Goal: Task Accomplishment & Management: Manage account settings

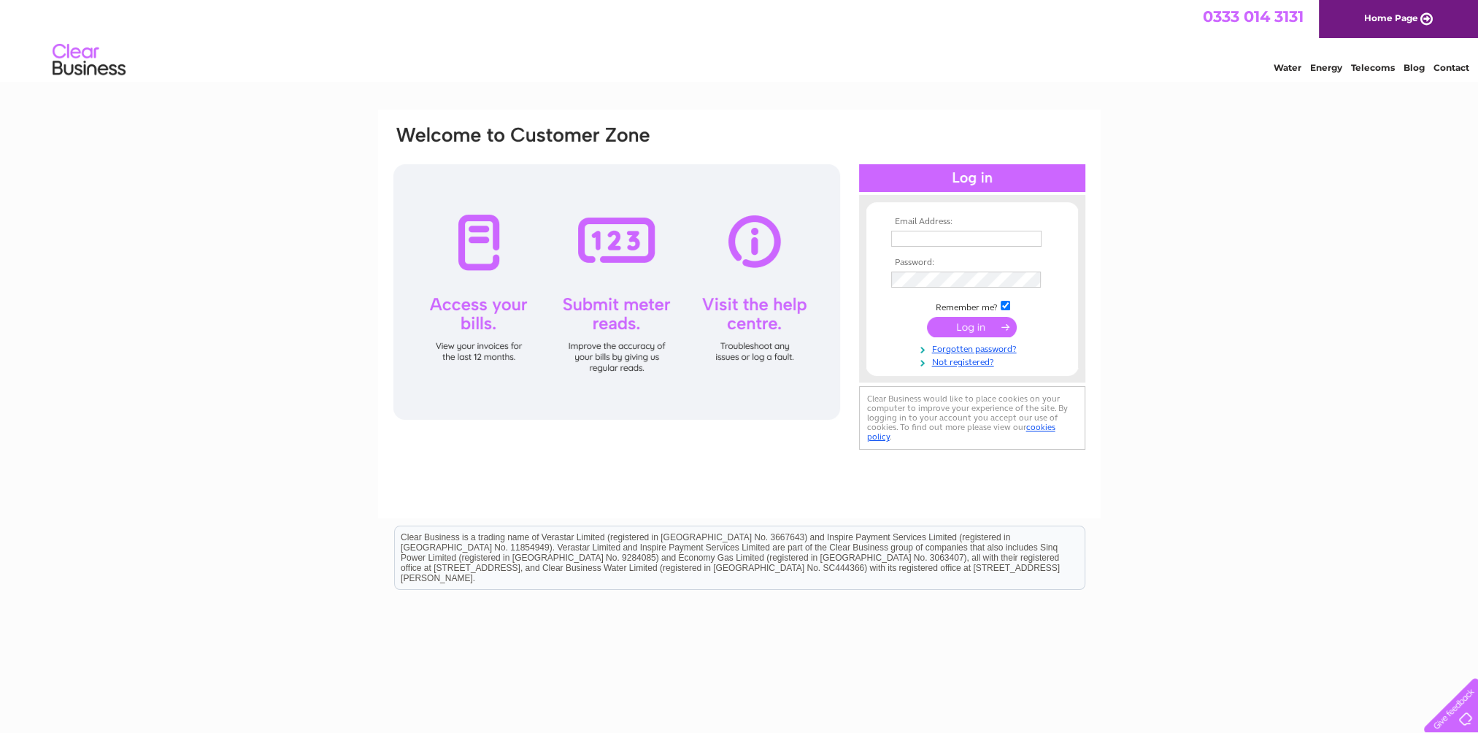
type input "[EMAIL_ADDRESS][DOMAIN_NAME]"
click at [976, 324] on input "submit" at bounding box center [972, 327] width 90 height 20
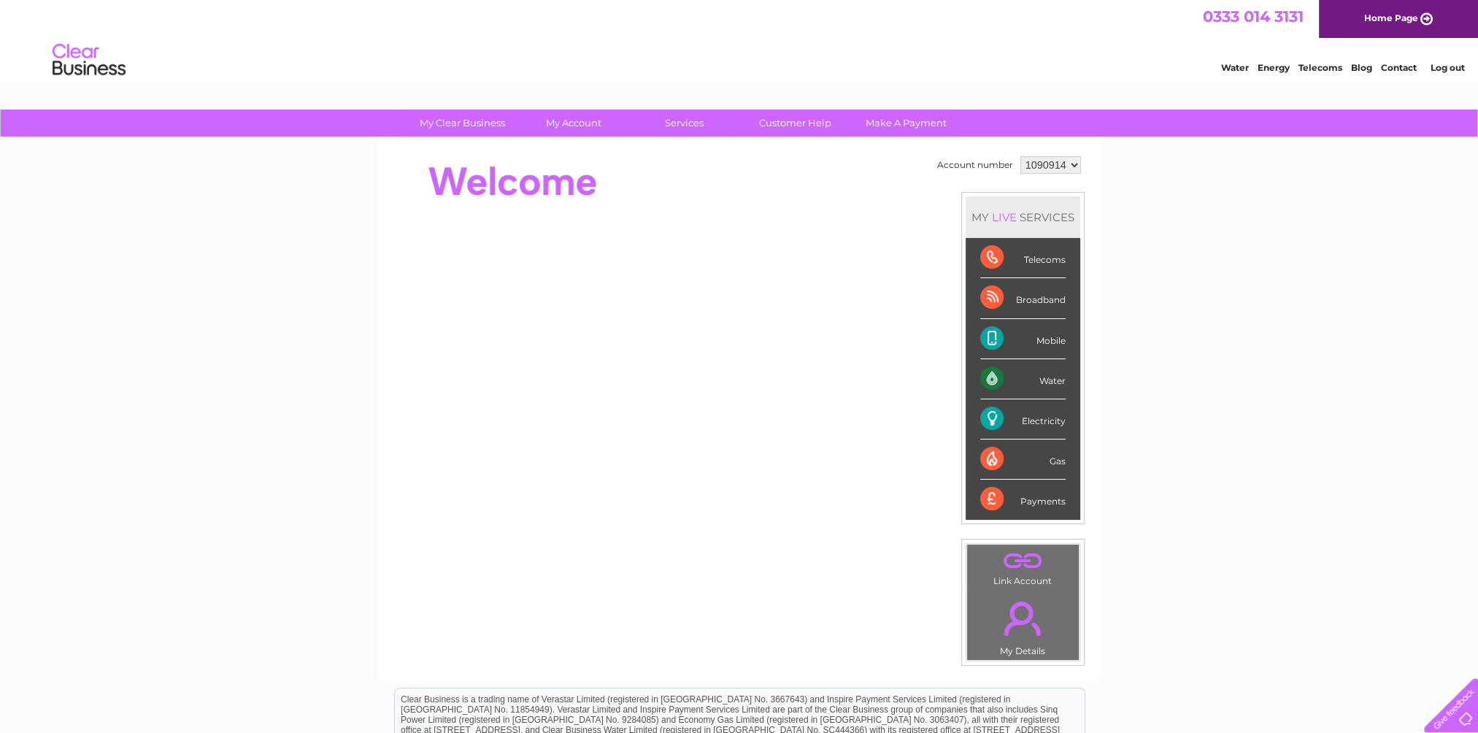
drag, startPoint x: 1097, startPoint y: 179, endPoint x: 917, endPoint y: 146, distance: 183.2
click at [917, 146] on div "Account number 1090914 MY LIVE SERVICES Telecoms Broadband Mobile Water Electri…" at bounding box center [739, 409] width 722 height 542
click at [960, 174] on td "Account number" at bounding box center [974, 165] width 83 height 25
drag, startPoint x: 1014, startPoint y: 167, endPoint x: 933, endPoint y: 163, distance: 81.1
click at [933, 163] on tr "Account number 1090914" at bounding box center [1008, 165] width 151 height 25
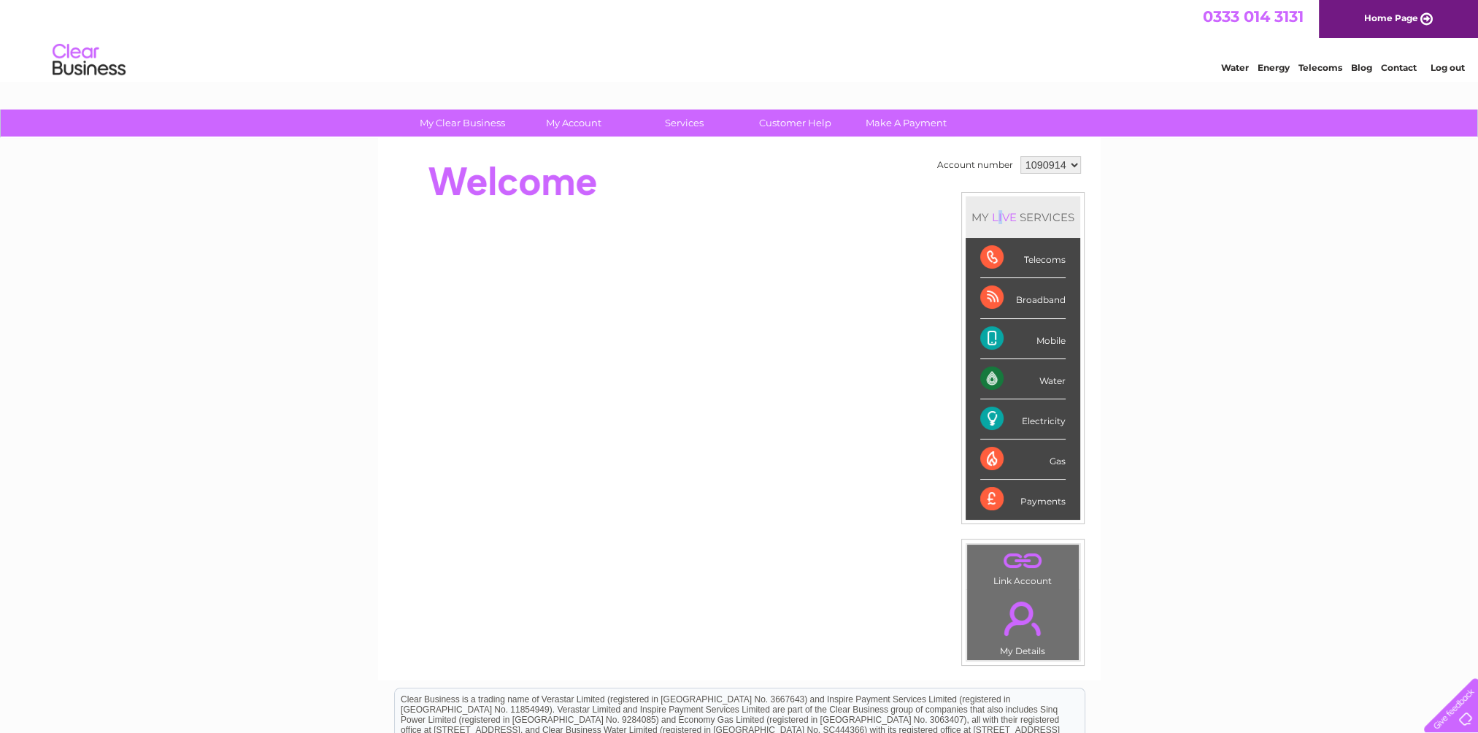
drag, startPoint x: 933, startPoint y: 163, endPoint x: 998, endPoint y: 181, distance: 67.3
click at [998, 181] on td "Account number 1090914 MY LIVE SERVICES Telecoms Broadband Mobile Water Electri…" at bounding box center [1008, 409] width 151 height 513
drag, startPoint x: 998, startPoint y: 181, endPoint x: 984, endPoint y: 178, distance: 14.9
click at [984, 178] on td "Account number 1090914 MY LIVE SERVICES Telecoms Broadband Mobile Water Electri…" at bounding box center [1008, 409] width 151 height 513
drag, startPoint x: 1011, startPoint y: 163, endPoint x: 933, endPoint y: 164, distance: 77.4
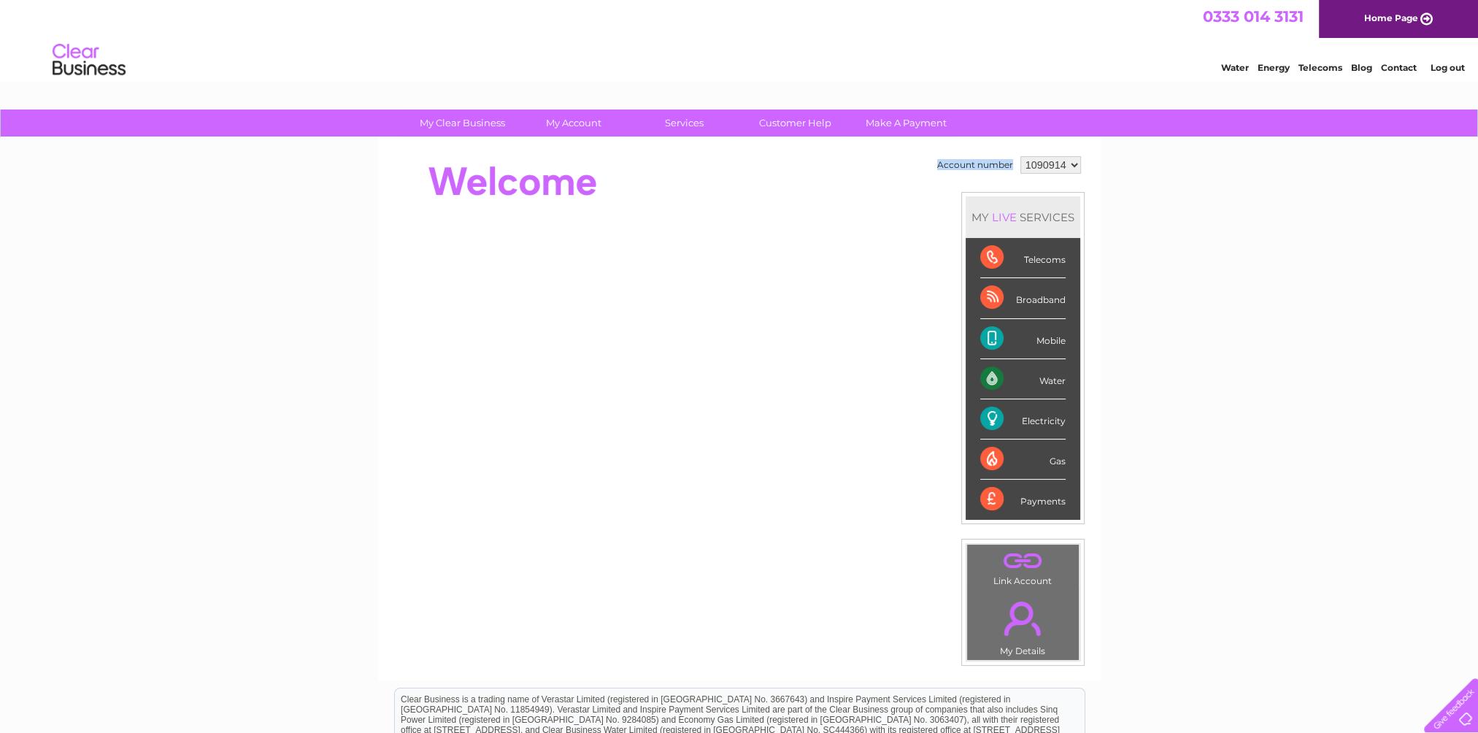
click at [933, 164] on td "Account number" at bounding box center [974, 165] width 83 height 25
drag, startPoint x: 933, startPoint y: 164, endPoint x: 941, endPoint y: 184, distance: 21.3
click at [941, 184] on td "Account number 1090914 MY LIVE SERVICES Telecoms Broadband Mobile Water Electri…" at bounding box center [1008, 409] width 151 height 513
drag, startPoint x: 1087, startPoint y: 172, endPoint x: 930, endPoint y: 169, distance: 156.9
click at [930, 169] on div "Account number 1090914 MY LIVE SERVICES Telecoms Broadband Mobile Water Electri…" at bounding box center [739, 409] width 722 height 542
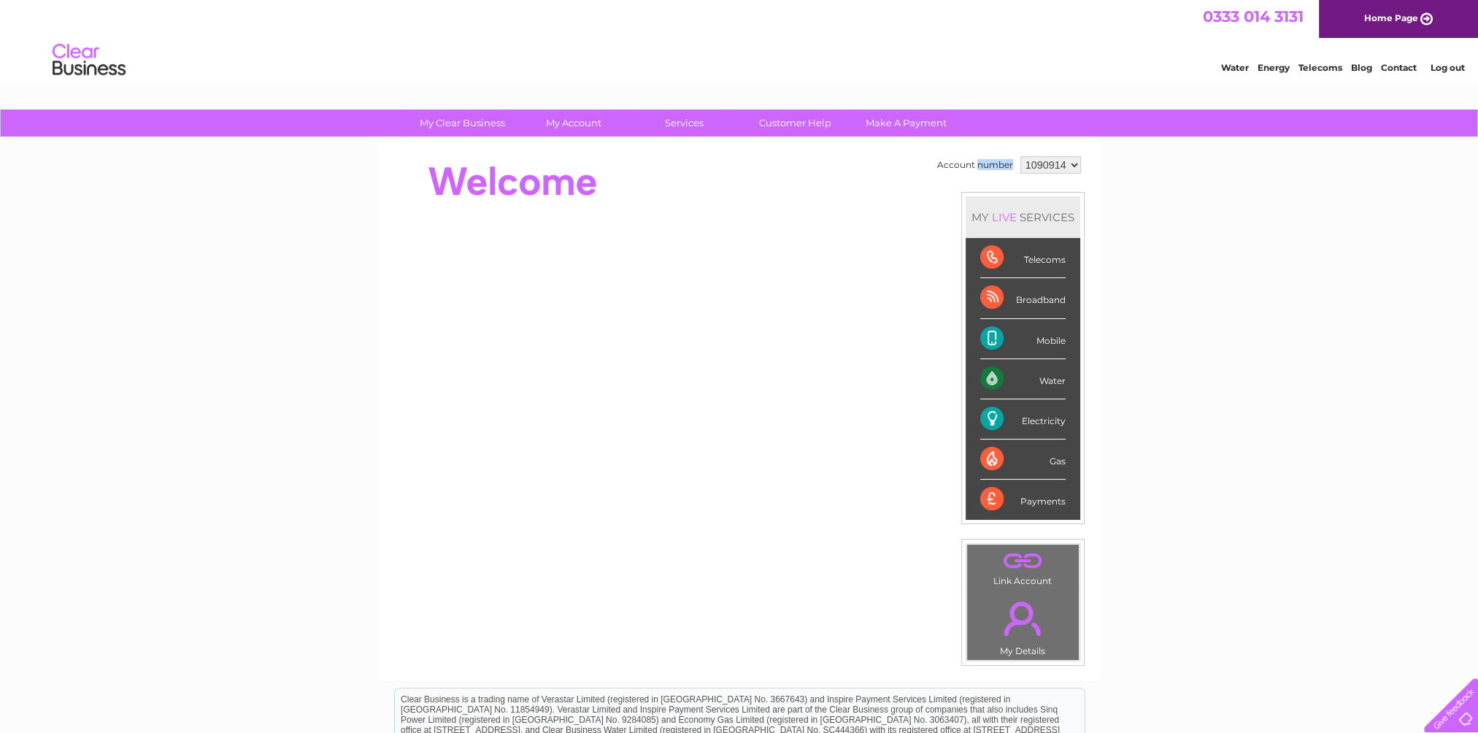
drag, startPoint x: 1013, startPoint y: 166, endPoint x: 975, endPoint y: 170, distance: 38.1
click at [975, 170] on td "Account number" at bounding box center [974, 165] width 83 height 25
drag, startPoint x: 975, startPoint y: 170, endPoint x: 1004, endPoint y: 174, distance: 29.5
click at [1004, 174] on td "Account number" at bounding box center [974, 165] width 83 height 25
click at [1010, 170] on td "Account number" at bounding box center [974, 165] width 83 height 25
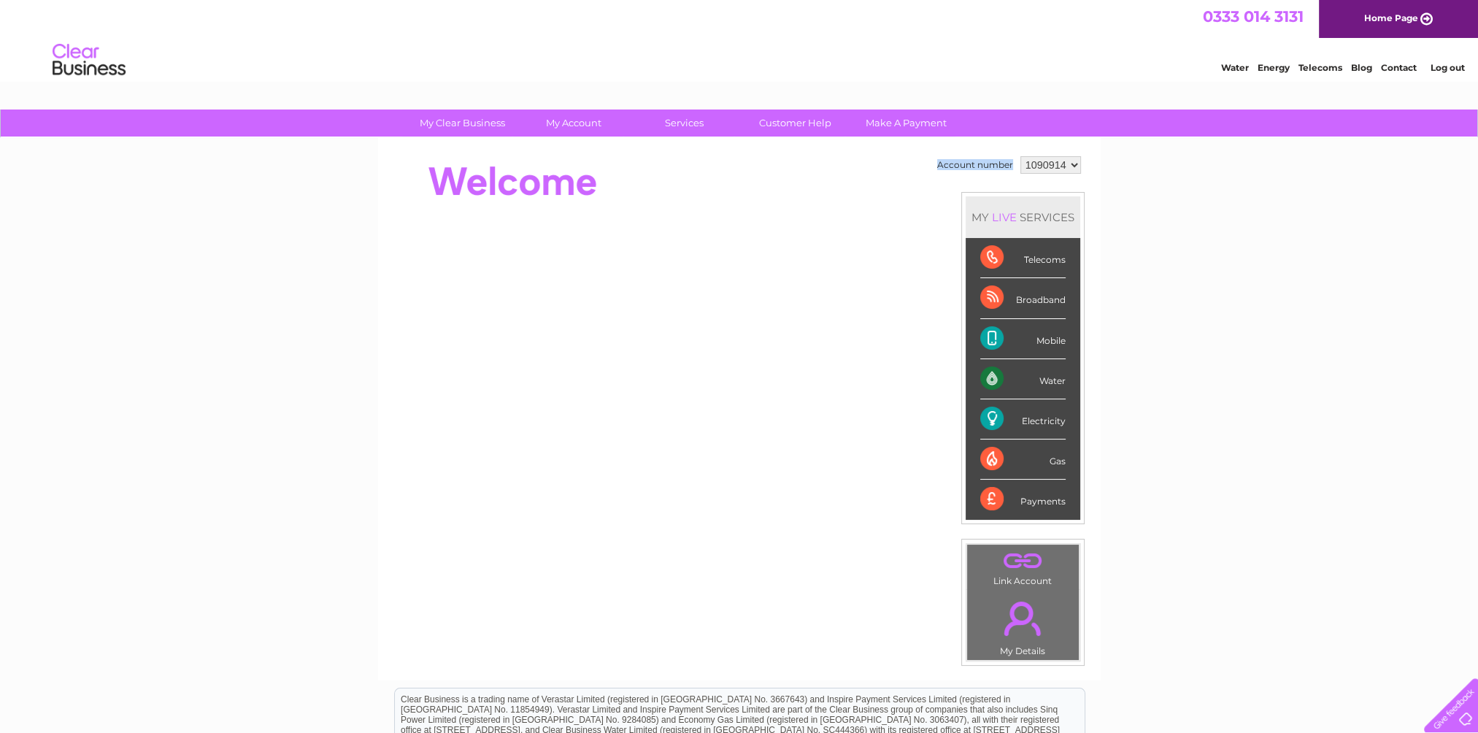
drag, startPoint x: 1010, startPoint y: 167, endPoint x: 936, endPoint y: 166, distance: 73.7
click at [936, 166] on td "Account number" at bounding box center [974, 165] width 83 height 25
drag, startPoint x: 936, startPoint y: 166, endPoint x: 997, endPoint y: 180, distance: 62.0
click at [997, 180] on td "Account number 1090914 MY LIVE SERVICES Telecoms Broadband Mobile Water Electri…" at bounding box center [1008, 409] width 151 height 513
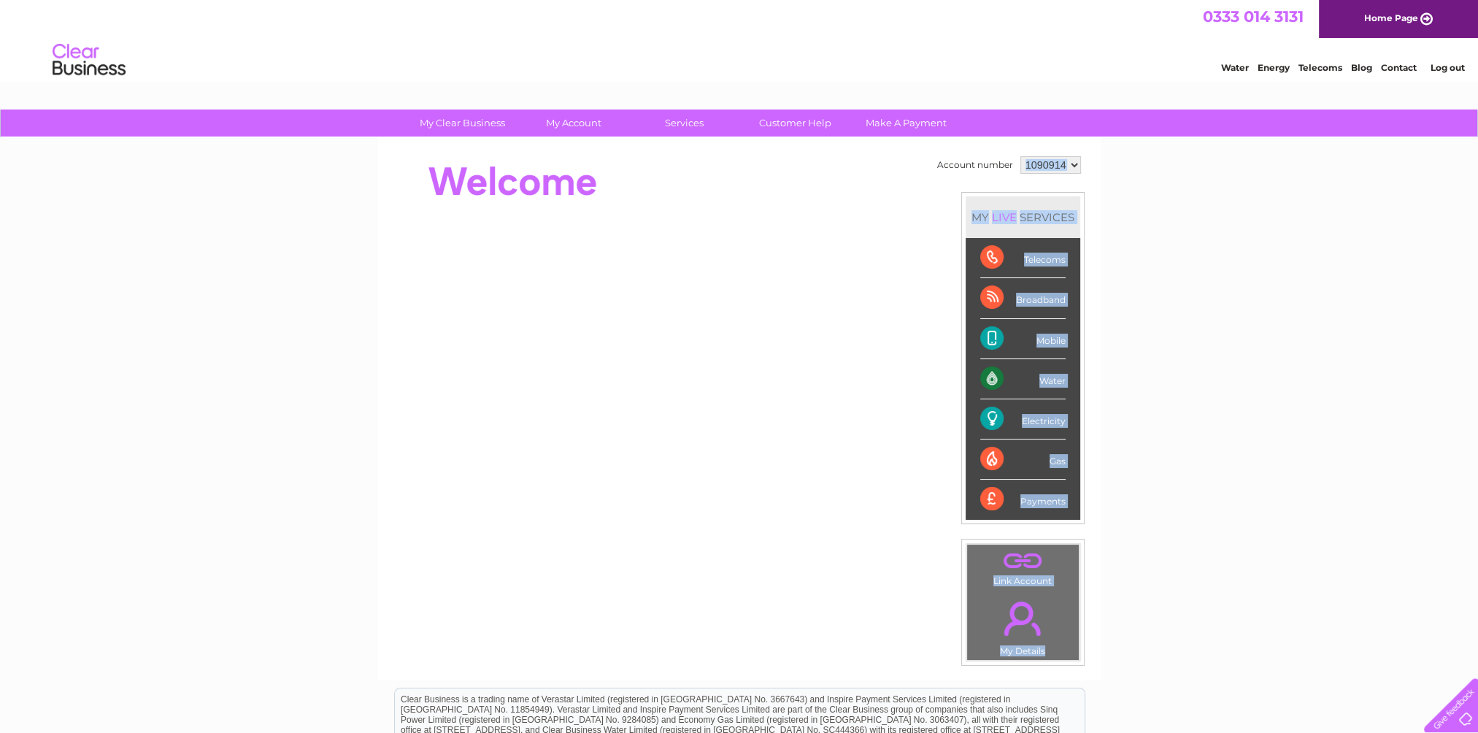
drag, startPoint x: 1012, startPoint y: 168, endPoint x: 930, endPoint y: 166, distance: 81.7
click at [930, 166] on div "Account number 1090914 MY LIVE SERVICES Telecoms Broadband Mobile Water Electri…" at bounding box center [739, 366] width 695 height 426
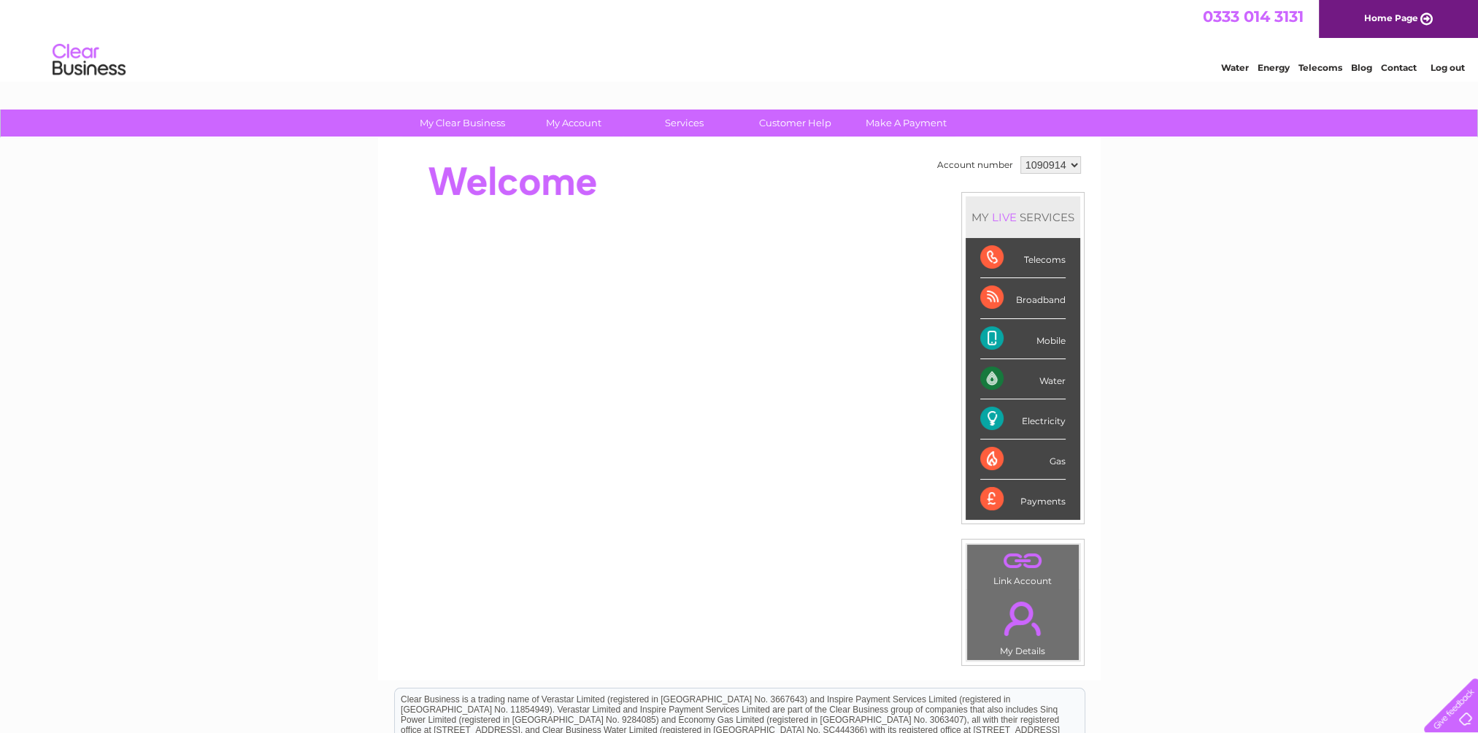
drag, startPoint x: 930, startPoint y: 166, endPoint x: 996, endPoint y: 175, distance: 66.3
click at [996, 175] on td "Account number" at bounding box center [974, 165] width 83 height 25
drag, startPoint x: 1013, startPoint y: 170, endPoint x: 938, endPoint y: 167, distance: 75.2
click at [938, 167] on td "Account number" at bounding box center [974, 165] width 83 height 25
drag, startPoint x: 938, startPoint y: 167, endPoint x: 931, endPoint y: 181, distance: 15.3
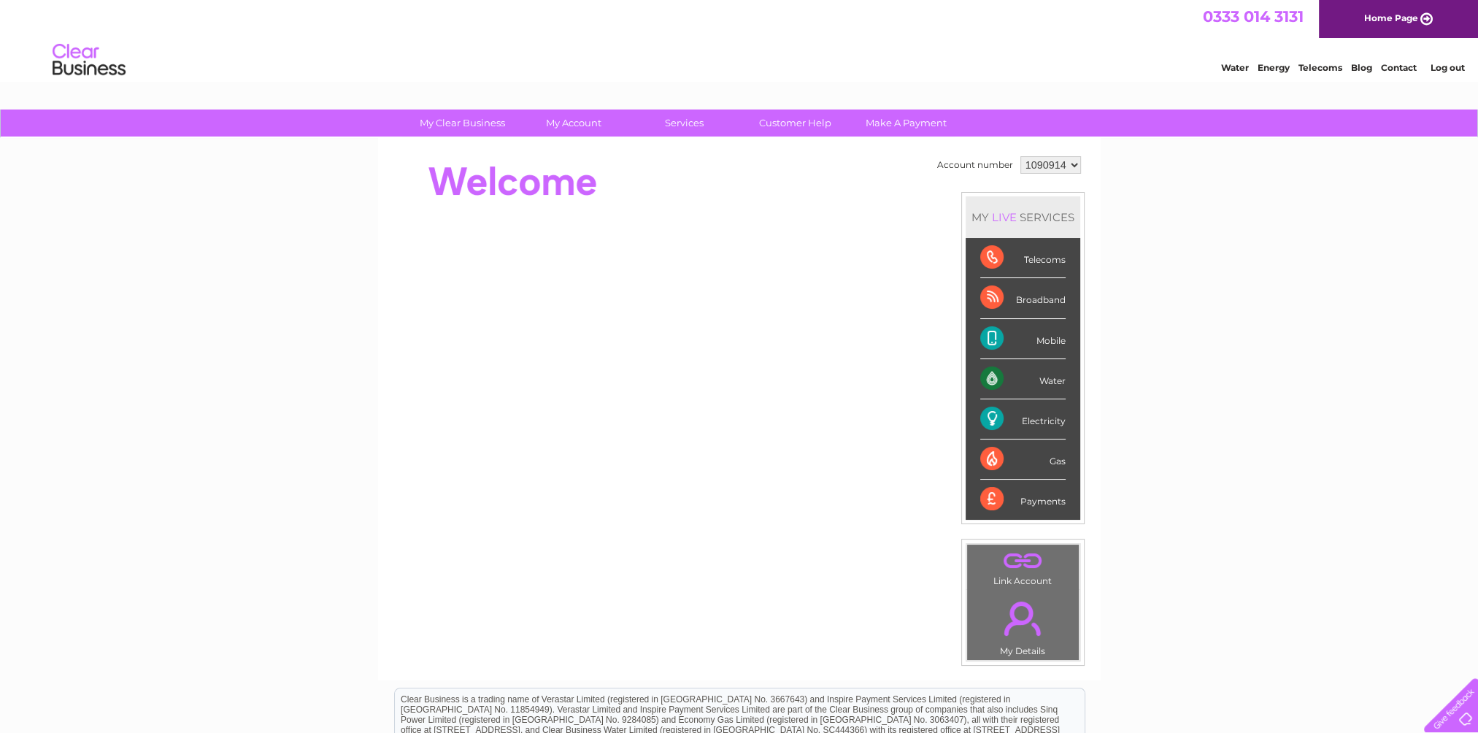
click at [931, 181] on div "Account number 1090914 MY LIVE SERVICES Telecoms Broadband Mobile Water Electri…" at bounding box center [739, 366] width 695 height 426
drag, startPoint x: 638, startPoint y: 190, endPoint x: 423, endPoint y: 181, distance: 214.7
click at [423, 181] on div at bounding box center [657, 182] width 531 height 58
drag, startPoint x: 598, startPoint y: 199, endPoint x: 401, endPoint y: 172, distance: 199.5
click at [401, 172] on div at bounding box center [657, 182] width 531 height 58
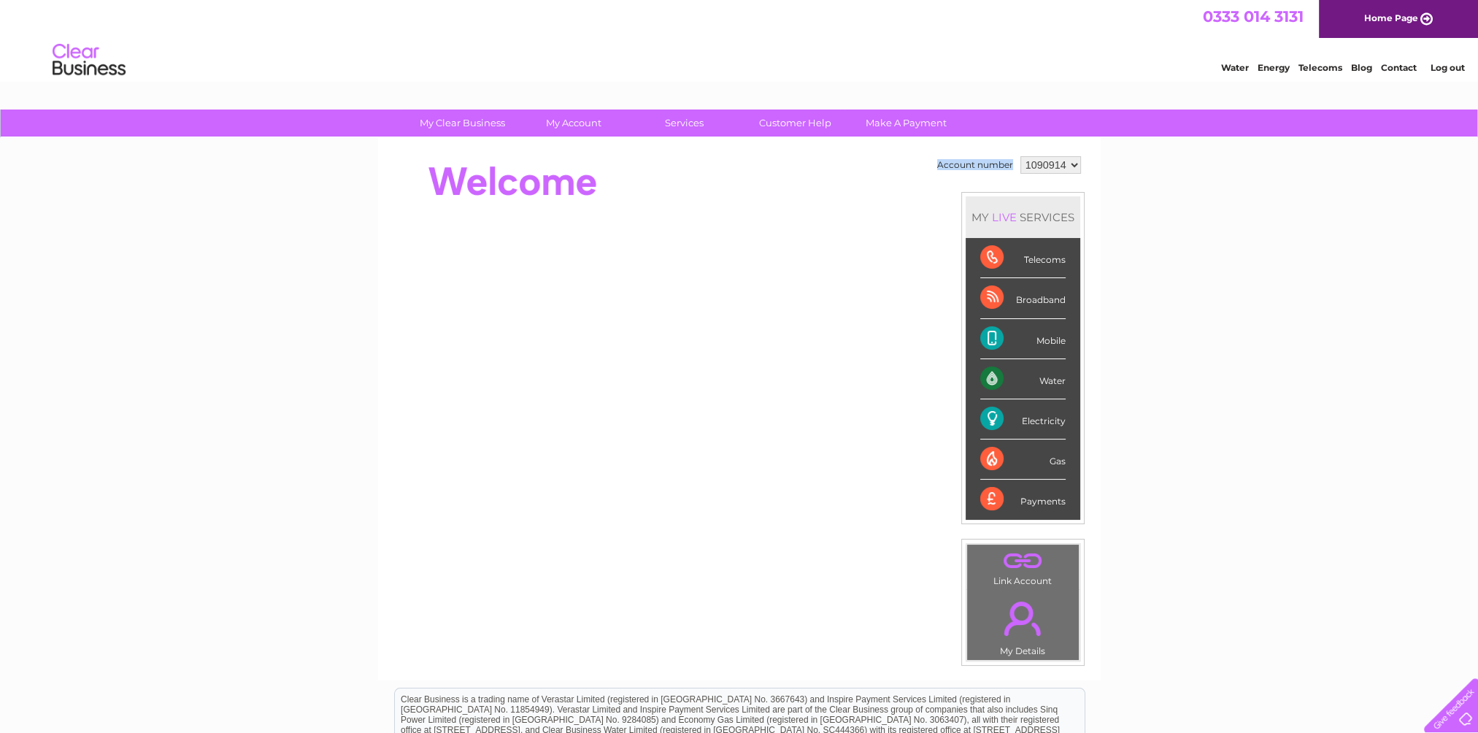
drag, startPoint x: 1011, startPoint y: 166, endPoint x: 936, endPoint y: 167, distance: 75.2
click at [936, 167] on td "Account number" at bounding box center [974, 165] width 83 height 25
drag, startPoint x: 936, startPoint y: 167, endPoint x: 920, endPoint y: 185, distance: 24.3
click at [920, 185] on div at bounding box center [657, 182] width 531 height 58
drag, startPoint x: 1011, startPoint y: 165, endPoint x: 939, endPoint y: 163, distance: 72.3
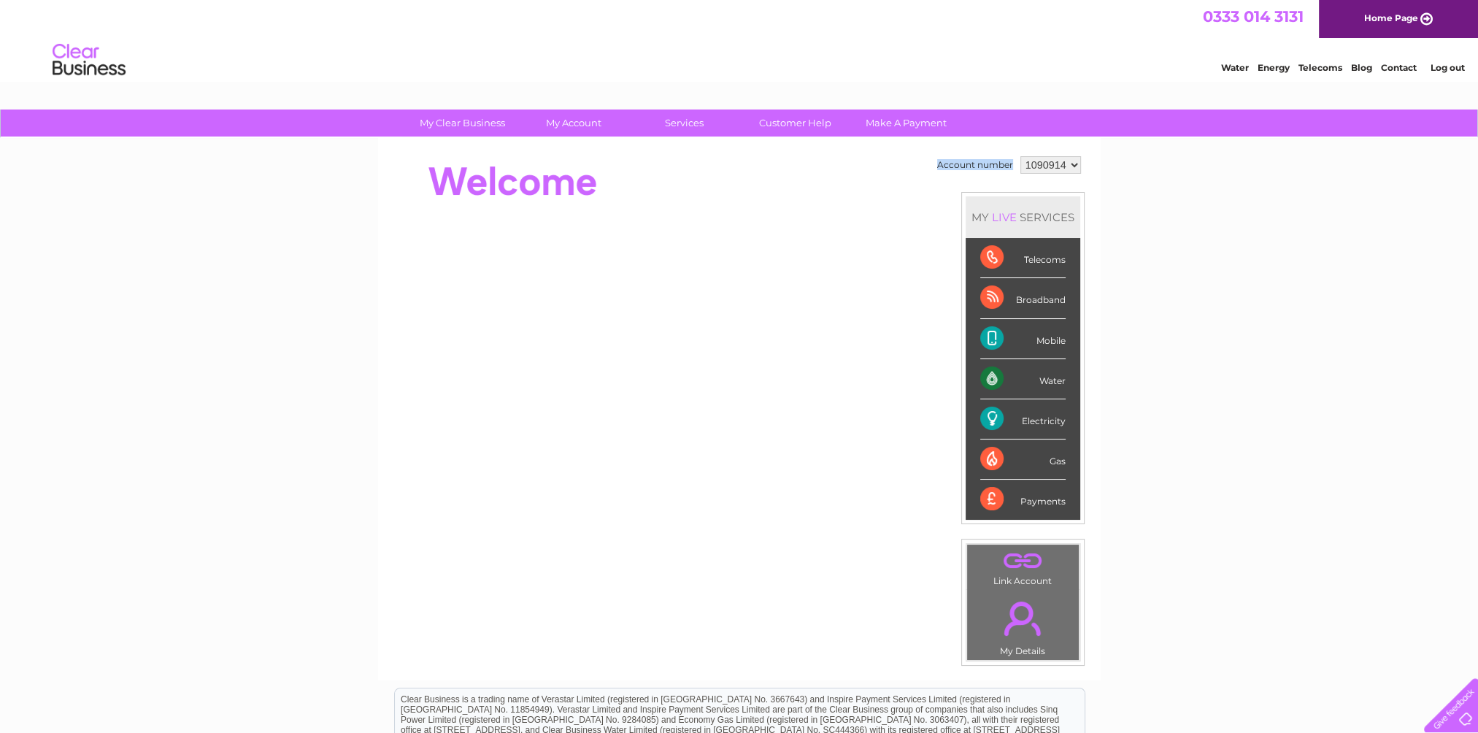
click at [939, 163] on td "Account number" at bounding box center [974, 165] width 83 height 25
click at [992, 173] on td "Account number" at bounding box center [974, 165] width 83 height 25
drag, startPoint x: 1011, startPoint y: 165, endPoint x: 971, endPoint y: 163, distance: 40.2
click at [971, 163] on td "Account number" at bounding box center [974, 165] width 83 height 25
drag, startPoint x: 971, startPoint y: 163, endPoint x: 967, endPoint y: 175, distance: 13.2
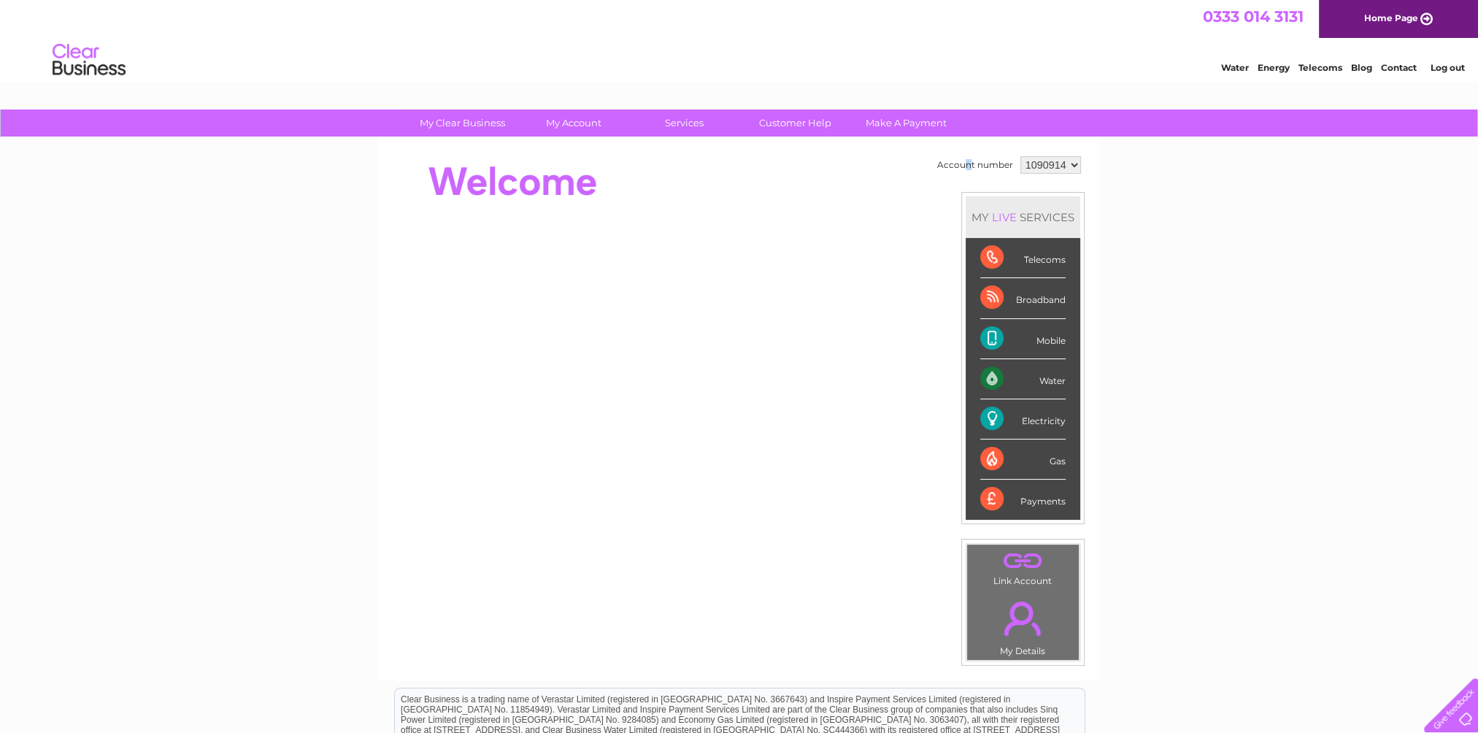
click at [967, 175] on td "Account number" at bounding box center [974, 165] width 83 height 25
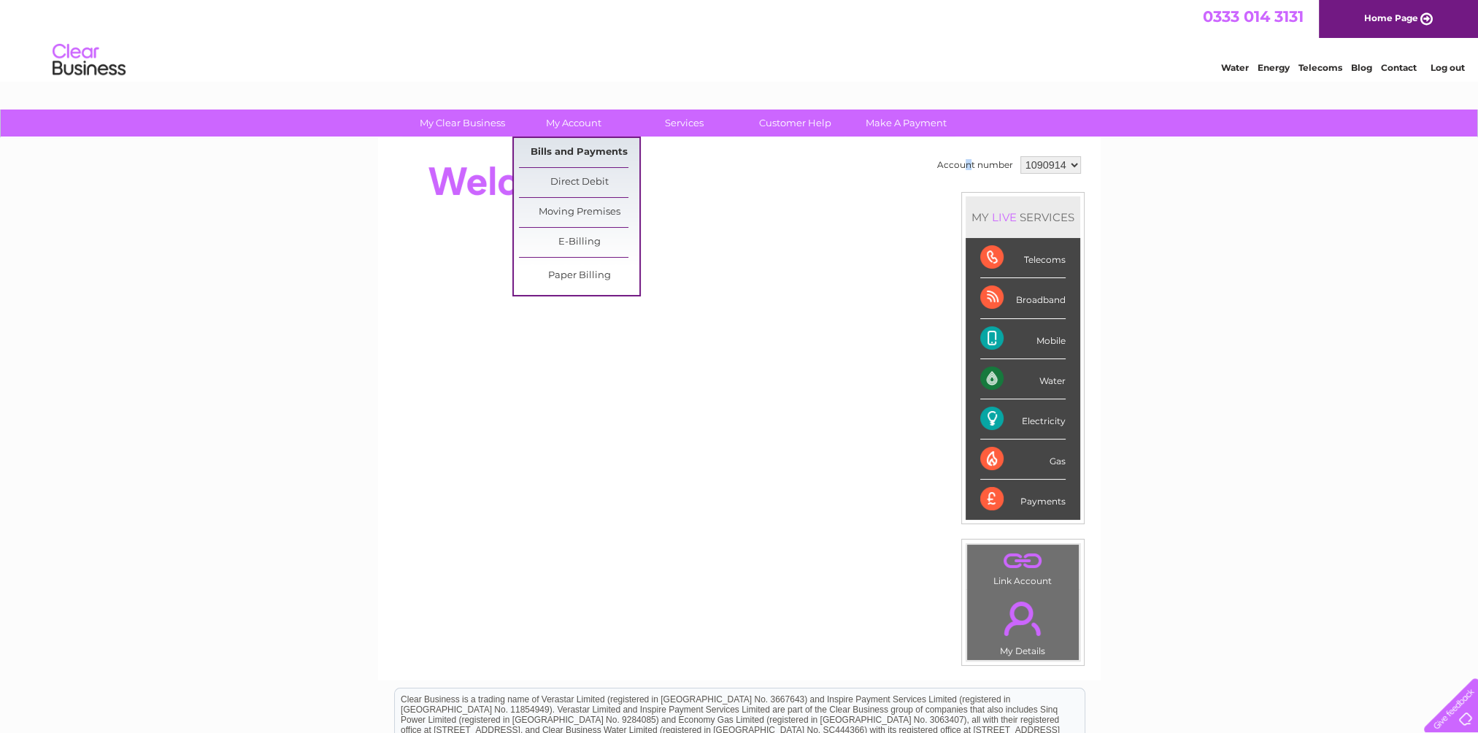
click at [570, 148] on link "Bills and Payments" at bounding box center [579, 152] width 120 height 29
click at [566, 150] on link "Bills and Payments" at bounding box center [579, 152] width 120 height 29
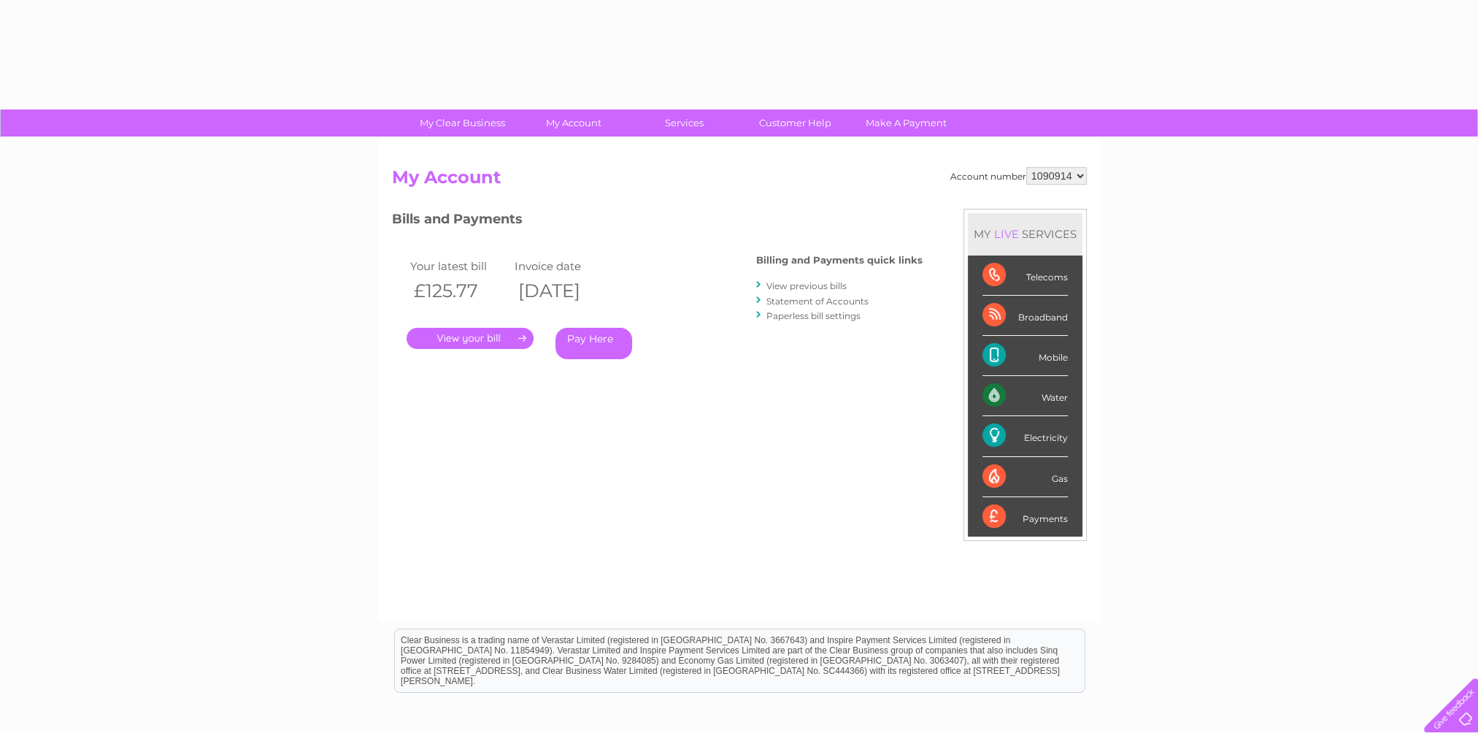
click at [472, 334] on link "." at bounding box center [469, 338] width 127 height 21
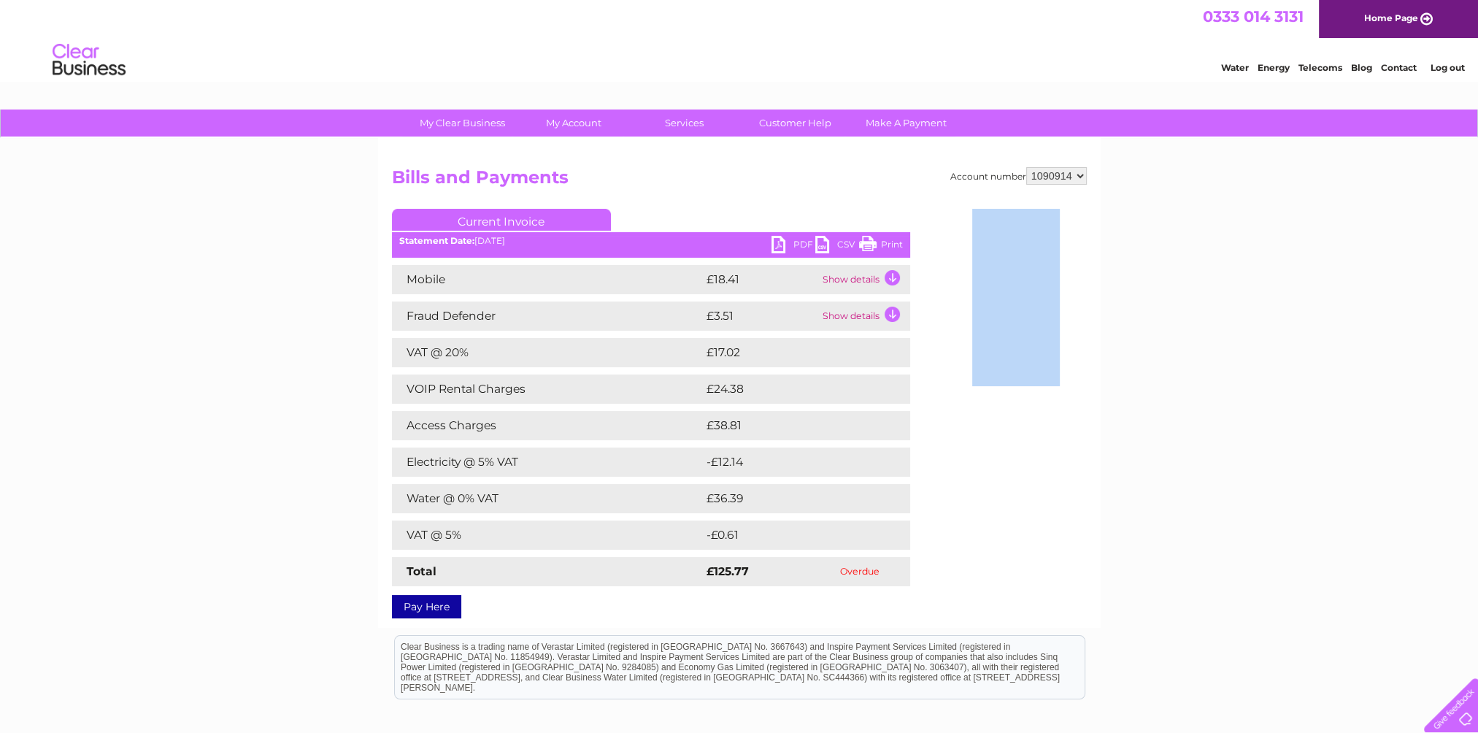
drag, startPoint x: 1077, startPoint y: 353, endPoint x: 952, endPoint y: 234, distance: 173.4
click at [952, 234] on div "Account number 1090914 Bills and Payments Current Invoice PDF CSV Print" at bounding box center [739, 390] width 695 height 446
click at [947, 229] on div "Account number 1090914 Bills and Payments Current Invoice PDF CSV Print" at bounding box center [739, 390] width 695 height 446
click at [928, 237] on div "Account number 1090914 Bills and Payments Current Invoice PDF CSV Print" at bounding box center [739, 390] width 695 height 446
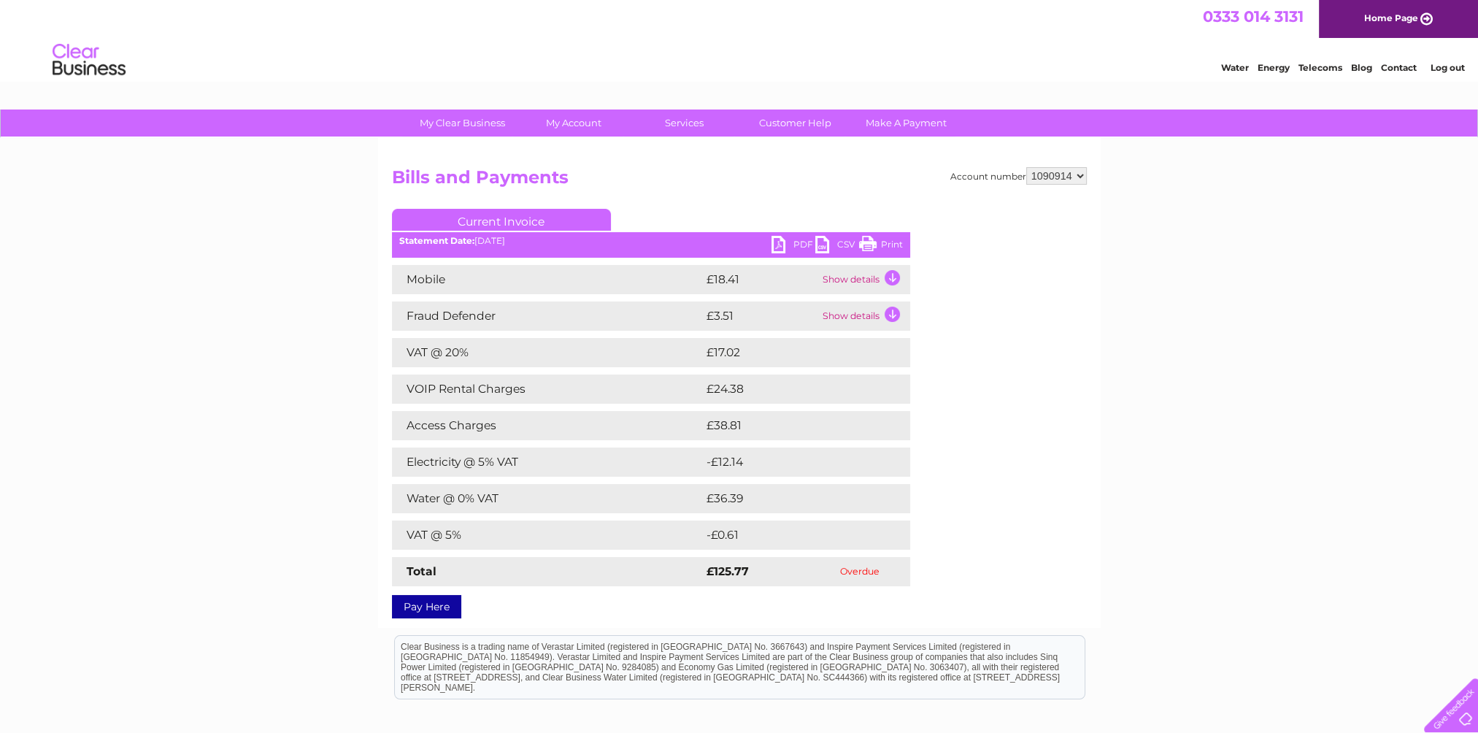
click at [903, 202] on div "Account number 1090914 Bills and Payments Current Invoice PDF CSV Print" at bounding box center [739, 390] width 695 height 446
drag, startPoint x: 1024, startPoint y: 174, endPoint x: 944, endPoint y: 178, distance: 80.4
click at [950, 178] on div "Account number 1090914" at bounding box center [1018, 176] width 136 height 18
drag, startPoint x: 1020, startPoint y: 177, endPoint x: 945, endPoint y: 172, distance: 74.6
click at [950, 172] on div "Account number 1090914" at bounding box center [1018, 176] width 136 height 18
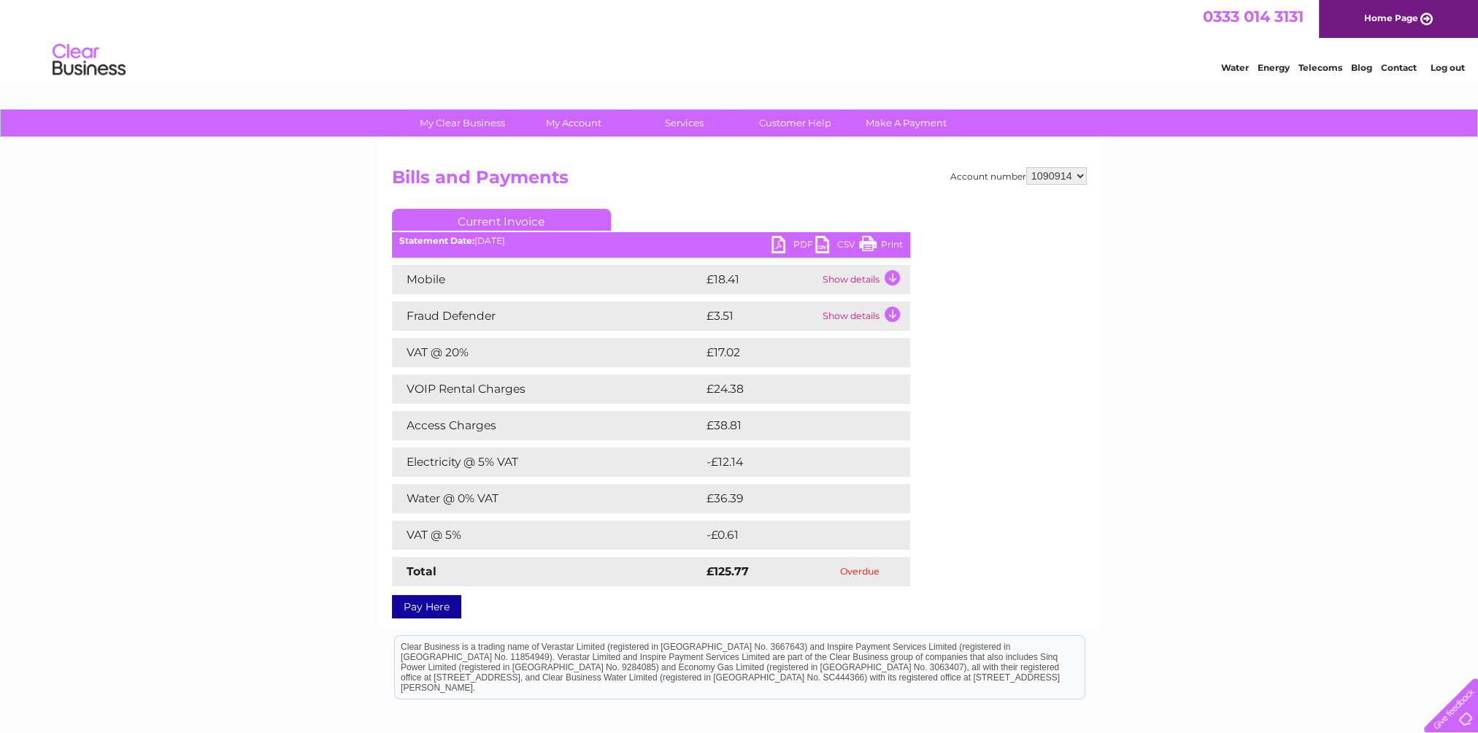
drag, startPoint x: 945, startPoint y: 172, endPoint x: 952, endPoint y: 197, distance: 25.7
click at [952, 197] on div "Account number 1090914 Bills and Payments Current Invoice PDF CSV Print" at bounding box center [739, 390] width 695 height 446
drag, startPoint x: 1020, startPoint y: 172, endPoint x: 946, endPoint y: 172, distance: 73.7
click at [950, 172] on div "Account number 1090914" at bounding box center [1018, 176] width 136 height 18
drag, startPoint x: 1020, startPoint y: 178, endPoint x: 943, endPoint y: 176, distance: 77.4
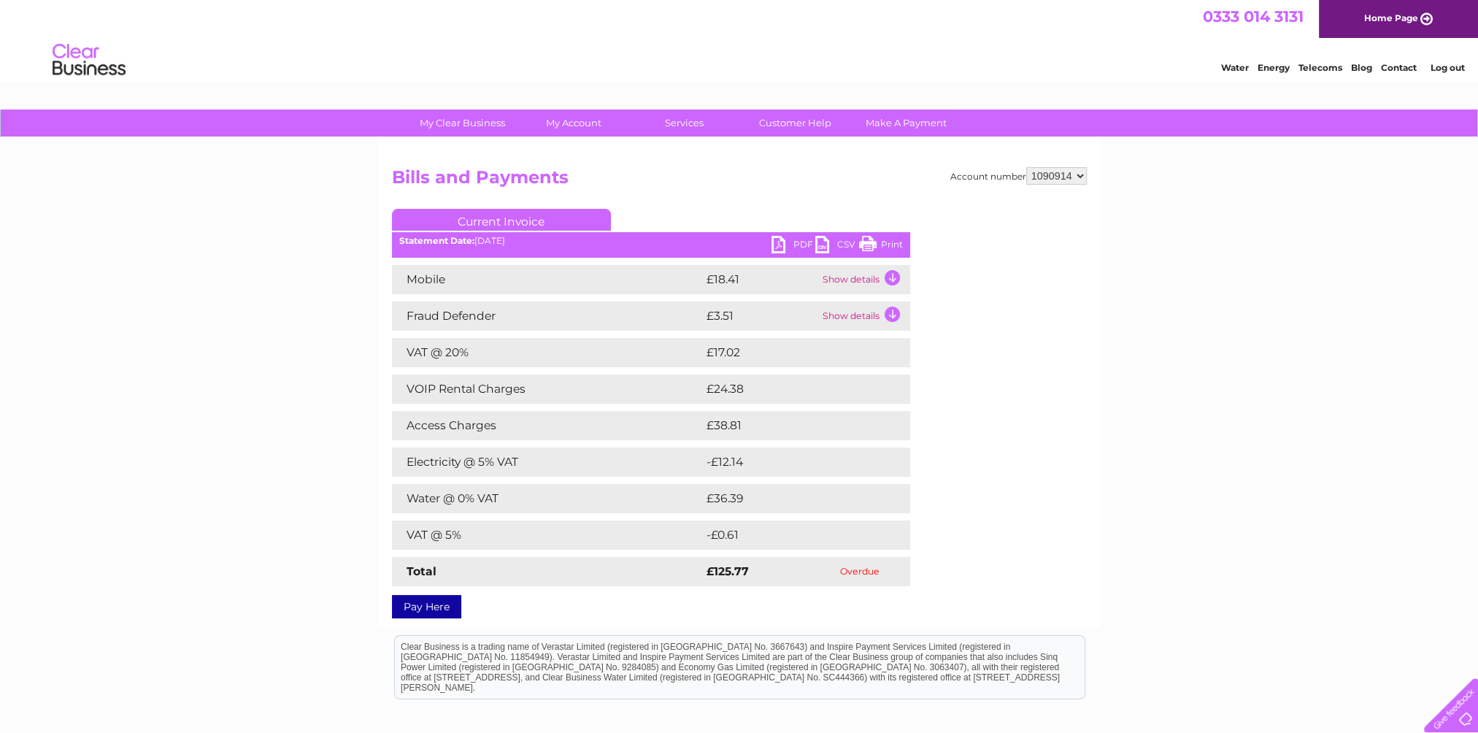
click at [943, 176] on div "Account number 1090914 Bills and Payments Current Invoice PDF CSV Print" at bounding box center [739, 390] width 695 height 446
drag, startPoint x: 982, startPoint y: 177, endPoint x: 945, endPoint y: 176, distance: 36.5
click at [950, 176] on div "Account number 1090914" at bounding box center [1018, 176] width 136 height 18
drag, startPoint x: 945, startPoint y: 176, endPoint x: 995, endPoint y: 190, distance: 52.2
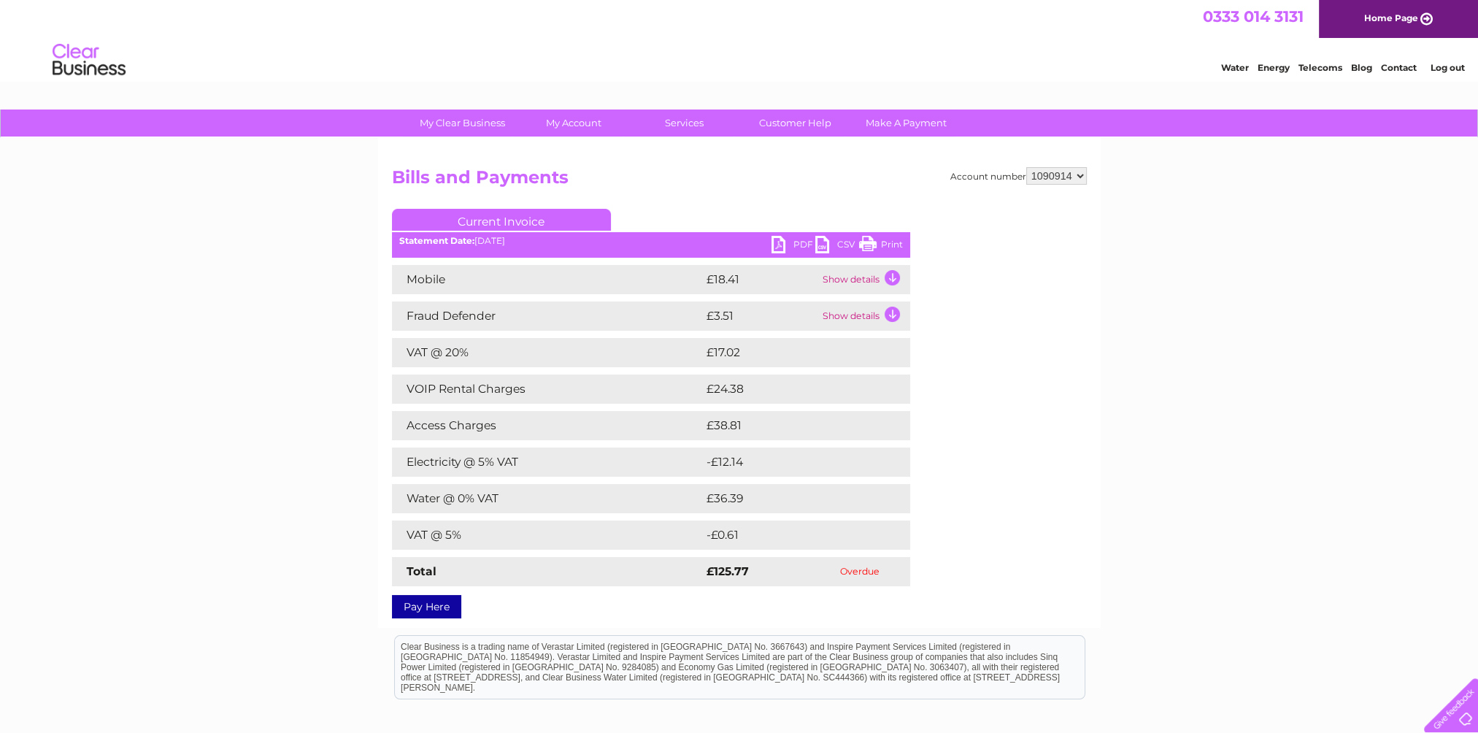
click at [994, 190] on h2 "Bills and Payments" at bounding box center [739, 181] width 695 height 28
drag, startPoint x: 1019, startPoint y: 176, endPoint x: 946, endPoint y: 178, distance: 73.0
click at [950, 178] on div "Account number 1090914" at bounding box center [1018, 176] width 136 height 18
drag, startPoint x: 946, startPoint y: 178, endPoint x: 1001, endPoint y: 193, distance: 57.4
click at [998, 193] on h2 "Bills and Payments" at bounding box center [739, 181] width 695 height 28
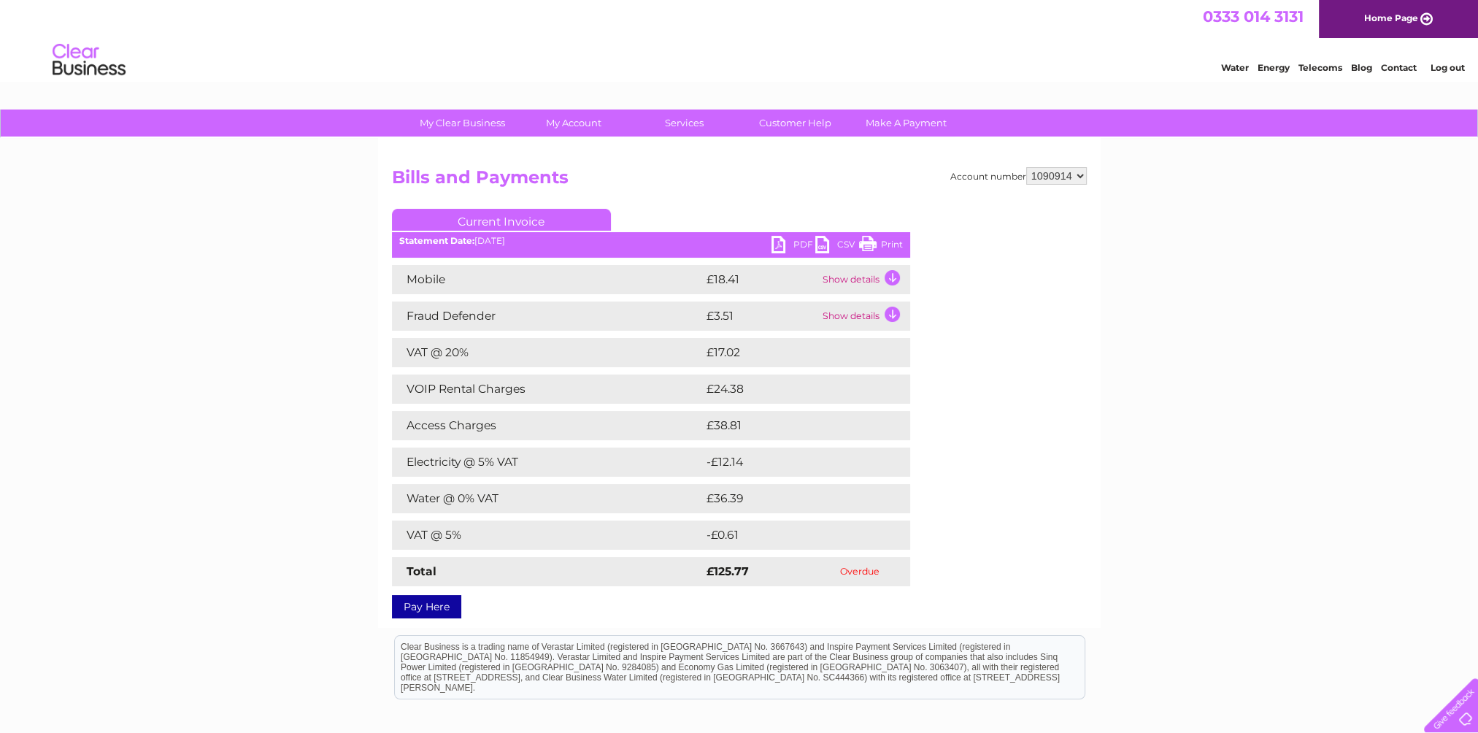
drag, startPoint x: 1020, startPoint y: 173, endPoint x: 944, endPoint y: 174, distance: 75.9
click at [950, 174] on div "Account number 1090914" at bounding box center [1018, 176] width 136 height 18
drag, startPoint x: 944, startPoint y: 174, endPoint x: 994, endPoint y: 193, distance: 53.6
click at [994, 193] on h2 "Bills and Payments" at bounding box center [739, 181] width 695 height 28
drag, startPoint x: 1019, startPoint y: 177, endPoint x: 946, endPoint y: 173, distance: 73.1
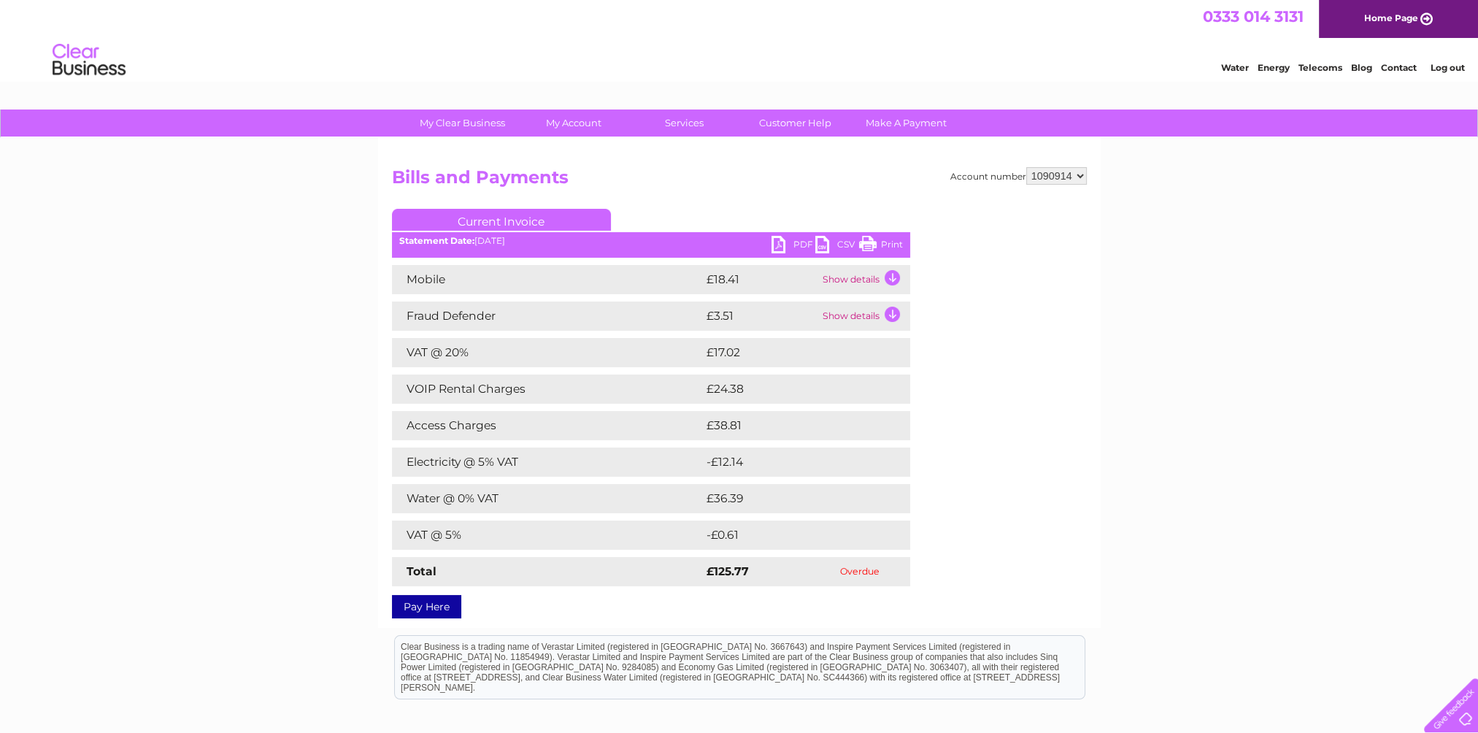
click at [950, 173] on div "Account number 1090914" at bounding box center [1018, 176] width 136 height 18
drag, startPoint x: 946, startPoint y: 173, endPoint x: 1006, endPoint y: 188, distance: 62.5
click at [1004, 192] on h2 "Bills and Payments" at bounding box center [739, 181] width 695 height 28
drag, startPoint x: 1017, startPoint y: 177, endPoint x: 946, endPoint y: 174, distance: 71.6
click at [950, 174] on div "Account number 1090914" at bounding box center [1018, 176] width 136 height 18
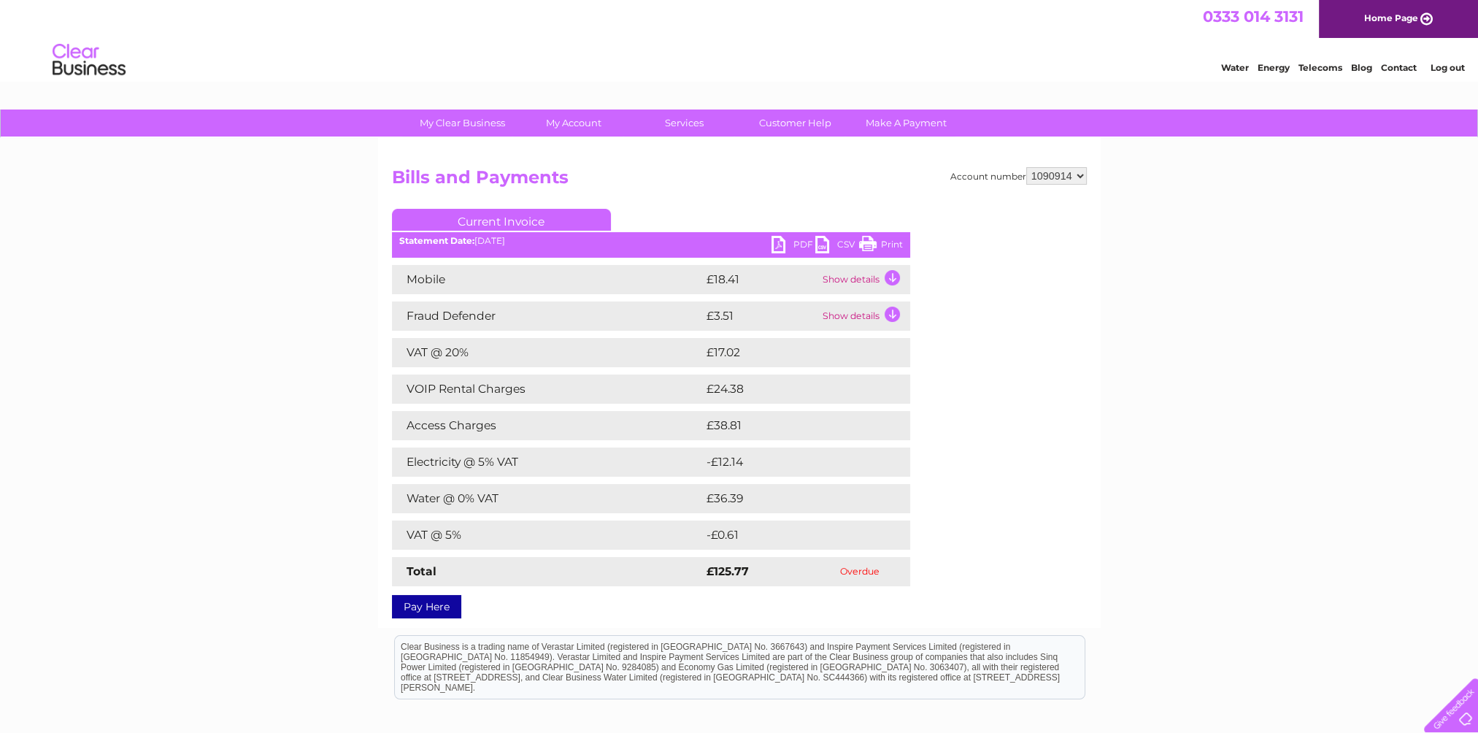
drag, startPoint x: 946, startPoint y: 174, endPoint x: 1023, endPoint y: 201, distance: 81.9
click at [1023, 201] on div "Account number 1090914 Bills and Payments Current Invoice PDF CSV Print" at bounding box center [739, 390] width 695 height 446
click at [1052, 182] on select "1090914" at bounding box center [1056, 176] width 61 height 18
click at [987, 186] on h2 "Bills and Payments" at bounding box center [739, 181] width 695 height 28
drag, startPoint x: 1022, startPoint y: 177, endPoint x: 946, endPoint y: 172, distance: 76.0
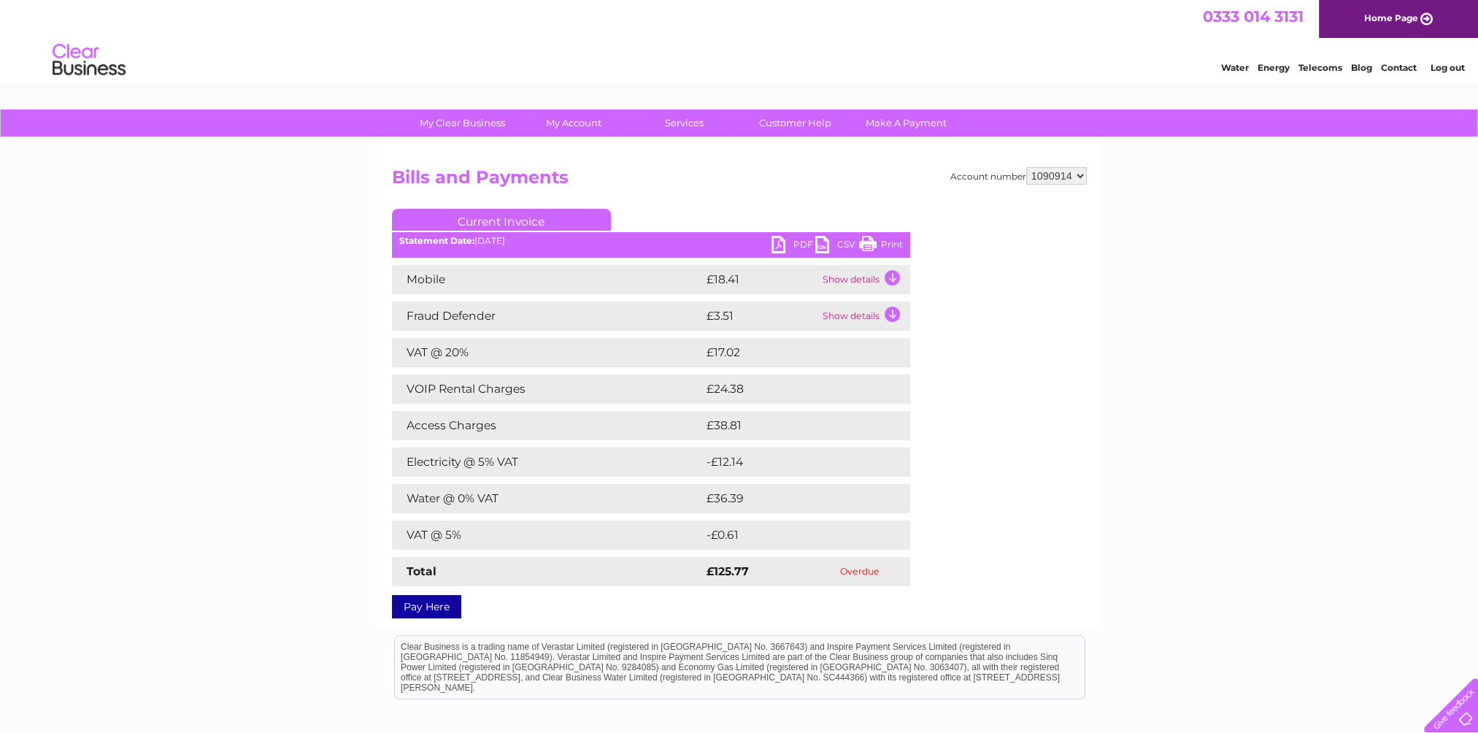
click at [950, 172] on div "Account number 1090914" at bounding box center [1018, 176] width 136 height 18
drag, startPoint x: 946, startPoint y: 172, endPoint x: 993, endPoint y: 193, distance: 51.0
click at [993, 193] on h2 "Bills and Payments" at bounding box center [739, 181] width 695 height 28
drag, startPoint x: 1022, startPoint y: 176, endPoint x: 946, endPoint y: 175, distance: 75.9
click at [950, 175] on div "Account number 1090914" at bounding box center [1018, 176] width 136 height 18
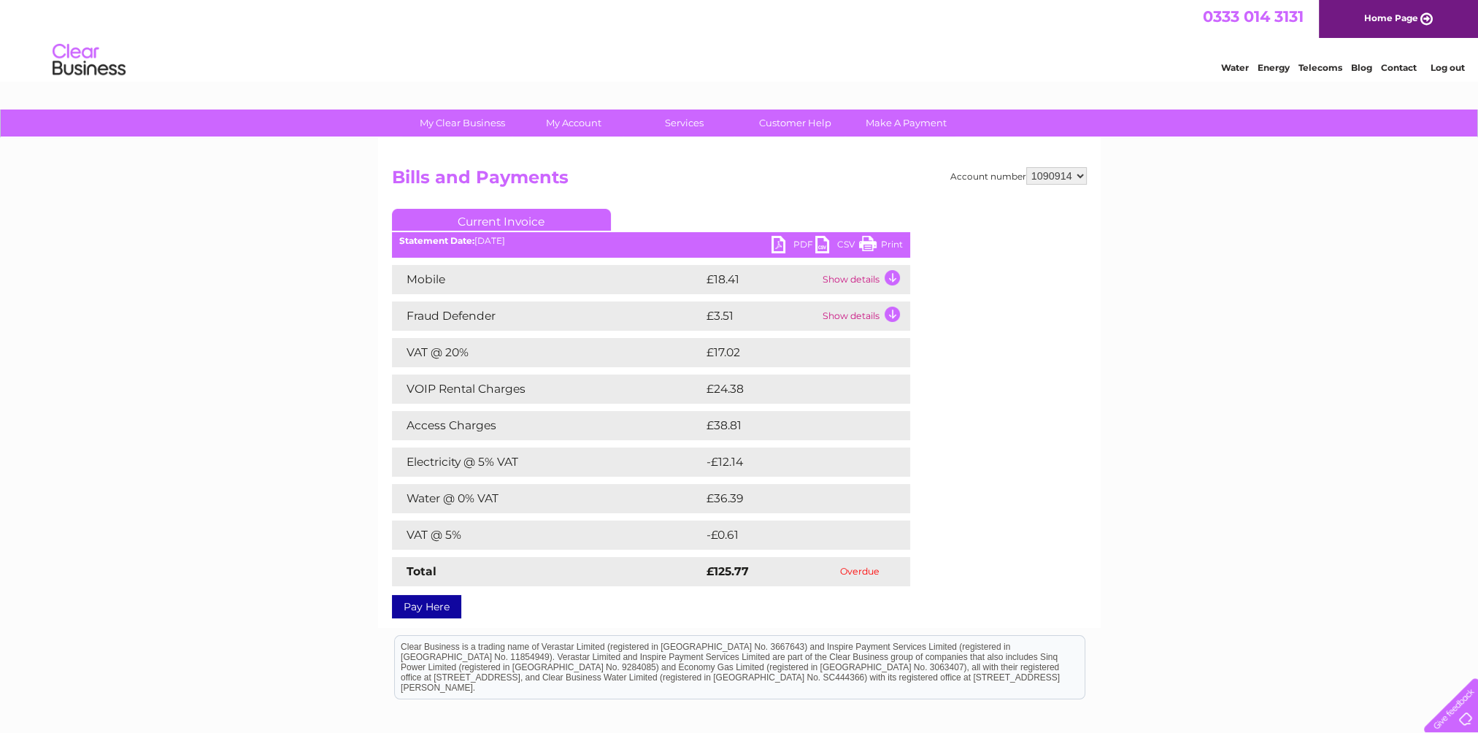
drag, startPoint x: 946, startPoint y: 175, endPoint x: 1022, endPoint y: 193, distance: 78.6
click at [1022, 193] on h2 "Bills and Payments" at bounding box center [739, 181] width 695 height 28
drag, startPoint x: 1019, startPoint y: 175, endPoint x: 944, endPoint y: 177, distance: 75.2
click at [950, 177] on div "Account number 1090914" at bounding box center [1018, 176] width 136 height 18
drag, startPoint x: 944, startPoint y: 177, endPoint x: 972, endPoint y: 215, distance: 46.9
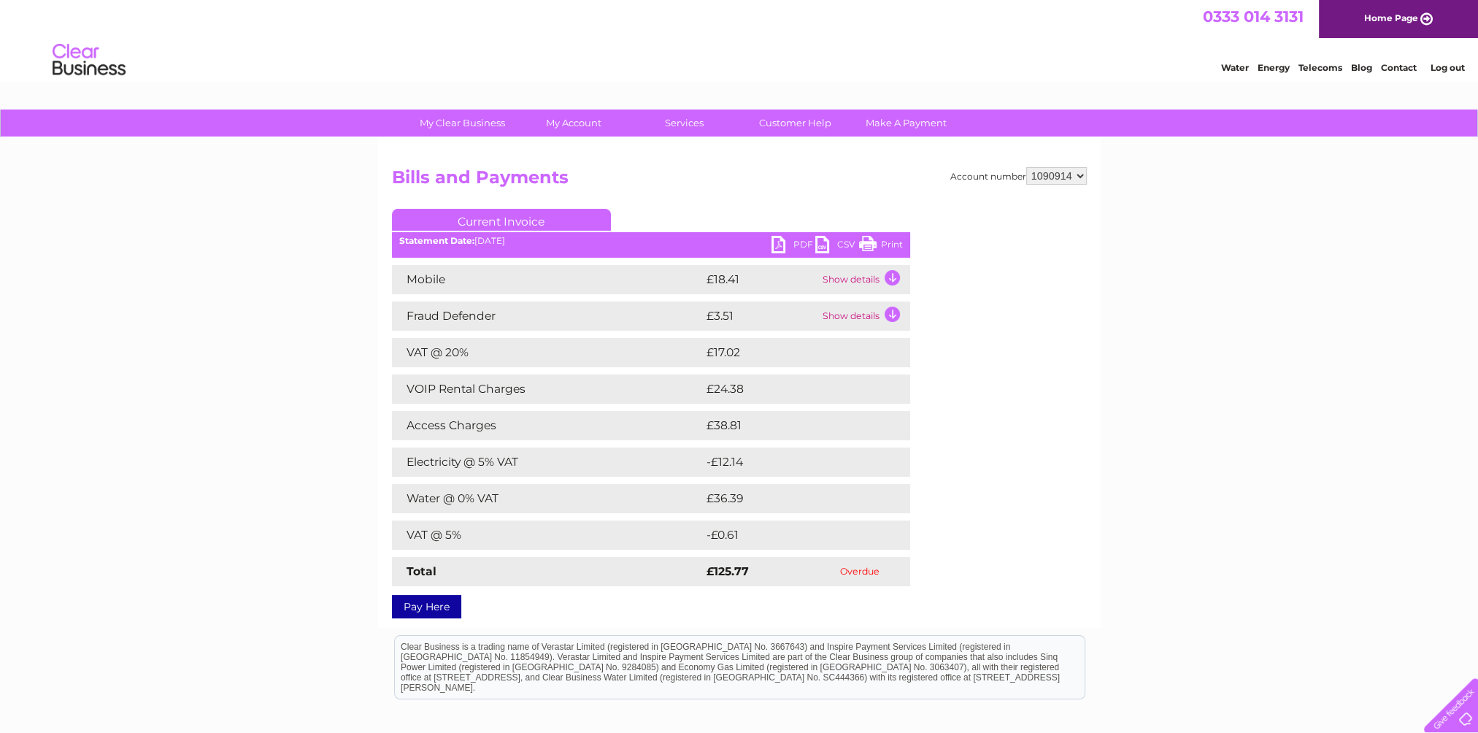
click at [966, 217] on div "Account number 1090914 Bills and Payments Current Invoice PDF CSV Print" at bounding box center [739, 390] width 695 height 446
drag, startPoint x: 1019, startPoint y: 177, endPoint x: 945, endPoint y: 170, distance: 74.0
click at [950, 170] on div "Account number 1090914" at bounding box center [1018, 176] width 136 height 18
drag, startPoint x: 945, startPoint y: 170, endPoint x: 962, endPoint y: 188, distance: 24.3
click at [962, 188] on h2 "Bills and Payments" at bounding box center [739, 181] width 695 height 28
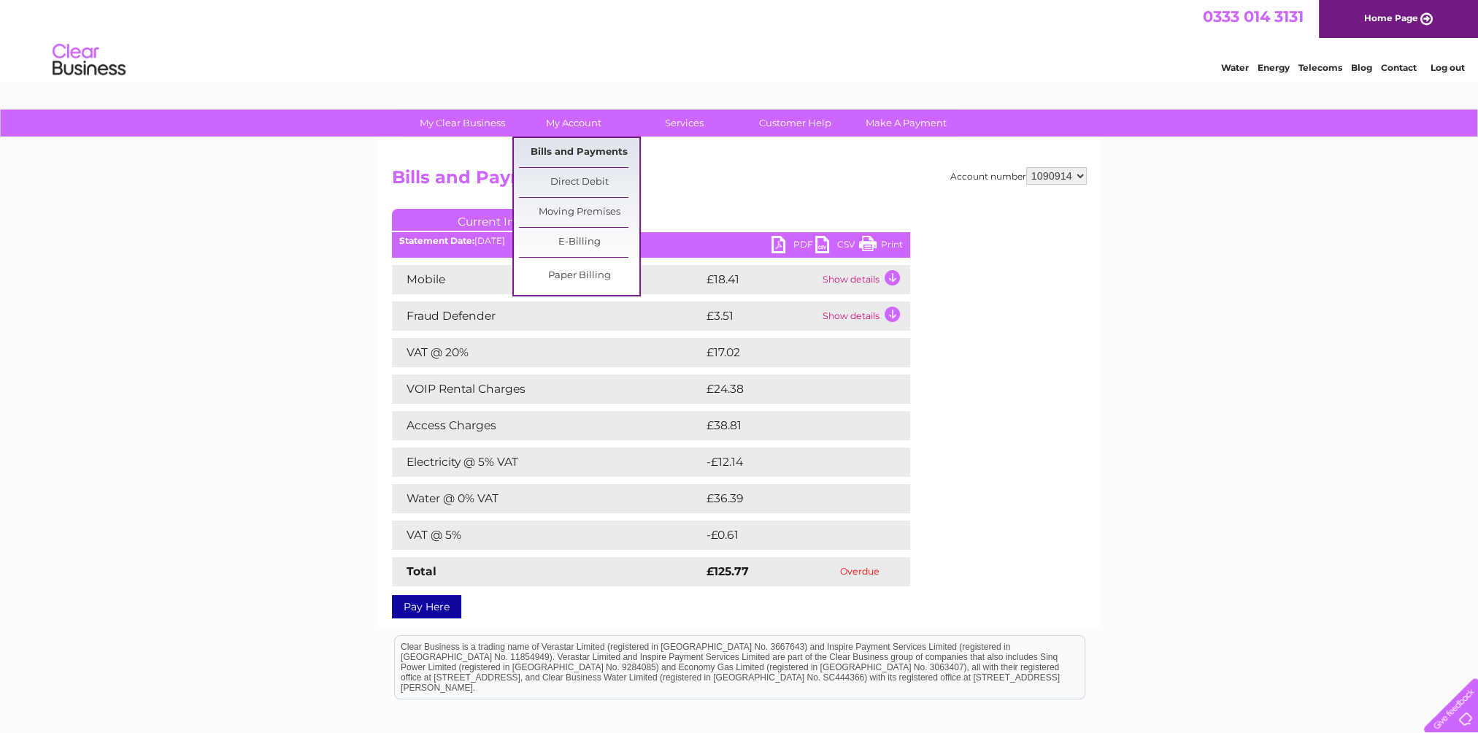
click at [569, 149] on link "Bills and Payments" at bounding box center [579, 152] width 120 height 29
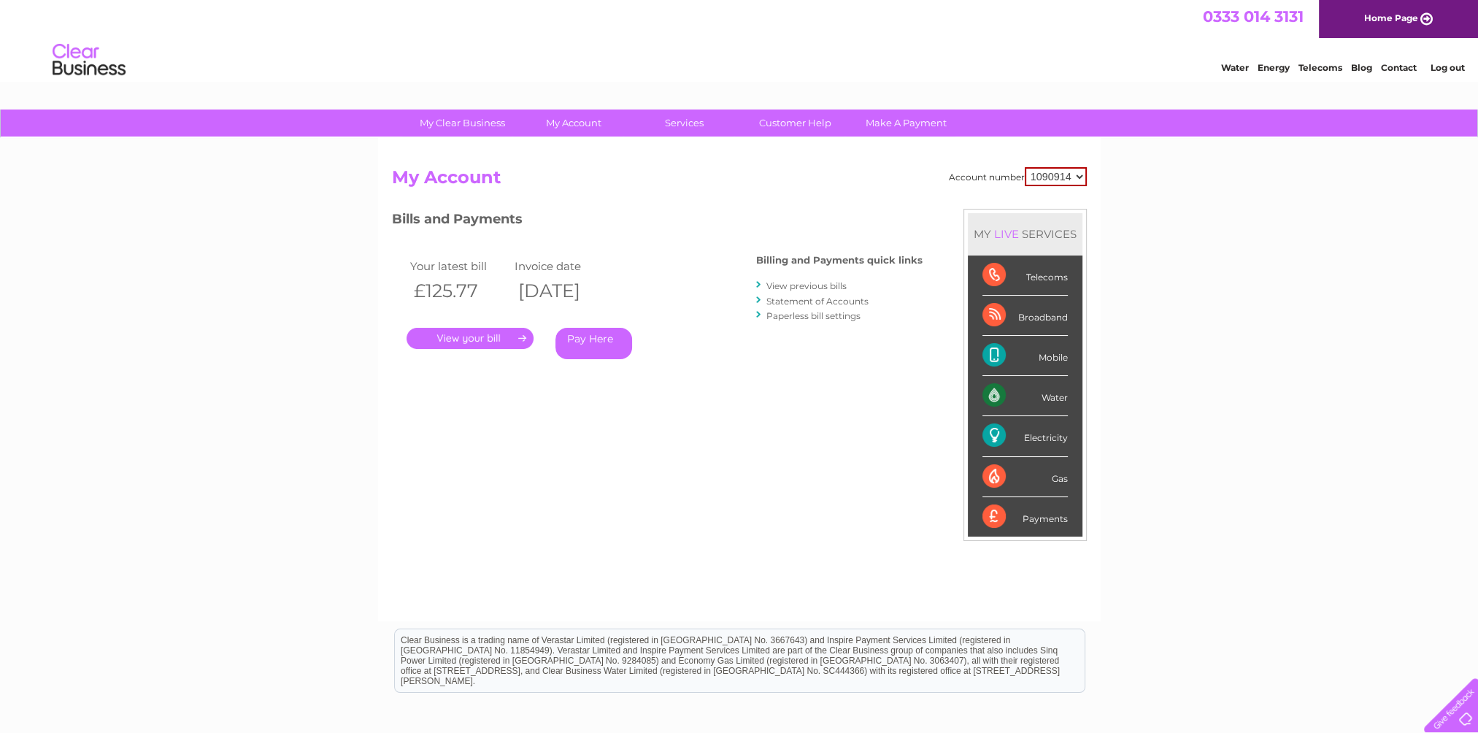
click at [800, 282] on link "View previous bills" at bounding box center [806, 285] width 80 height 11
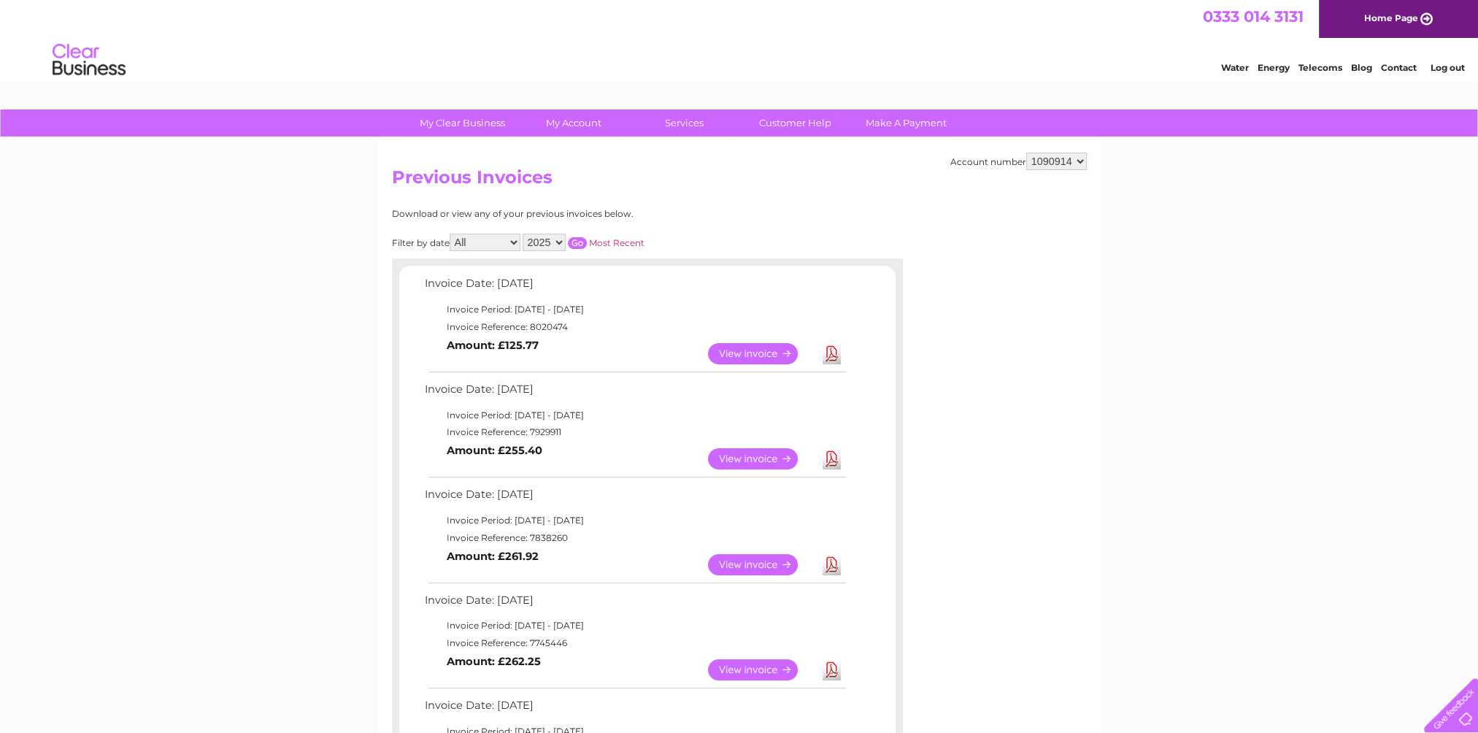
drag, startPoint x: 636, startPoint y: 215, endPoint x: 390, endPoint y: 172, distance: 249.7
click at [390, 172] on div "Account number 1090914 Previous Invoices Download or view any of your previous …" at bounding box center [739, 661] width 722 height 1047
drag, startPoint x: 390, startPoint y: 172, endPoint x: 747, endPoint y: 201, distance: 358.1
click at [747, 201] on div "Account number 1090914 Previous Invoices Download or view any of your previous …" at bounding box center [739, 661] width 722 height 1047
click at [637, 215] on div "Download or view any of your previous invoices below." at bounding box center [583, 214] width 383 height 10
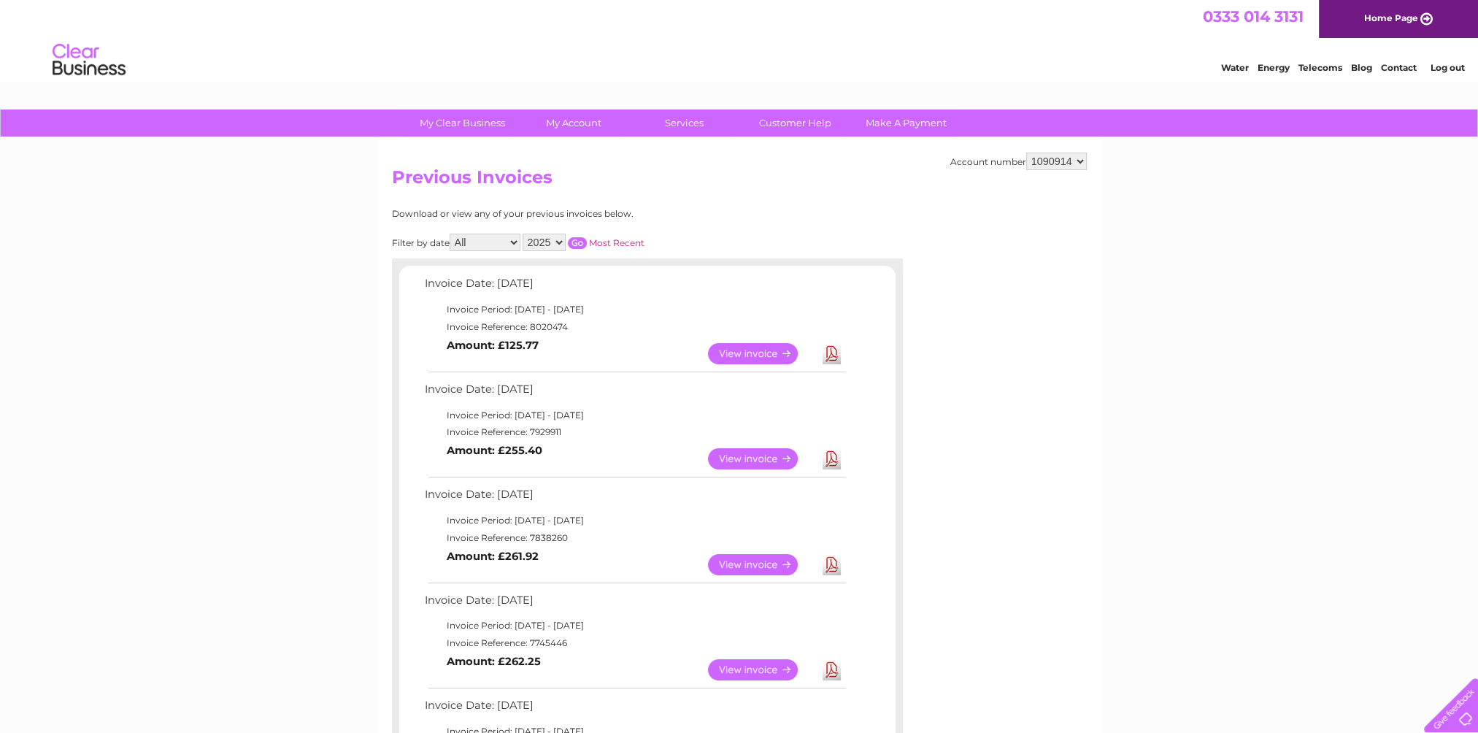
drag, startPoint x: 633, startPoint y: 216, endPoint x: 393, endPoint y: 174, distance: 243.1
click at [393, 174] on div "Account number 1090914 Previous Invoices Download or view any of your previous …" at bounding box center [739, 661] width 722 height 1047
drag, startPoint x: 393, startPoint y: 174, endPoint x: 663, endPoint y: 190, distance: 269.8
click at [663, 189] on h2 "Previous Invoices" at bounding box center [739, 181] width 695 height 28
click at [637, 217] on div "Download or view any of your previous invoices below." at bounding box center [583, 214] width 383 height 10
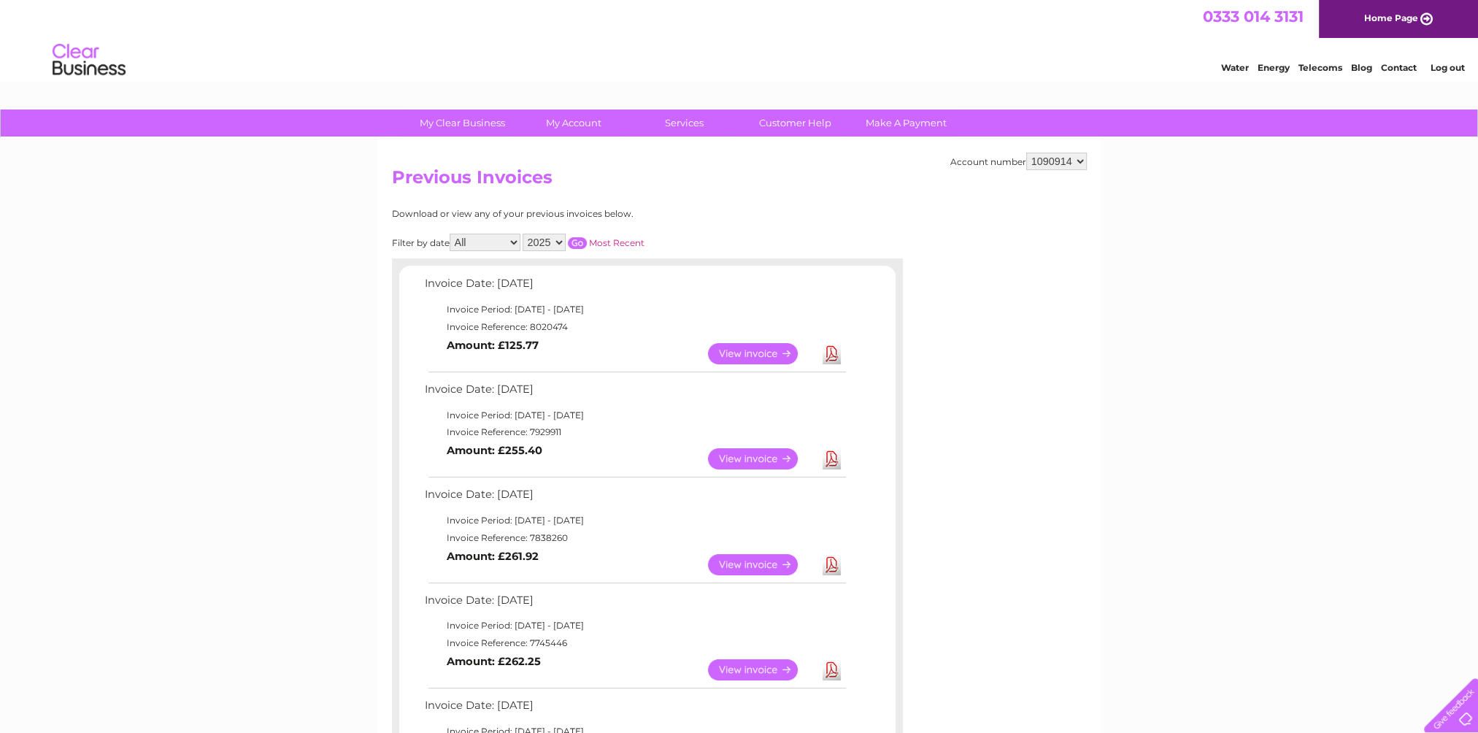
drag, startPoint x: 629, startPoint y: 218, endPoint x: 378, endPoint y: 166, distance: 256.5
click at [378, 166] on div "Account number 1090914 Previous Invoices Download or view any of your previous …" at bounding box center [739, 661] width 722 height 1047
drag, startPoint x: 378, startPoint y: 166, endPoint x: 670, endPoint y: 206, distance: 294.7
click at [670, 206] on div "Account number 1090914 Previous Invoices Download or view any of your previous …" at bounding box center [739, 661] width 722 height 1047
click at [634, 200] on div "Account number 1090914 Previous Invoices Download or view any of your previous …" at bounding box center [739, 661] width 722 height 1047
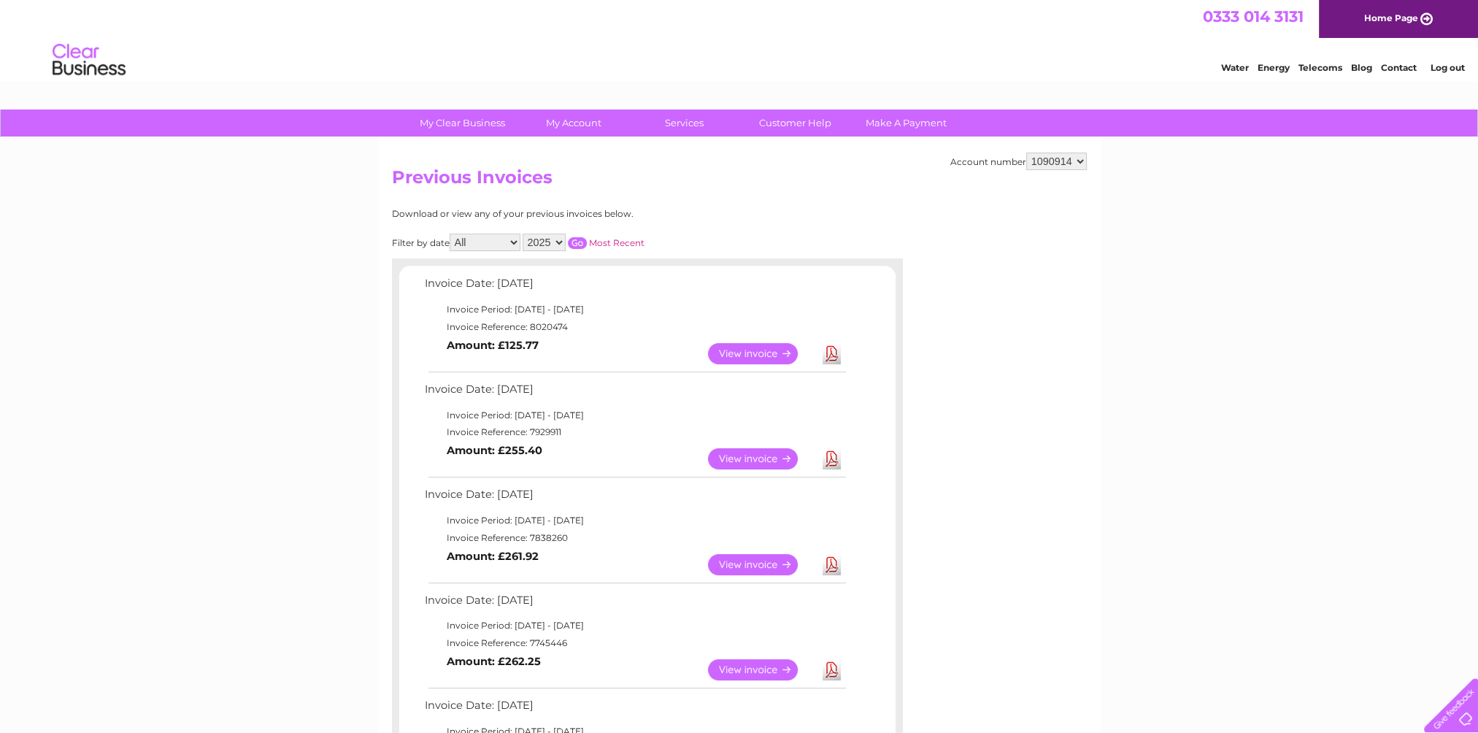
click at [633, 215] on div "Download or view any of your previous invoices below." at bounding box center [583, 214] width 383 height 10
drag, startPoint x: 629, startPoint y: 213, endPoint x: 389, endPoint y: 215, distance: 240.1
click at [389, 215] on div "Account number 1090914 Previous Invoices Download or view any of your previous …" at bounding box center [739, 661] width 722 height 1047
drag, startPoint x: 389, startPoint y: 215, endPoint x: 709, endPoint y: 213, distance: 320.4
click at [709, 213] on div "Download or view any of your previous invoices below." at bounding box center [583, 214] width 383 height 10
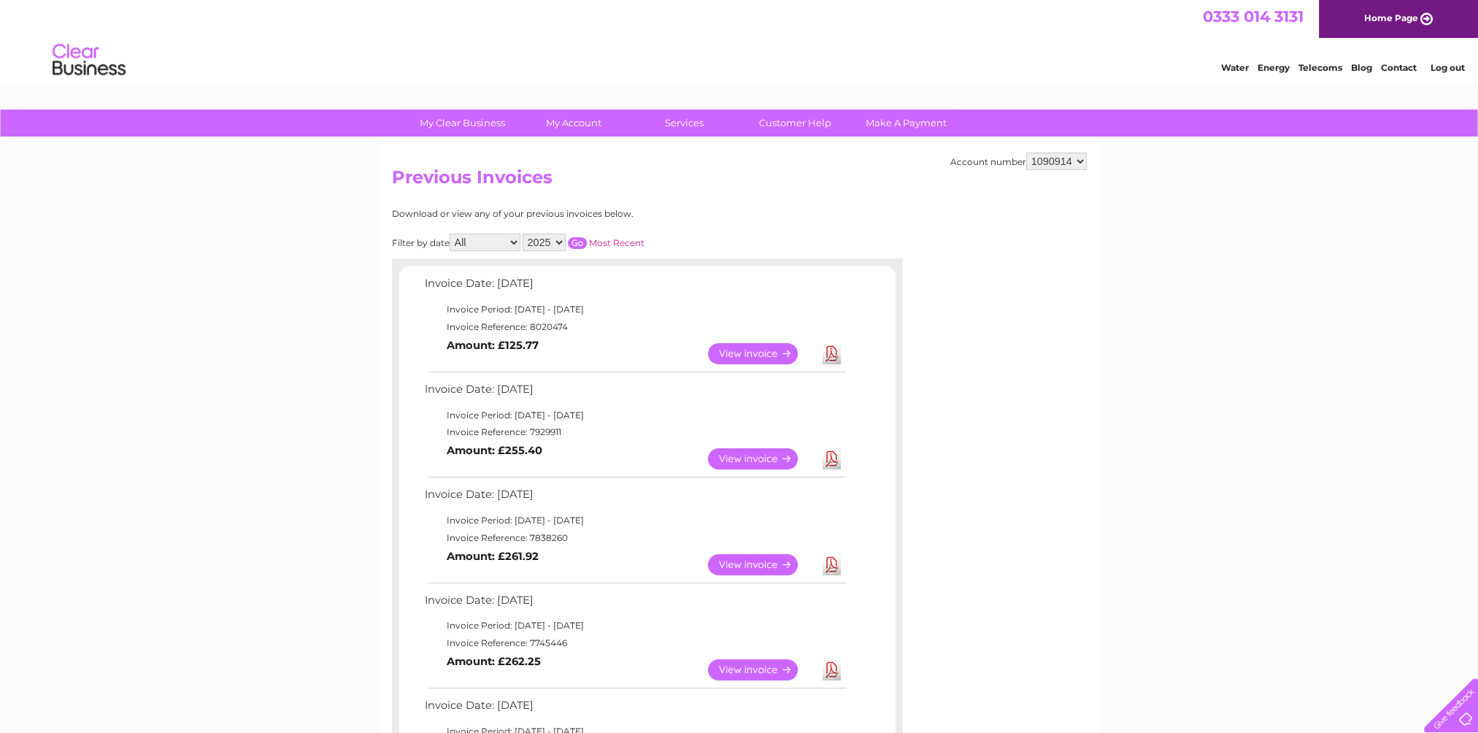
click at [653, 215] on div "Download or view any of your previous invoices below." at bounding box center [583, 214] width 383 height 10
drag, startPoint x: 628, startPoint y: 216, endPoint x: 382, endPoint y: 184, distance: 247.3
click at [382, 184] on div "Account number 1090914 Previous Invoices Download or view any of your previous …" at bounding box center [739, 661] width 722 height 1047
click at [625, 206] on div "Account number 1090914 Previous Invoices Download or view any of your previous …" at bounding box center [739, 661] width 722 height 1047
click at [636, 219] on div "Download or view any of your previous invoices below. Filter by date All Januar…" at bounding box center [583, 666] width 383 height 914
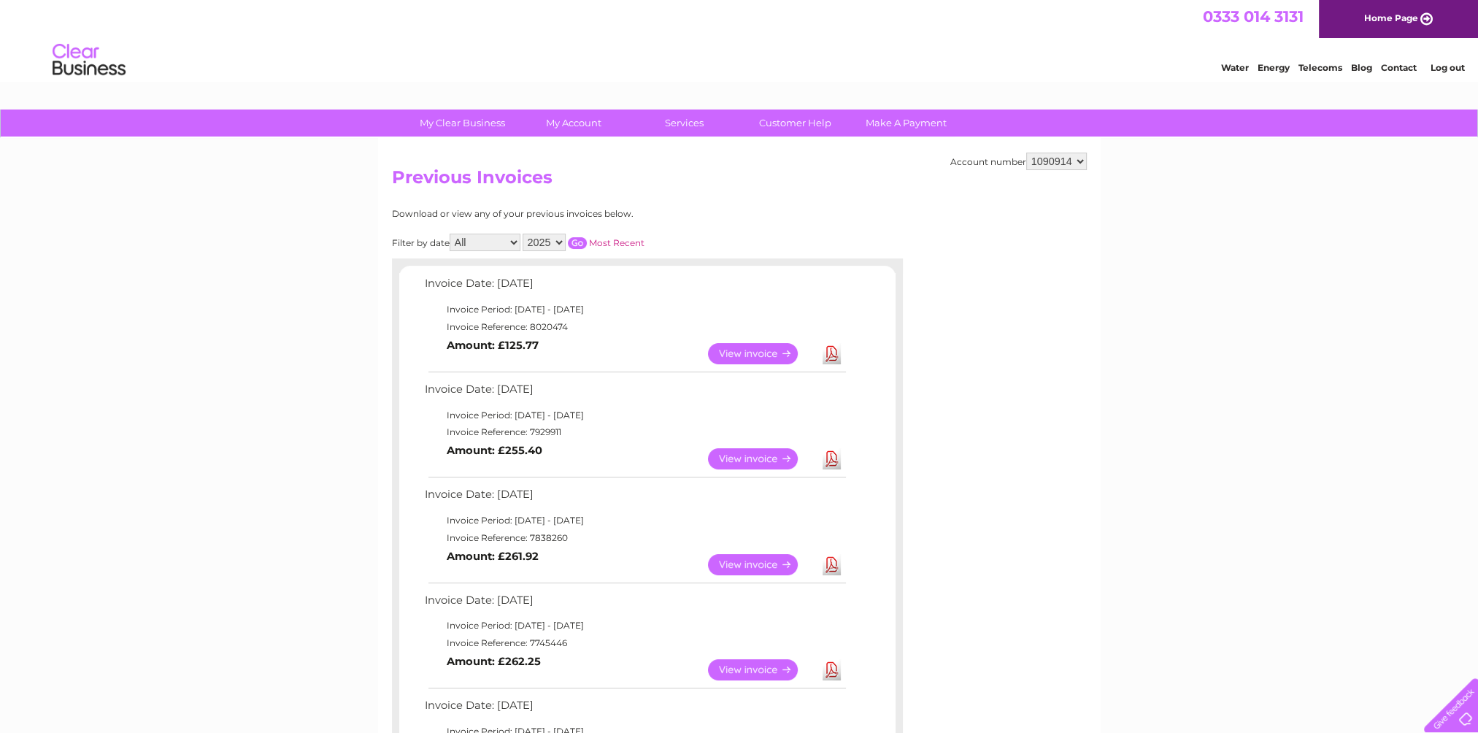
drag, startPoint x: 628, startPoint y: 215, endPoint x: 385, endPoint y: 182, distance: 244.5
click at [385, 182] on div "Account number 1090914 Previous Invoices Download or view any of your previous …" at bounding box center [739, 661] width 722 height 1047
drag, startPoint x: 385, startPoint y: 182, endPoint x: 609, endPoint y: 201, distance: 224.2
click at [609, 201] on div "Account number 1090914 Previous Invoices Download or view any of your previous …" at bounding box center [739, 661] width 722 height 1047
click at [634, 217] on div "Download or view any of your previous invoices below. Filter by date All Januar…" at bounding box center [583, 666] width 383 height 914
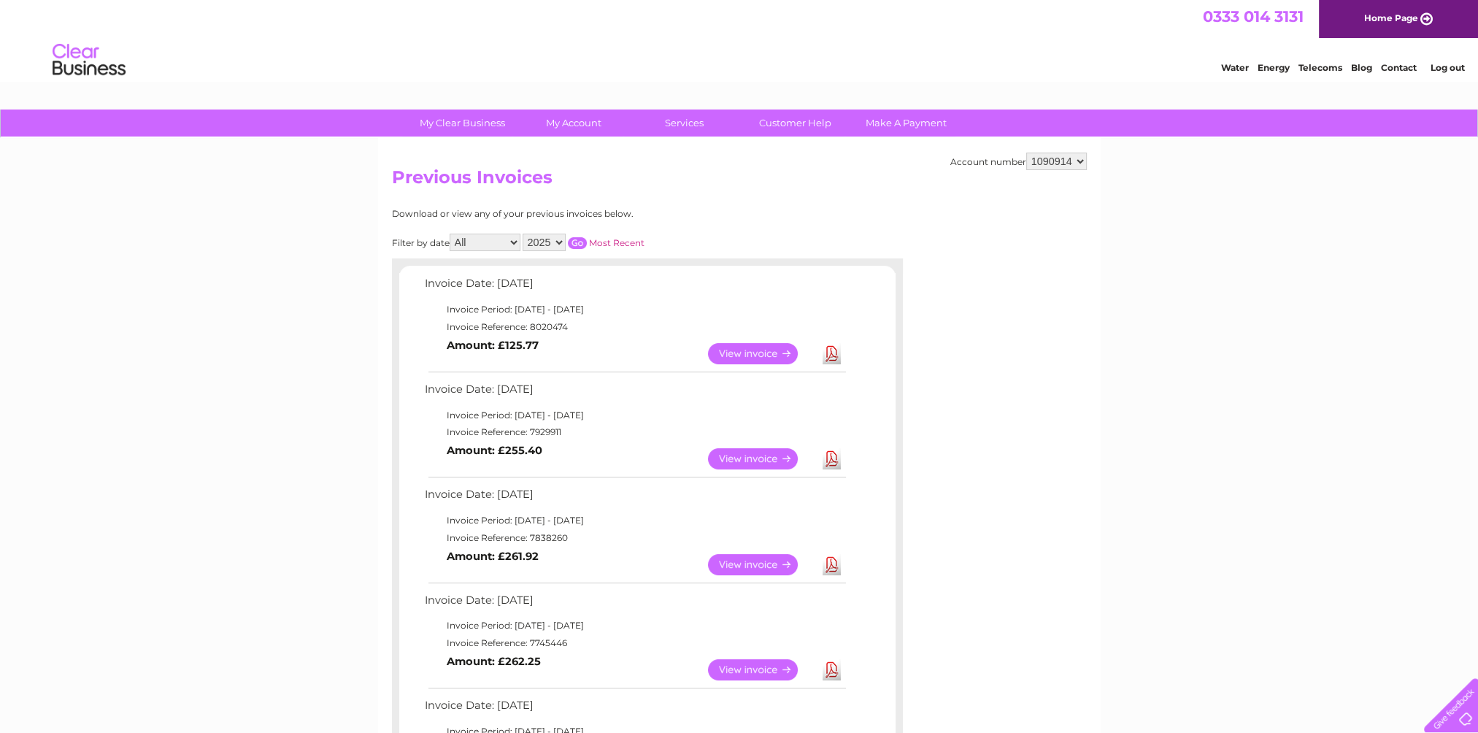
click at [574, 197] on div "Account number 1090914 Previous Invoices Download or view any of your previous …" at bounding box center [739, 661] width 722 height 1047
drag, startPoint x: 631, startPoint y: 217, endPoint x: 393, endPoint y: 177, distance: 241.3
click at [393, 177] on div "Account number 1090914 Previous Invoices Download or view any of your previous …" at bounding box center [739, 661] width 722 height 1047
drag, startPoint x: 393, startPoint y: 177, endPoint x: 618, endPoint y: 196, distance: 225.6
click at [618, 196] on div "Account number 1090914 Previous Invoices Download or view any of your previous …" at bounding box center [739, 661] width 722 height 1047
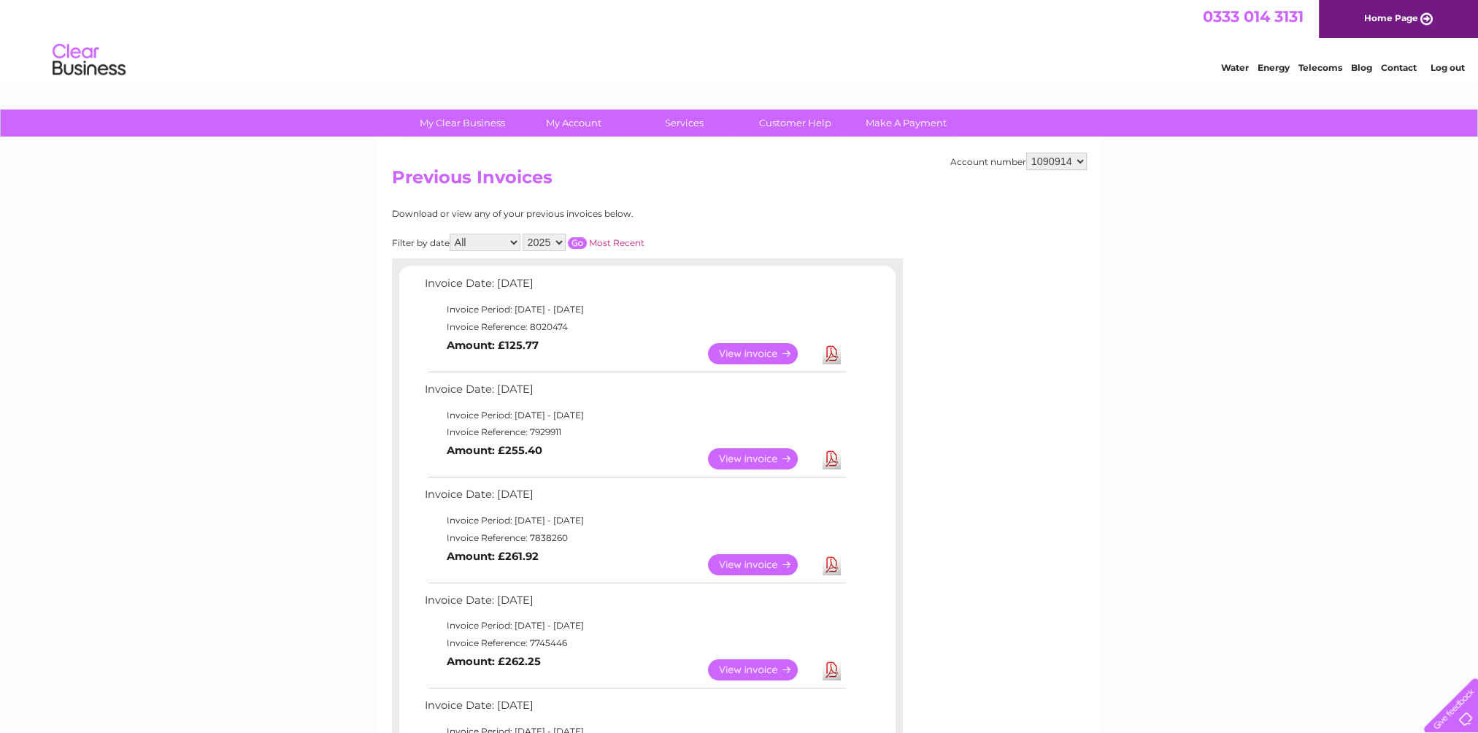
click at [639, 219] on div "Download or view any of your previous invoices below. Filter by date All Januar…" at bounding box center [583, 666] width 383 height 914
drag, startPoint x: 631, startPoint y: 217, endPoint x: 393, endPoint y: 181, distance: 240.0
click at [393, 181] on div "Account number 1090914 Previous Invoices Download or view any of your previous …" at bounding box center [739, 661] width 722 height 1047
drag, startPoint x: 393, startPoint y: 181, endPoint x: 600, endPoint y: 190, distance: 206.7
click at [600, 190] on h2 "Previous Invoices" at bounding box center [739, 181] width 695 height 28
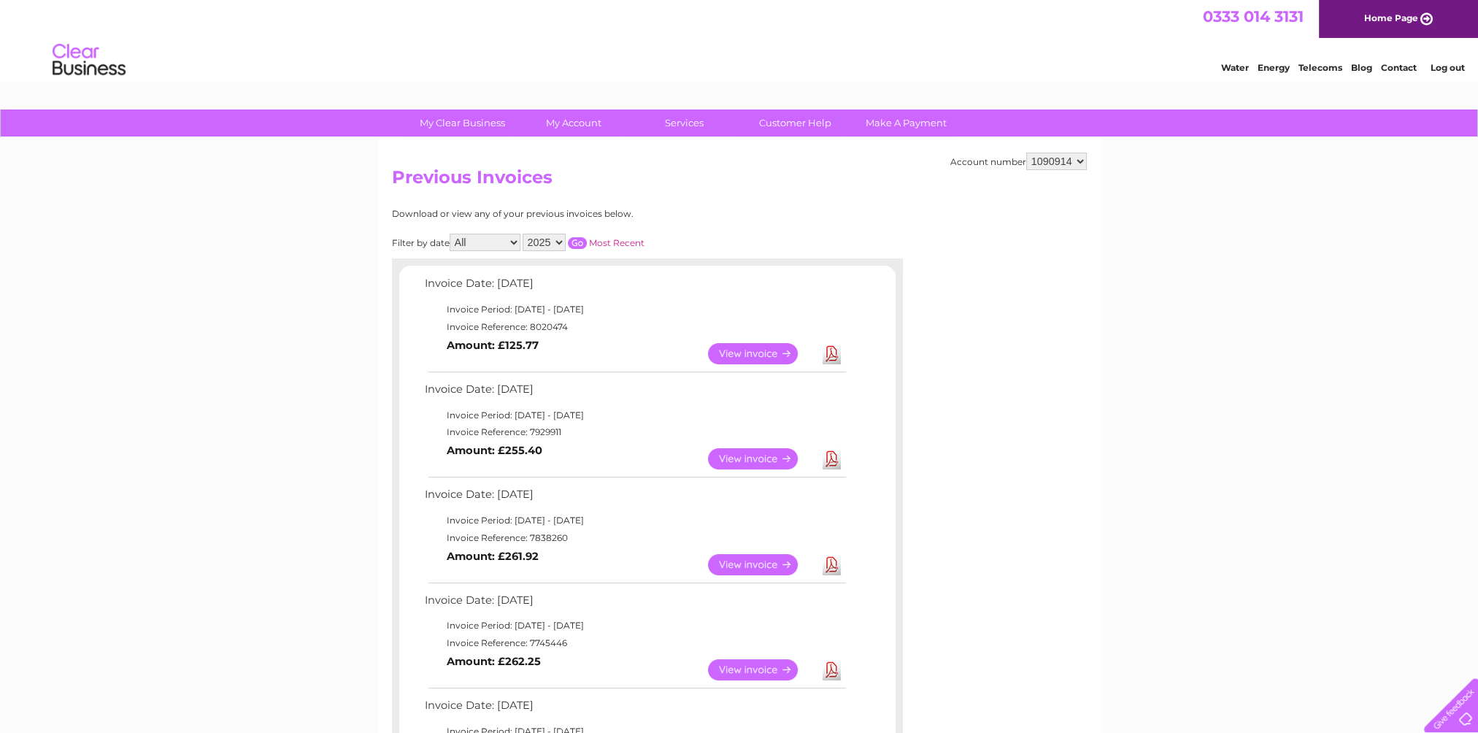
click at [634, 210] on div "Download or view any of your previous invoices below." at bounding box center [583, 214] width 383 height 10
drag, startPoint x: 627, startPoint y: 216, endPoint x: 393, endPoint y: 184, distance: 236.5
click at [393, 184] on div "Account number 1090914 Previous Invoices Download or view any of your previous …" at bounding box center [739, 661] width 722 height 1047
drag, startPoint x: 393, startPoint y: 184, endPoint x: 601, endPoint y: 190, distance: 208.8
click at [601, 190] on h2 "Previous Invoices" at bounding box center [739, 181] width 695 height 28
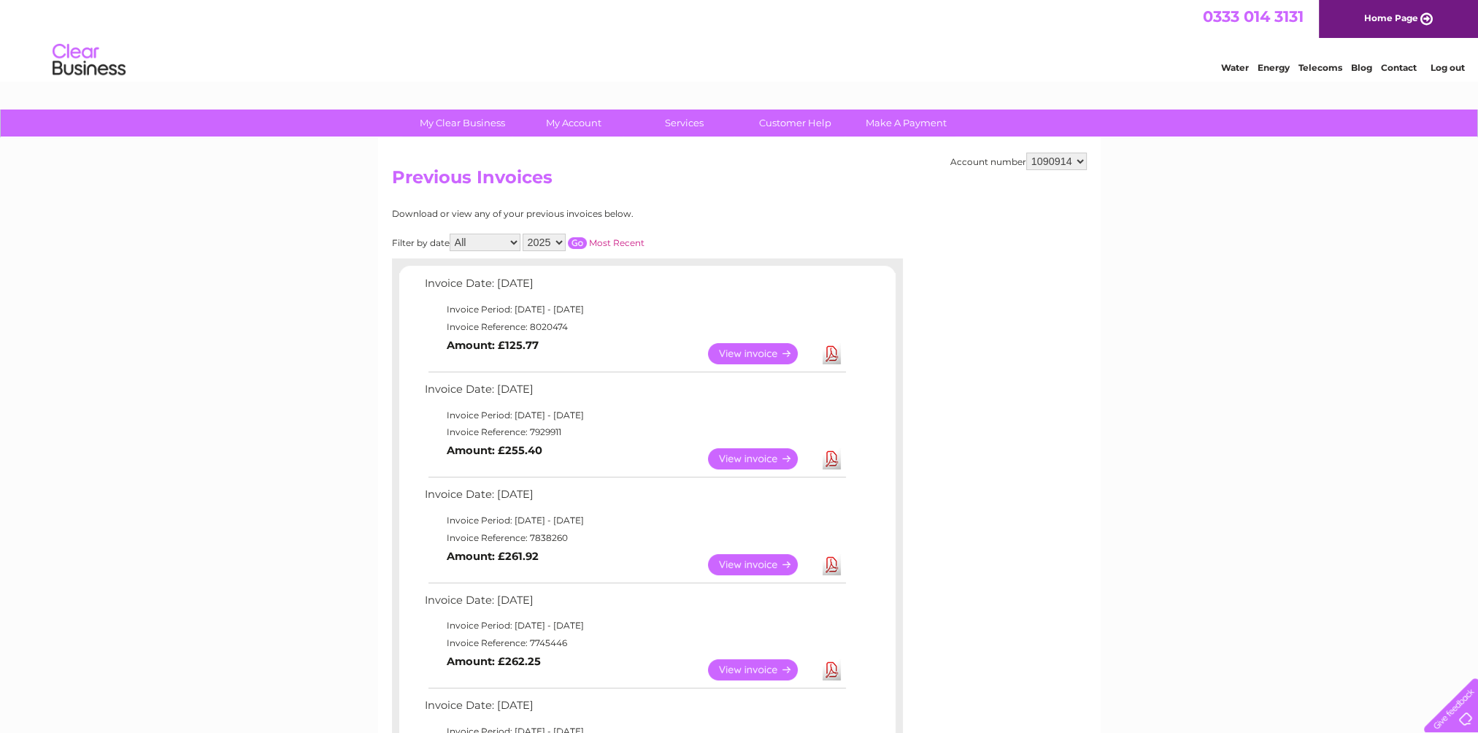
click at [616, 201] on div "Account number 1090914 Previous Invoices Download or view any of your previous …" at bounding box center [739, 661] width 722 height 1047
drag, startPoint x: 627, startPoint y: 213, endPoint x: 392, endPoint y: 175, distance: 238.0
click at [392, 175] on div "Account number 1090914 Previous Invoices Download or view any of your previous …" at bounding box center [739, 661] width 722 height 1047
drag, startPoint x: 392, startPoint y: 175, endPoint x: 609, endPoint y: 190, distance: 217.2
click at [609, 190] on h2 "Previous Invoices" at bounding box center [739, 181] width 695 height 28
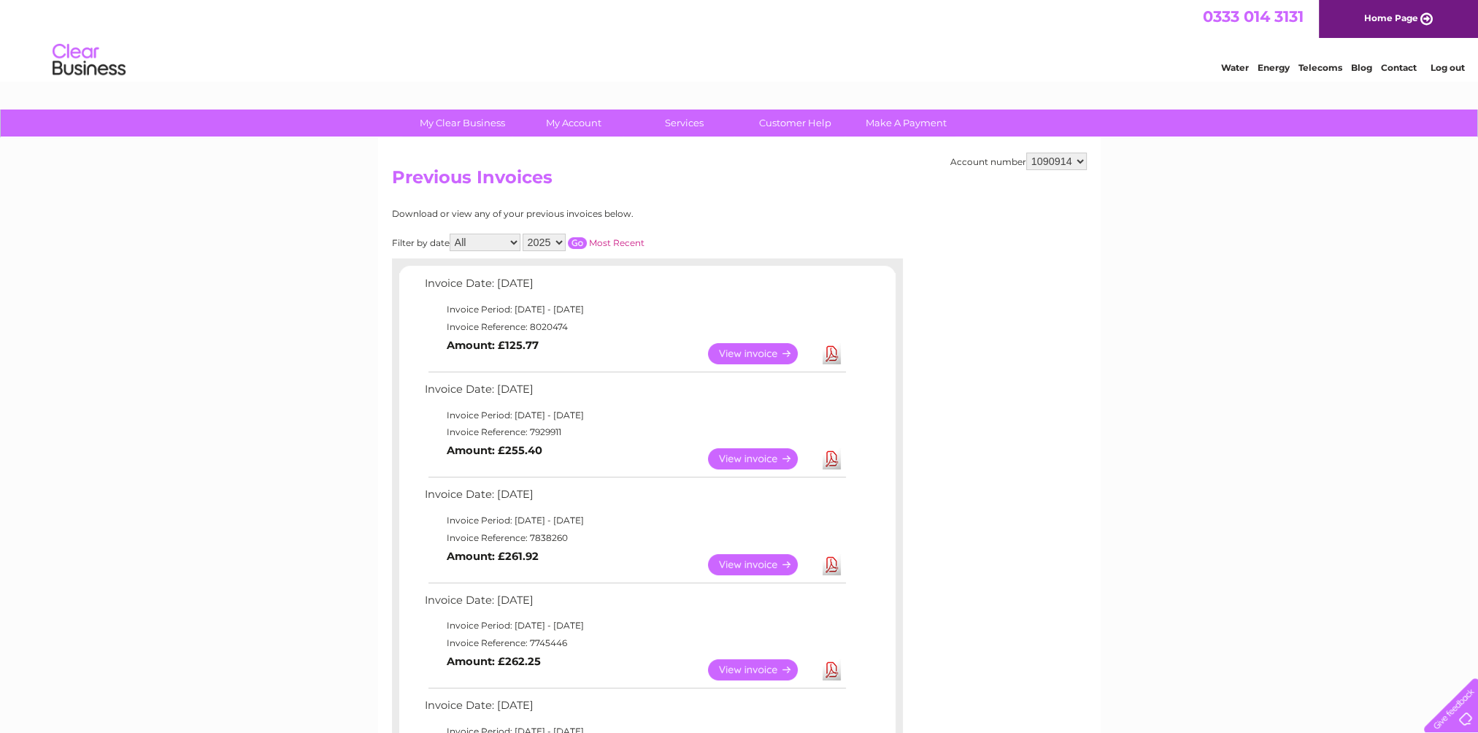
click at [806, 199] on div "Account number 1090914 Previous Invoices Download or view any of your previous …" at bounding box center [739, 661] width 722 height 1047
drag, startPoint x: 629, startPoint y: 215, endPoint x: 385, endPoint y: 183, distance: 246.5
click at [385, 183] on div "Account number 1090914 Previous Invoices Download or view any of your previous …" at bounding box center [739, 661] width 722 height 1047
drag, startPoint x: 385, startPoint y: 183, endPoint x: 597, endPoint y: 193, distance: 212.6
click at [597, 193] on h2 "Previous Invoices" at bounding box center [739, 181] width 695 height 28
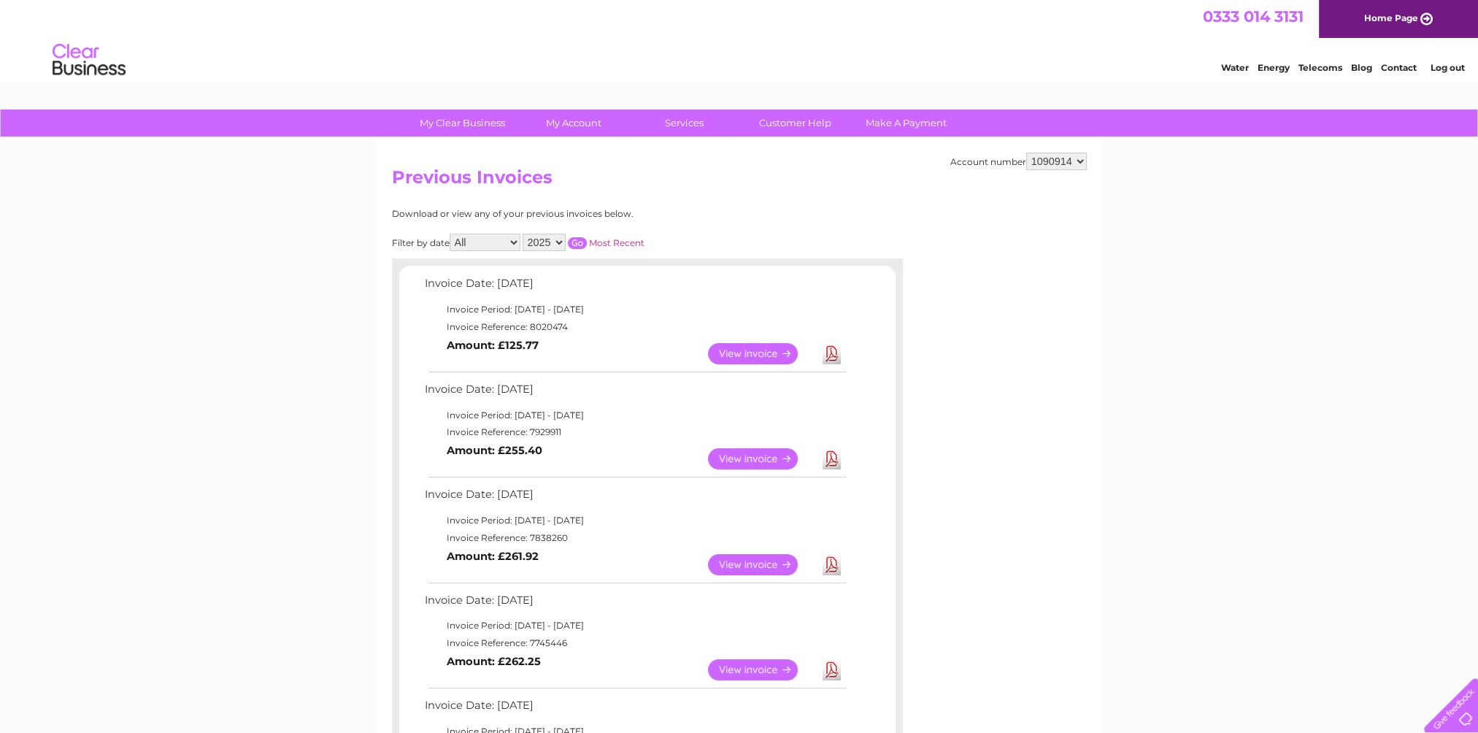
click at [637, 222] on div "Download or view any of your previous invoices below. Filter by date All Januar…" at bounding box center [583, 666] width 383 height 914
drag, startPoint x: 628, startPoint y: 217, endPoint x: 391, endPoint y: 183, distance: 238.8
click at [391, 183] on div "Account number 1090914 Previous Invoices Download or view any of your previous …" at bounding box center [739, 661] width 722 height 1047
drag, startPoint x: 391, startPoint y: 183, endPoint x: 582, endPoint y: 184, distance: 190.5
click at [582, 184] on h2 "Previous Invoices" at bounding box center [739, 181] width 695 height 28
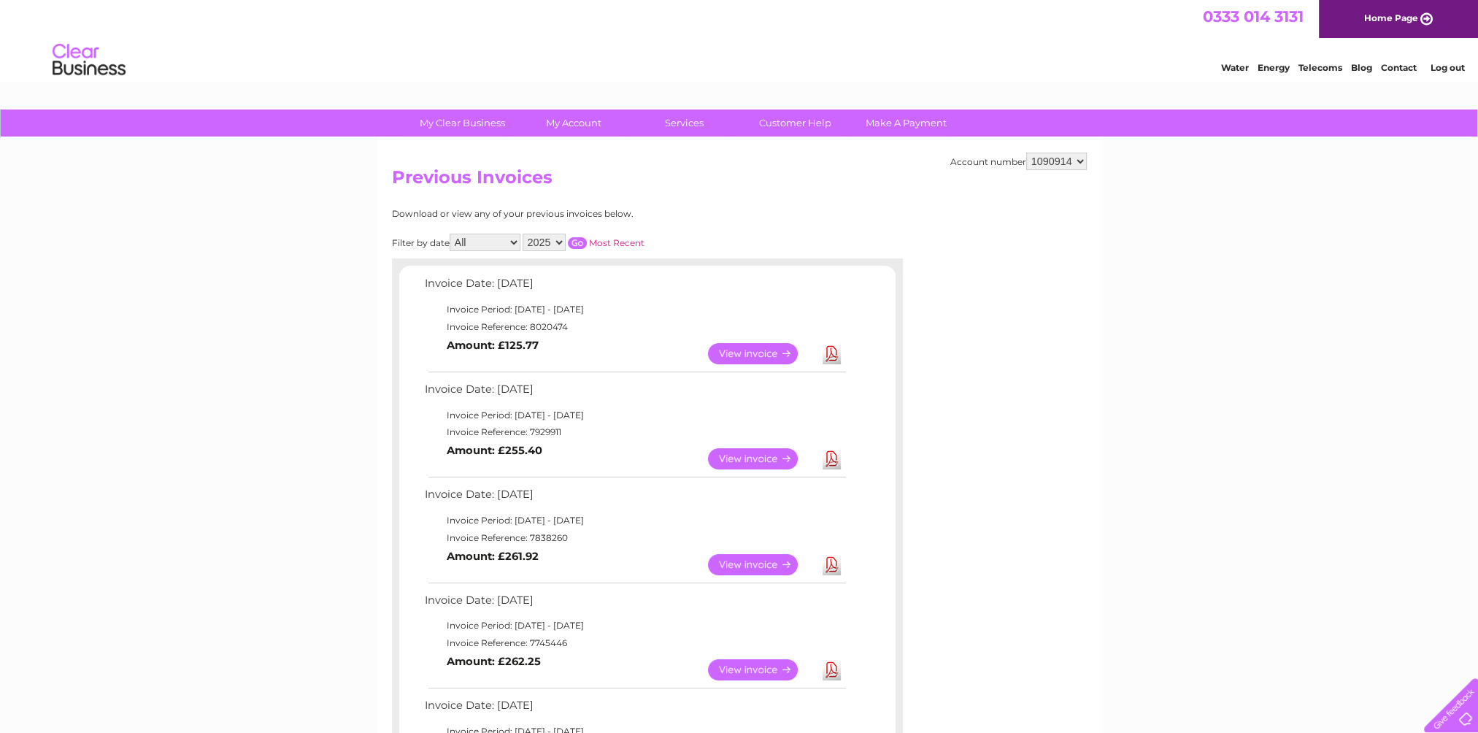
click at [590, 191] on h2 "Previous Invoices" at bounding box center [739, 181] width 695 height 28
drag, startPoint x: 630, startPoint y: 213, endPoint x: 393, endPoint y: 185, distance: 238.2
click at [393, 185] on div "Account number 1090914 Previous Invoices Download or view any of your previous …" at bounding box center [739, 661] width 722 height 1047
click at [636, 188] on h2 "Previous Invoices" at bounding box center [739, 181] width 695 height 28
drag, startPoint x: 628, startPoint y: 214, endPoint x: 394, endPoint y: 180, distance: 236.0
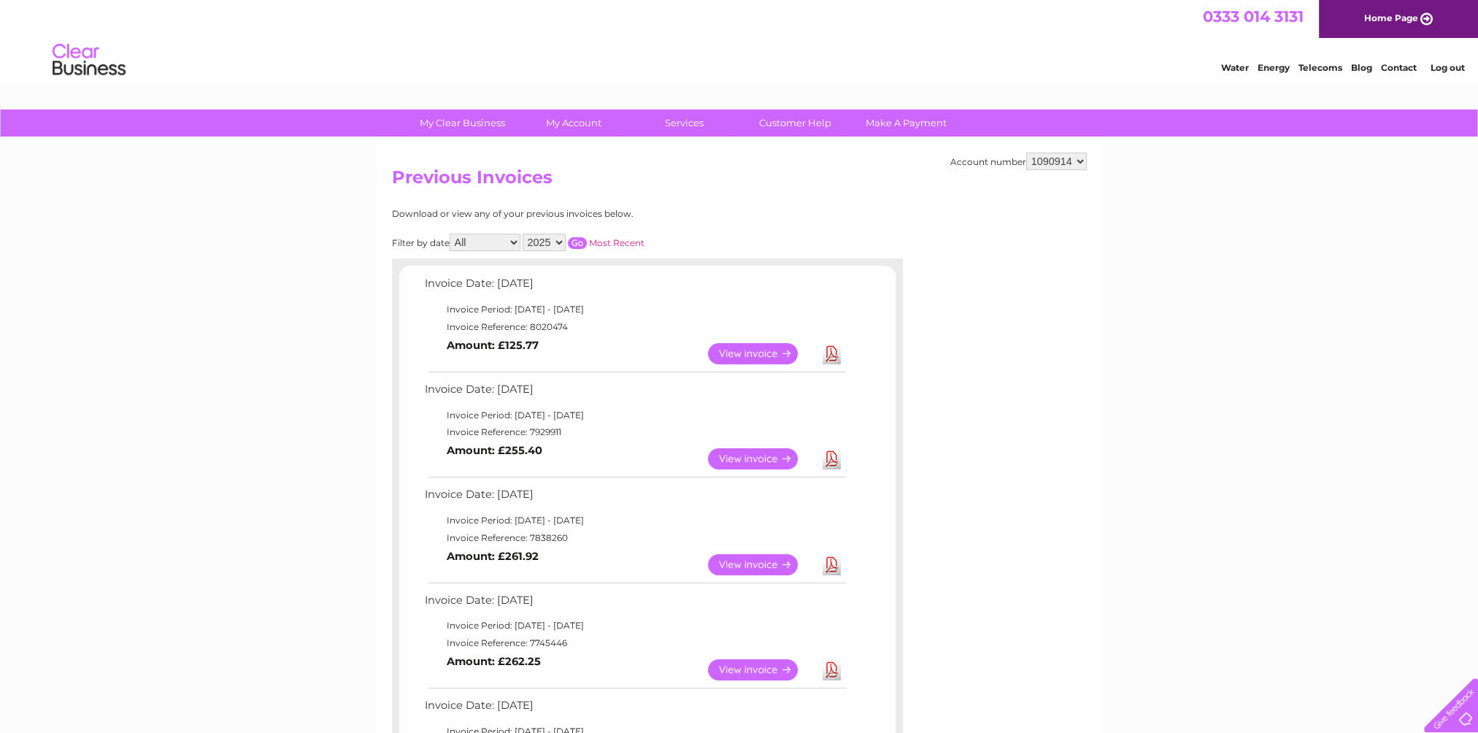
click at [394, 180] on div "Account number 1090914 Previous Invoices Download or view any of your previous …" at bounding box center [739, 661] width 722 height 1047
drag, startPoint x: 394, startPoint y: 180, endPoint x: 578, endPoint y: 192, distance: 184.3
click at [578, 192] on h2 "Previous Invoices" at bounding box center [739, 181] width 695 height 28
click at [643, 192] on h2 "Previous Invoices" at bounding box center [739, 181] width 695 height 28
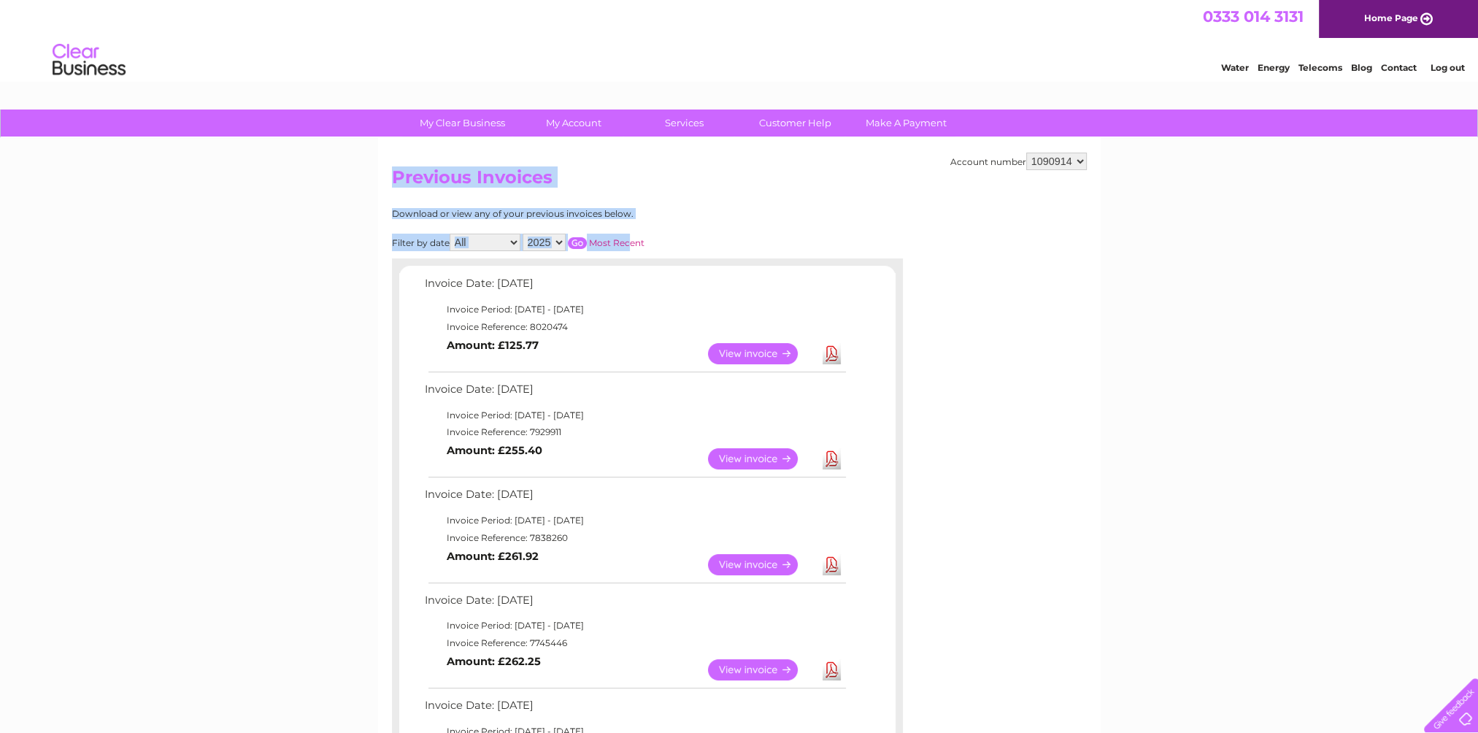
drag, startPoint x: 631, startPoint y: 219, endPoint x: 382, endPoint y: 186, distance: 250.3
click at [382, 186] on div "Account number 1090914 Previous Invoices Download or view any of your previous …" at bounding box center [739, 661] width 722 height 1047
drag, startPoint x: 382, startPoint y: 186, endPoint x: 592, endPoint y: 196, distance: 209.7
click at [590, 193] on h2 "Previous Invoices" at bounding box center [739, 181] width 695 height 28
click at [623, 209] on div "Download or view any of your previous invoices below." at bounding box center [583, 214] width 383 height 10
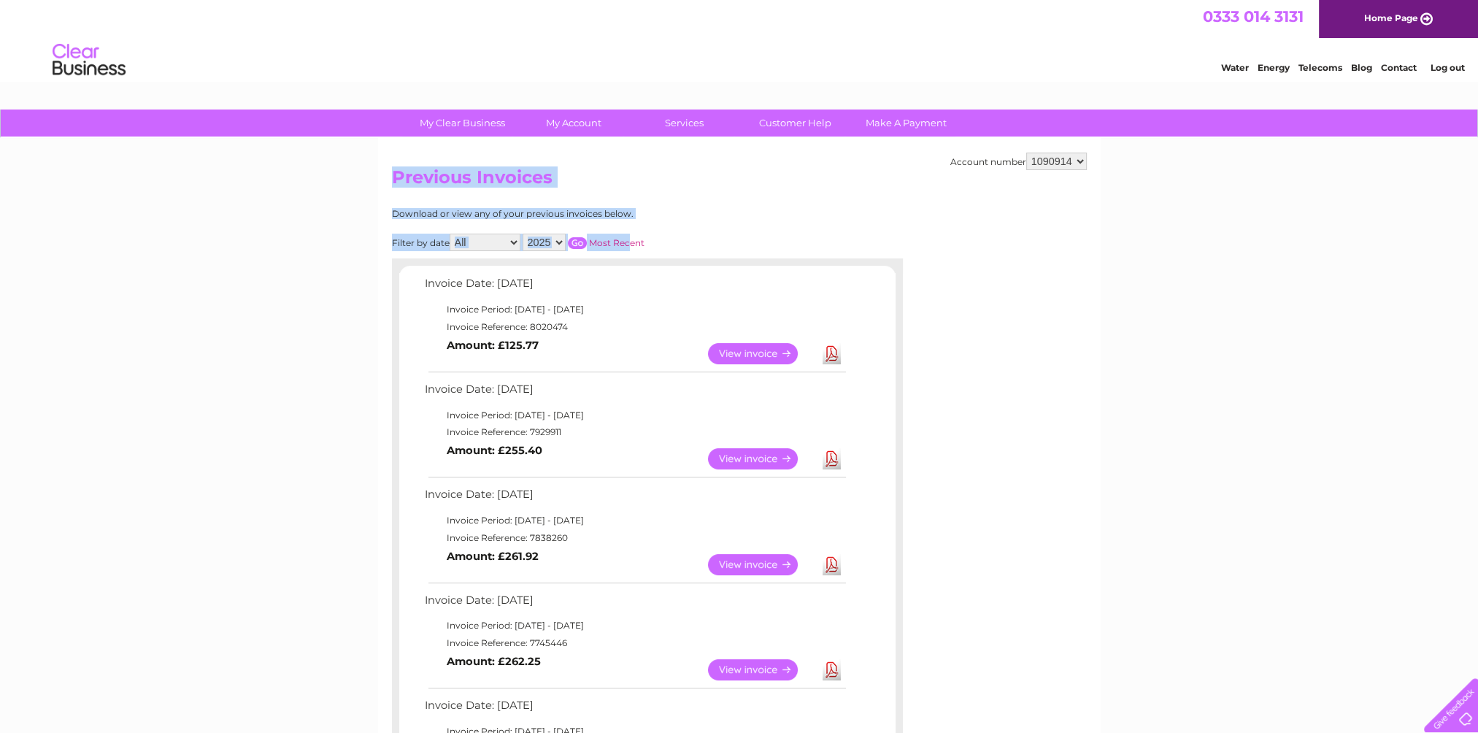
drag, startPoint x: 631, startPoint y: 216, endPoint x: 388, endPoint y: 178, distance: 246.0
click at [388, 178] on div "Account number 1090914 Previous Invoices Download or view any of your previous …" at bounding box center [739, 661] width 722 height 1047
drag, startPoint x: 388, startPoint y: 178, endPoint x: 681, endPoint y: 193, distance: 293.0
click at [682, 193] on h2 "Previous Invoices" at bounding box center [739, 181] width 695 height 28
click at [628, 212] on div "Download or view any of your previous invoices below." at bounding box center [583, 214] width 383 height 10
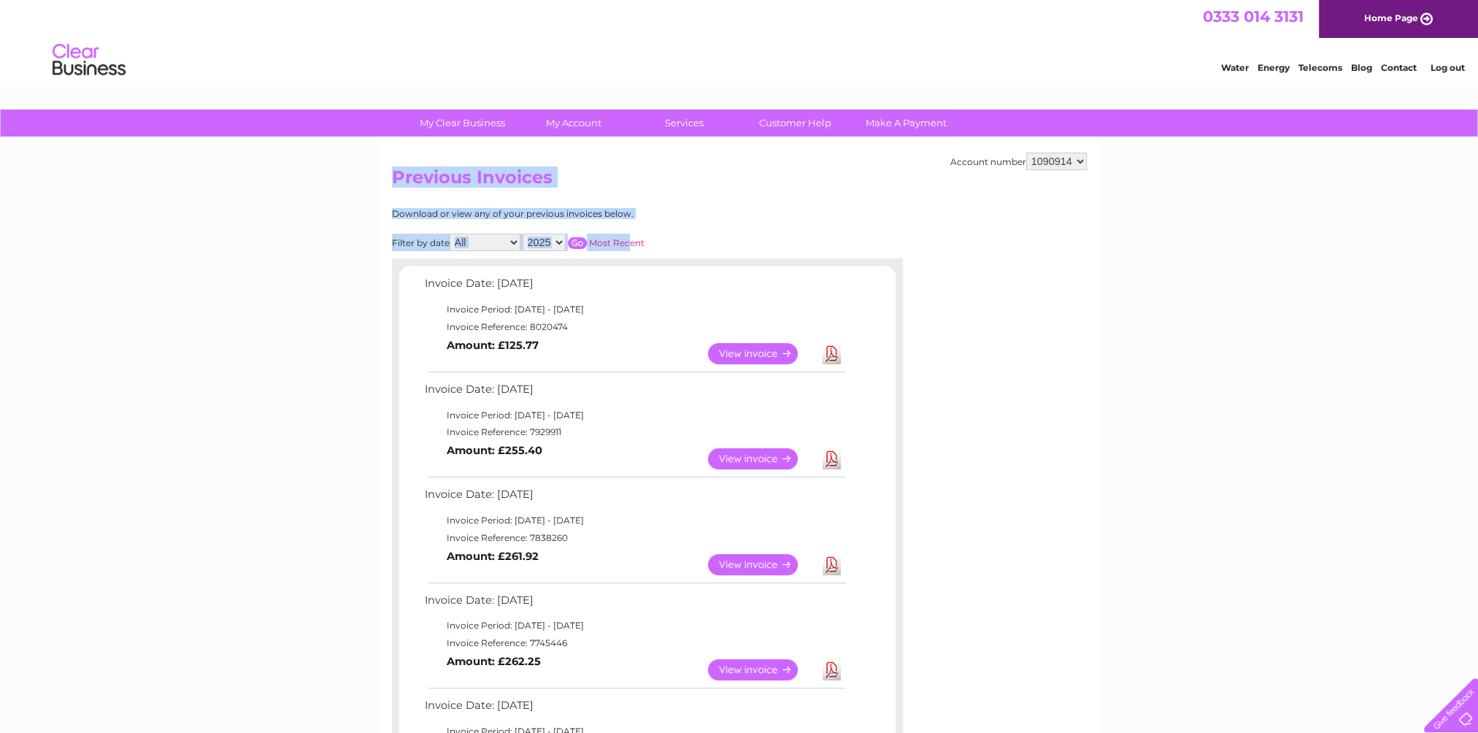
drag, startPoint x: 628, startPoint y: 214, endPoint x: 394, endPoint y: 177, distance: 236.4
click at [394, 177] on div "Account number 1090914 Previous Invoices Download or view any of your previous …" at bounding box center [739, 661] width 722 height 1047
click at [668, 192] on h2 "Previous Invoices" at bounding box center [739, 181] width 695 height 28
drag, startPoint x: 635, startPoint y: 217, endPoint x: 379, endPoint y: 183, distance: 257.6
click at [379, 183] on div "Account number 1090914 Previous Invoices Download or view any of your previous …" at bounding box center [739, 661] width 722 height 1047
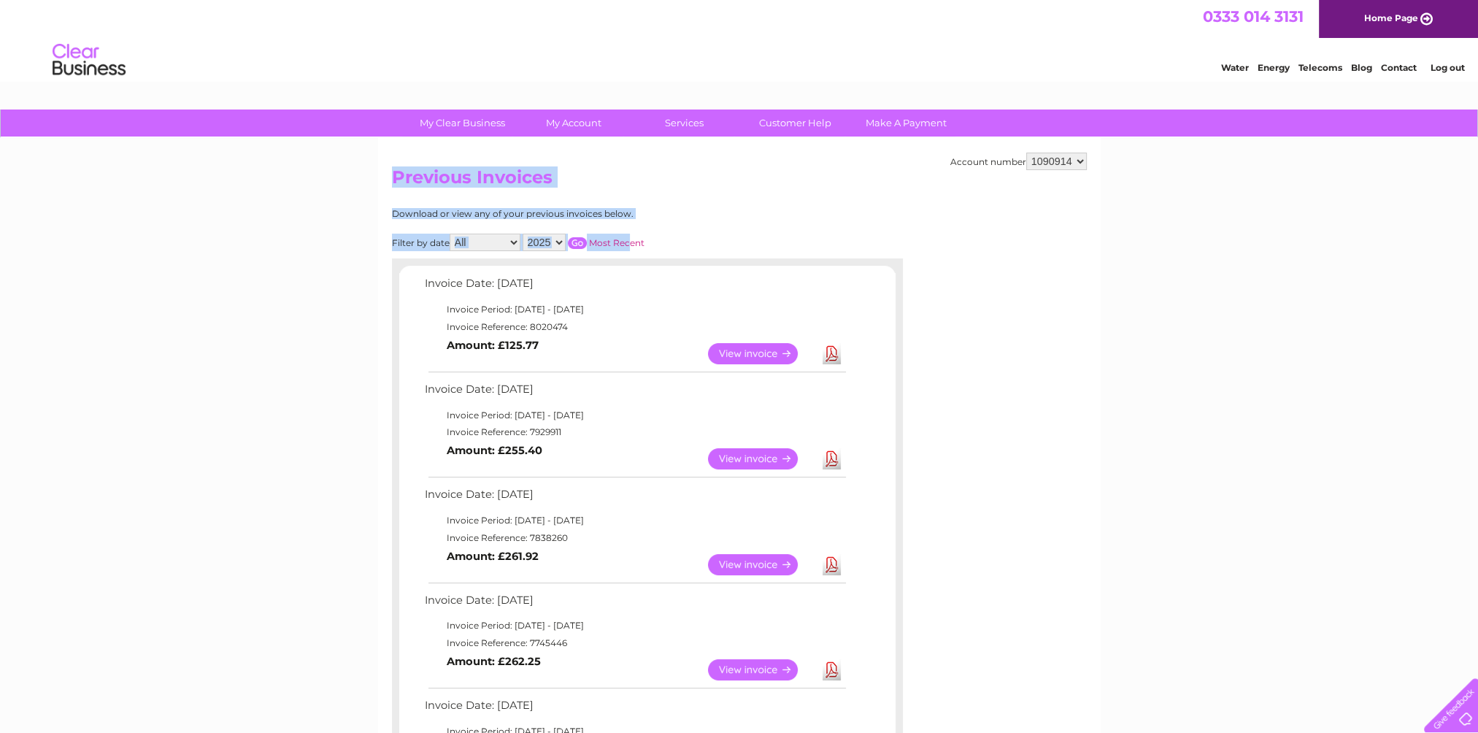
drag, startPoint x: 379, startPoint y: 183, endPoint x: 626, endPoint y: 182, distance: 246.7
click at [626, 182] on h2 "Previous Invoices" at bounding box center [739, 181] width 695 height 28
click at [630, 215] on div "Download or view any of your previous invoices below." at bounding box center [583, 214] width 383 height 10
click at [629, 215] on div "Download or view any of your previous invoices below." at bounding box center [583, 214] width 383 height 10
drag, startPoint x: 629, startPoint y: 215, endPoint x: 390, endPoint y: 185, distance: 240.5
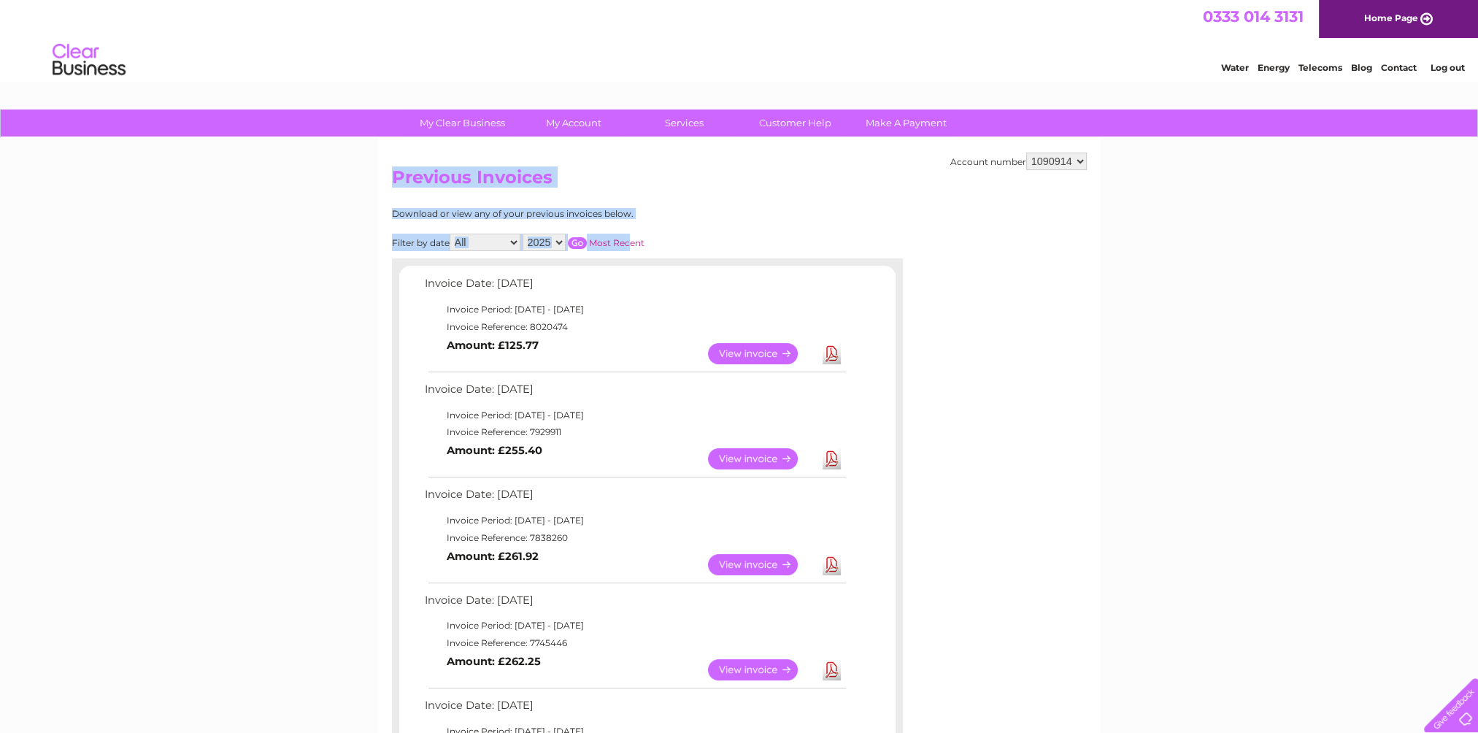
click at [390, 185] on div "Account number 1090914 Previous Invoices Download or view any of your previous …" at bounding box center [739, 661] width 722 height 1047
click at [608, 190] on h2 "Previous Invoices" at bounding box center [739, 181] width 695 height 28
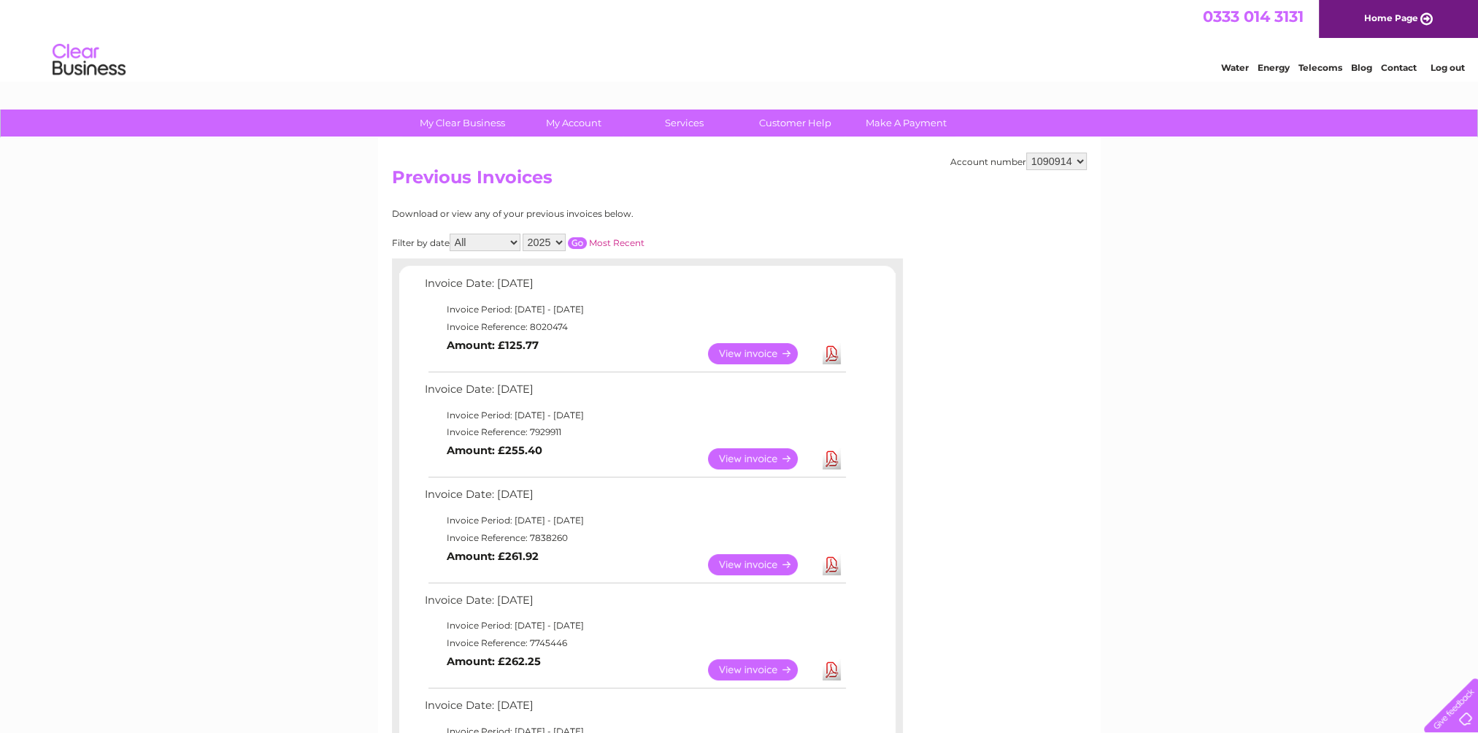
click at [628, 216] on div "Download or view any of your previous invoices below." at bounding box center [583, 214] width 383 height 10
drag, startPoint x: 631, startPoint y: 216, endPoint x: 374, endPoint y: 180, distance: 258.7
drag, startPoint x: 374, startPoint y: 180, endPoint x: 610, endPoint y: 184, distance: 235.8
click at [610, 184] on h2 "Previous Invoices" at bounding box center [739, 181] width 695 height 28
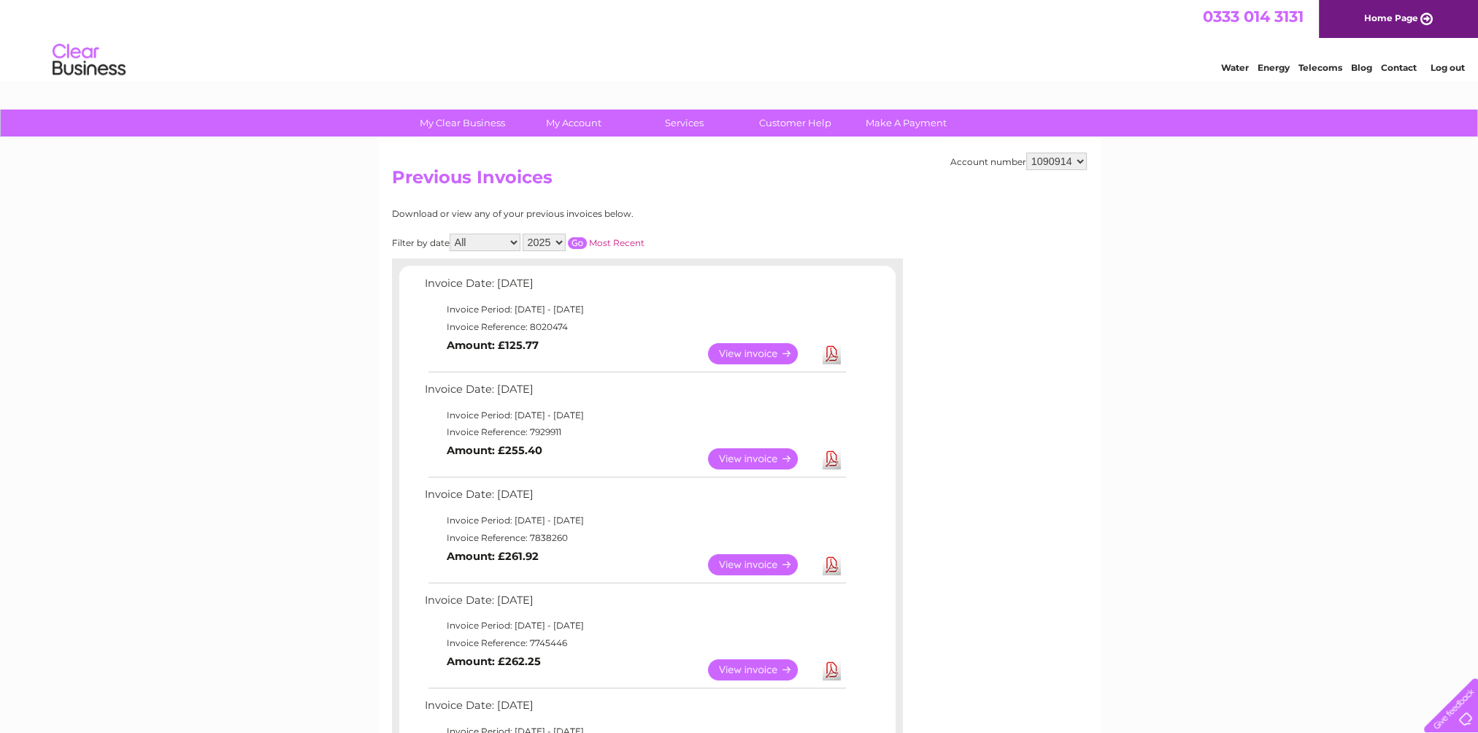
click at [632, 203] on div "Account number 1090914 Previous Invoices Download or view any of your previous …" at bounding box center [739, 661] width 722 height 1047
drag, startPoint x: 631, startPoint y: 215, endPoint x: 391, endPoint y: 187, distance: 241.0
click at [391, 187] on div "Account number 1090914 Previous Invoices Download or view any of your previous …" at bounding box center [739, 661] width 722 height 1047
drag, startPoint x: 391, startPoint y: 187, endPoint x: 656, endPoint y: 189, distance: 264.9
click at [656, 189] on h2 "Previous Invoices" at bounding box center [739, 181] width 695 height 28
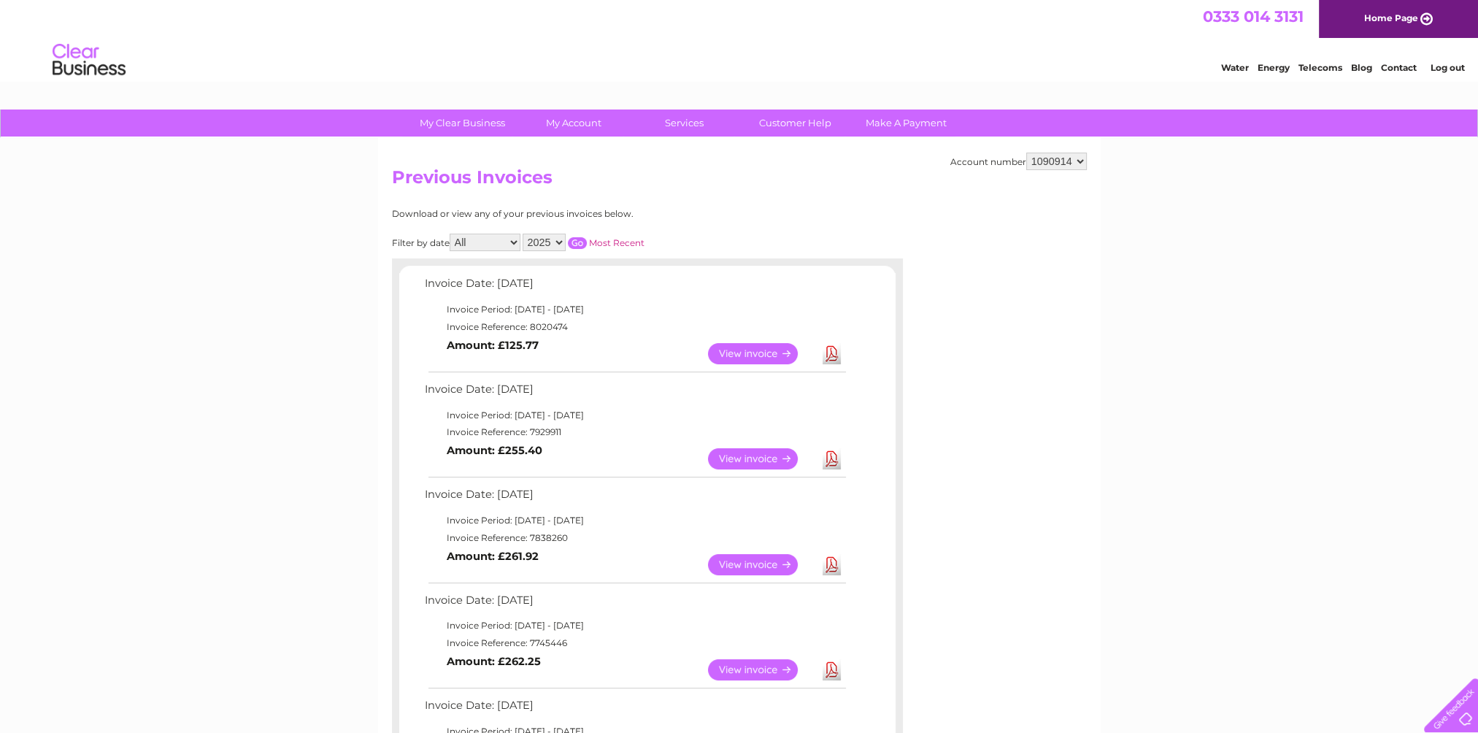
click at [641, 213] on div "Download or view any of your previous invoices below." at bounding box center [583, 214] width 383 height 10
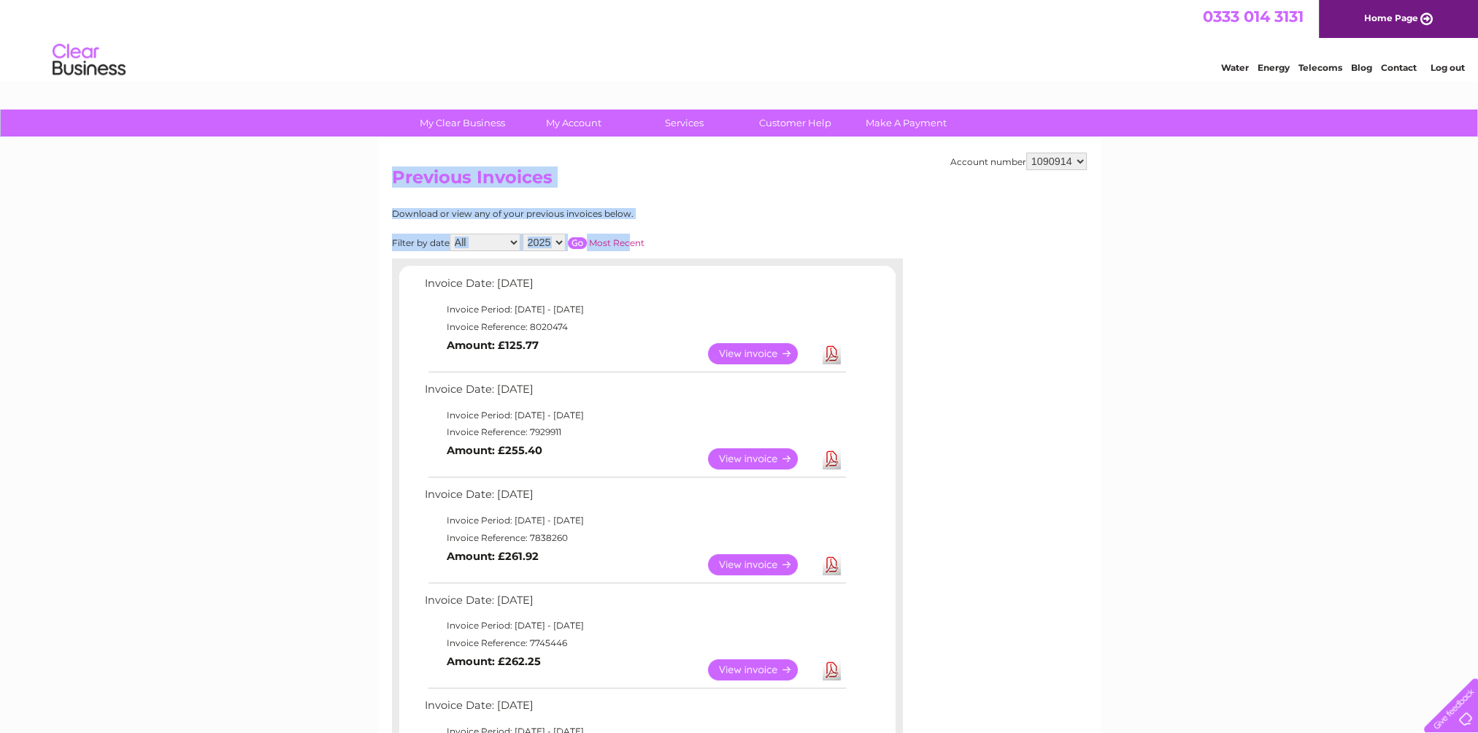
drag, startPoint x: 629, startPoint y: 219, endPoint x: 387, endPoint y: 188, distance: 244.2
click at [387, 188] on div "Account number 1090914 Previous Invoices Download or view any of your previous …" at bounding box center [739, 661] width 722 height 1047
drag, startPoint x: 387, startPoint y: 188, endPoint x: 588, endPoint y: 202, distance: 201.9
click at [588, 202] on div "Account number 1090914 Previous Invoices Download or view any of your previous …" at bounding box center [739, 661] width 722 height 1047
click at [642, 209] on div "Download or view any of your previous invoices below." at bounding box center [583, 214] width 383 height 10
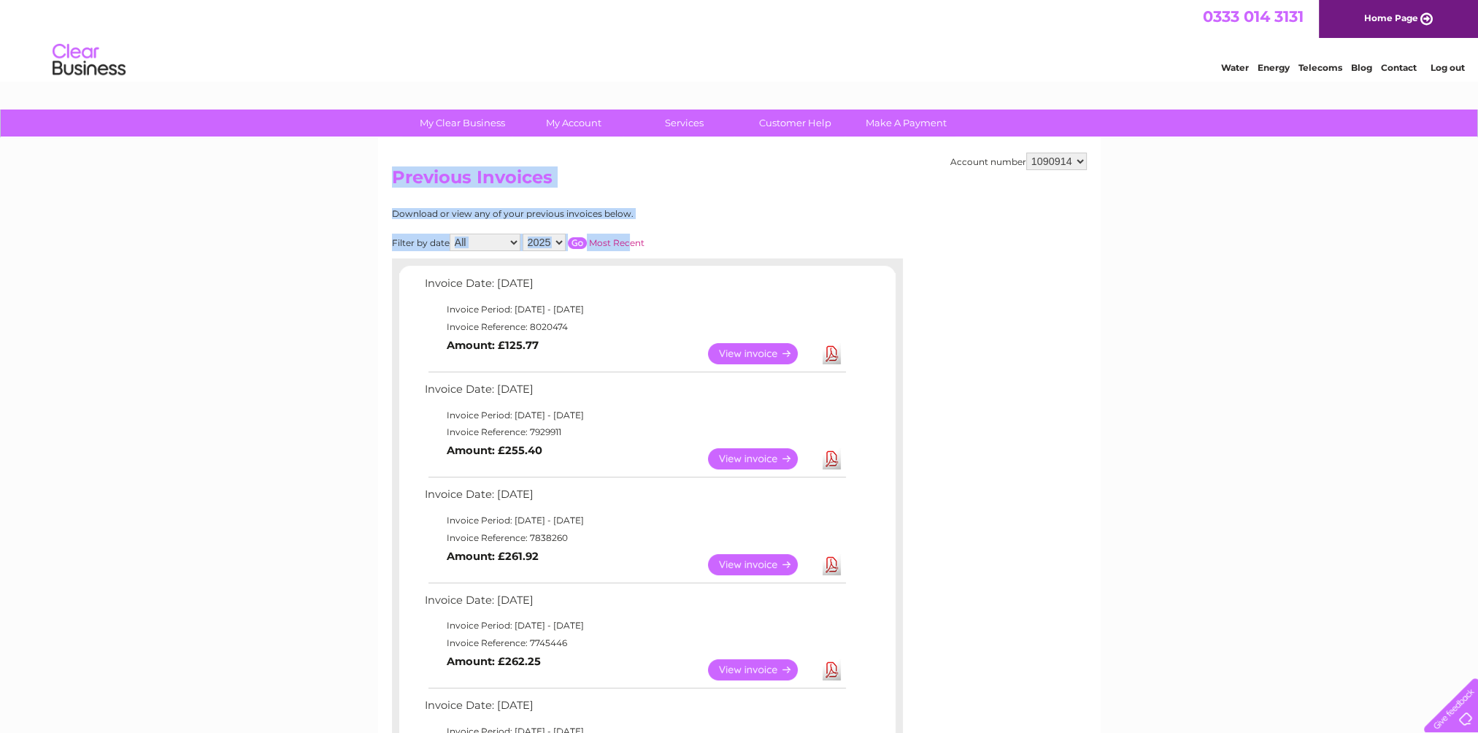
drag, startPoint x: 633, startPoint y: 216, endPoint x: 386, endPoint y: 181, distance: 249.9
click at [386, 181] on div "Account number 1090914 Previous Invoices Download or view any of your previous …" at bounding box center [739, 661] width 722 height 1047
drag, startPoint x: 386, startPoint y: 181, endPoint x: 629, endPoint y: 197, distance: 243.5
click at [629, 197] on div "Account number 1090914 Previous Invoices Download or view any of your previous …" at bounding box center [739, 661] width 722 height 1047
click at [628, 201] on div "Account number 1090914 Previous Invoices Download or view any of your previous …" at bounding box center [739, 661] width 722 height 1047
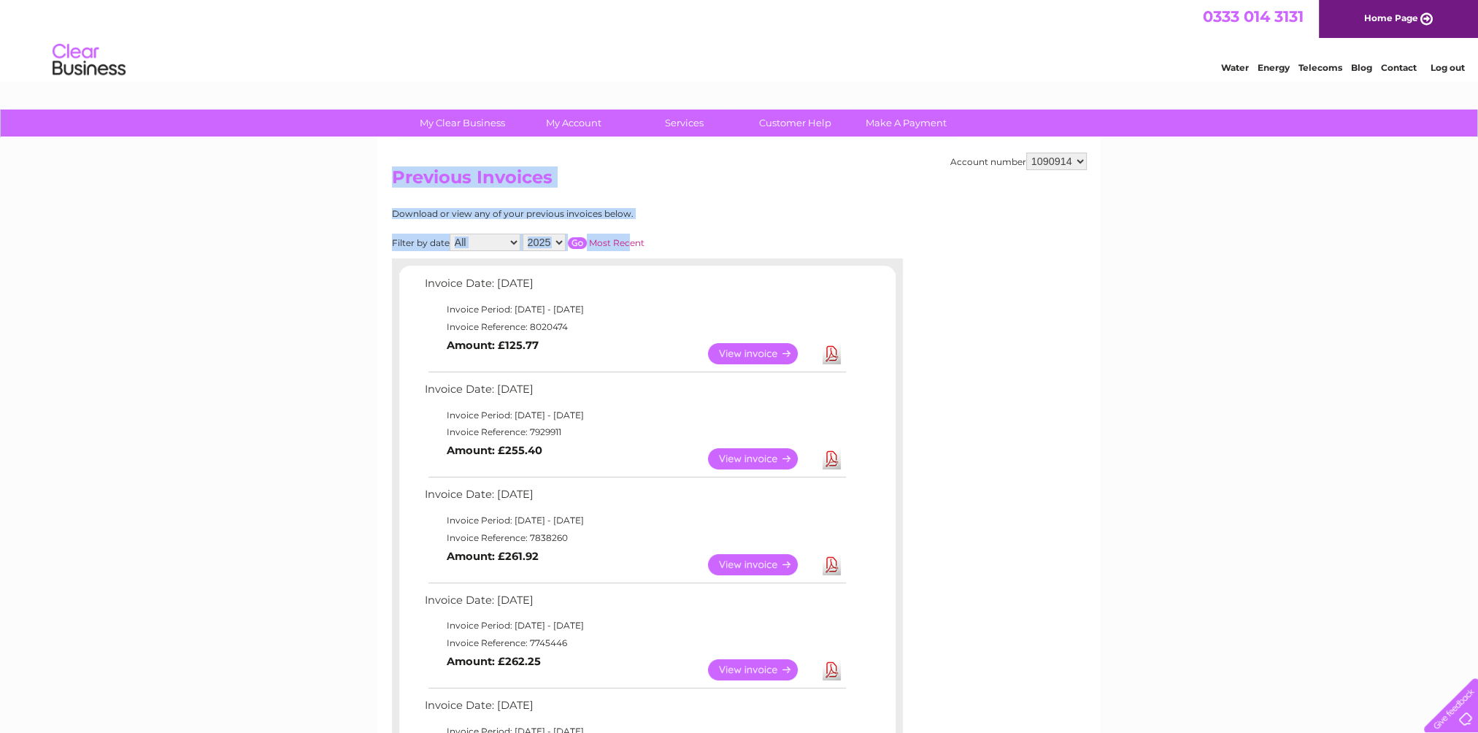
drag, startPoint x: 633, startPoint y: 217, endPoint x: 393, endPoint y: 185, distance: 243.0
click at [393, 185] on div "Account number 1090914 Previous Invoices Download or view any of your previous …" at bounding box center [739, 661] width 722 height 1047
drag, startPoint x: 393, startPoint y: 185, endPoint x: 659, endPoint y: 199, distance: 266.7
click at [659, 199] on div "Account number 1090914 Previous Invoices Download or view any of your previous …" at bounding box center [739, 661] width 722 height 1047
click at [652, 211] on div "Download or view any of your previous invoices below." at bounding box center [583, 214] width 383 height 10
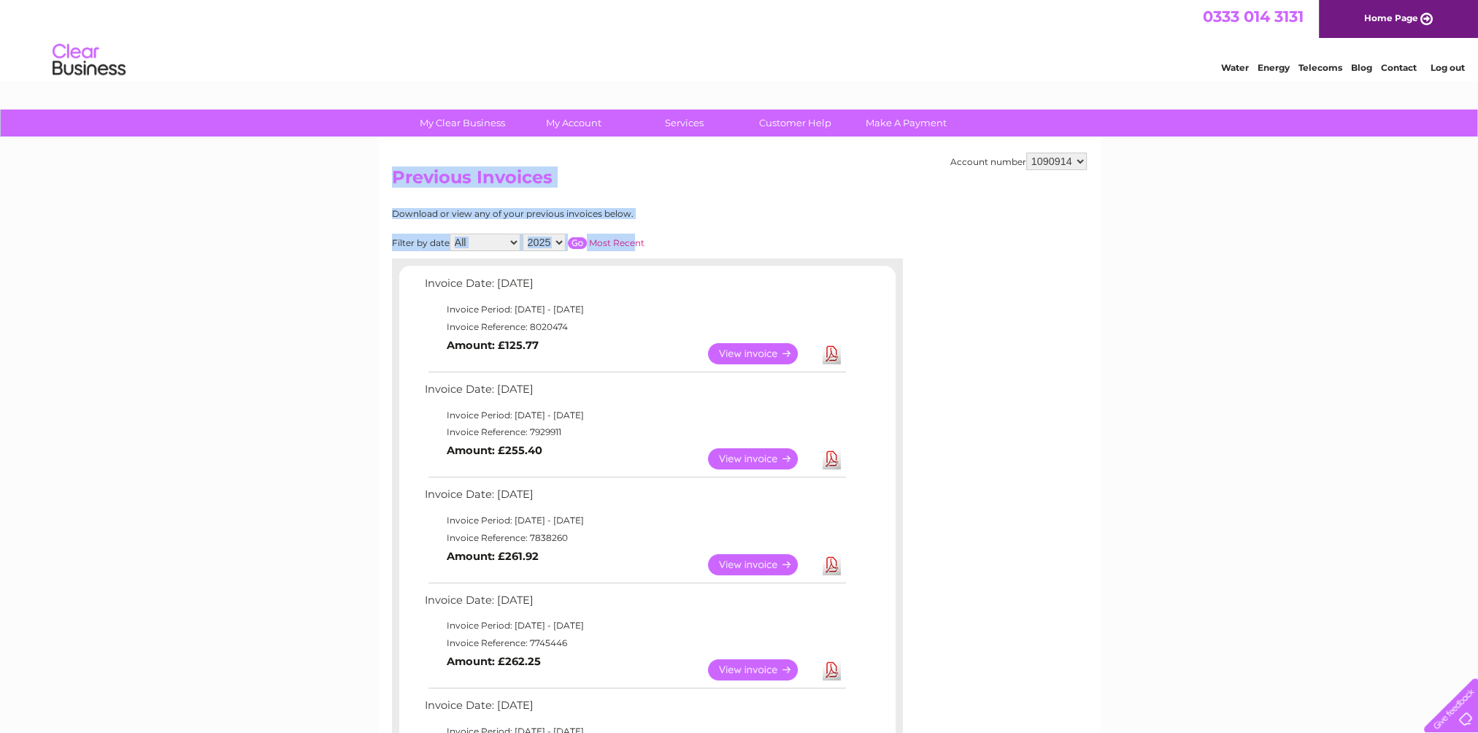
drag, startPoint x: 633, startPoint y: 219, endPoint x: 616, endPoint y: 189, distance: 34.7
click at [391, 186] on div "Account number 1090914 Previous Invoices Download or view any of your previous …" at bounding box center [739, 661] width 722 height 1047
click at [616, 189] on h2 "Previous Invoices" at bounding box center [739, 181] width 695 height 28
click at [633, 195] on div "Account number 1090914 Previous Invoices Download or view any of your previous …" at bounding box center [739, 661] width 722 height 1047
drag, startPoint x: 631, startPoint y: 216, endPoint x: 377, endPoint y: 181, distance: 256.4
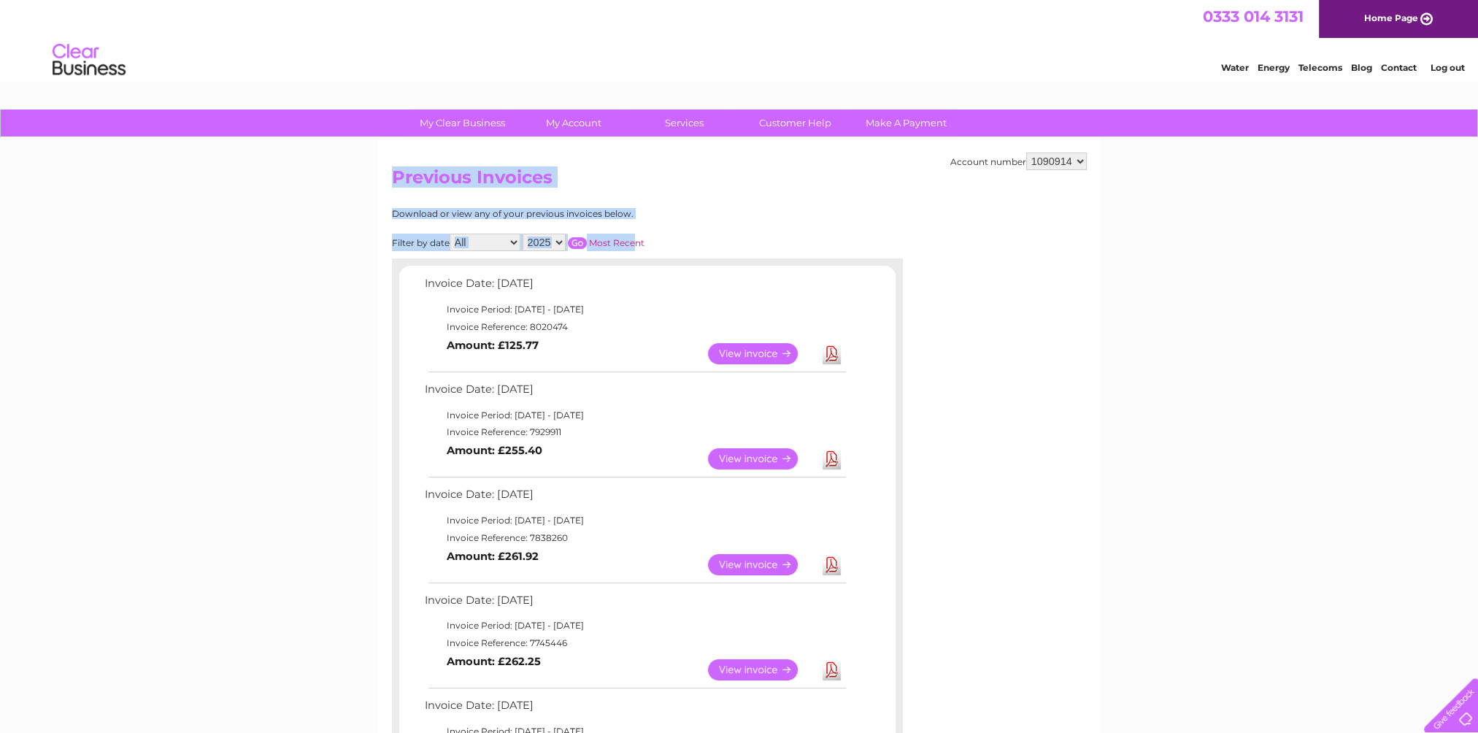
click at [378, 181] on div "Account number 1090914 Previous Invoices Download or view any of your previous …" at bounding box center [739, 661] width 722 height 1047
click at [598, 184] on h2 "Previous Invoices" at bounding box center [739, 181] width 695 height 28
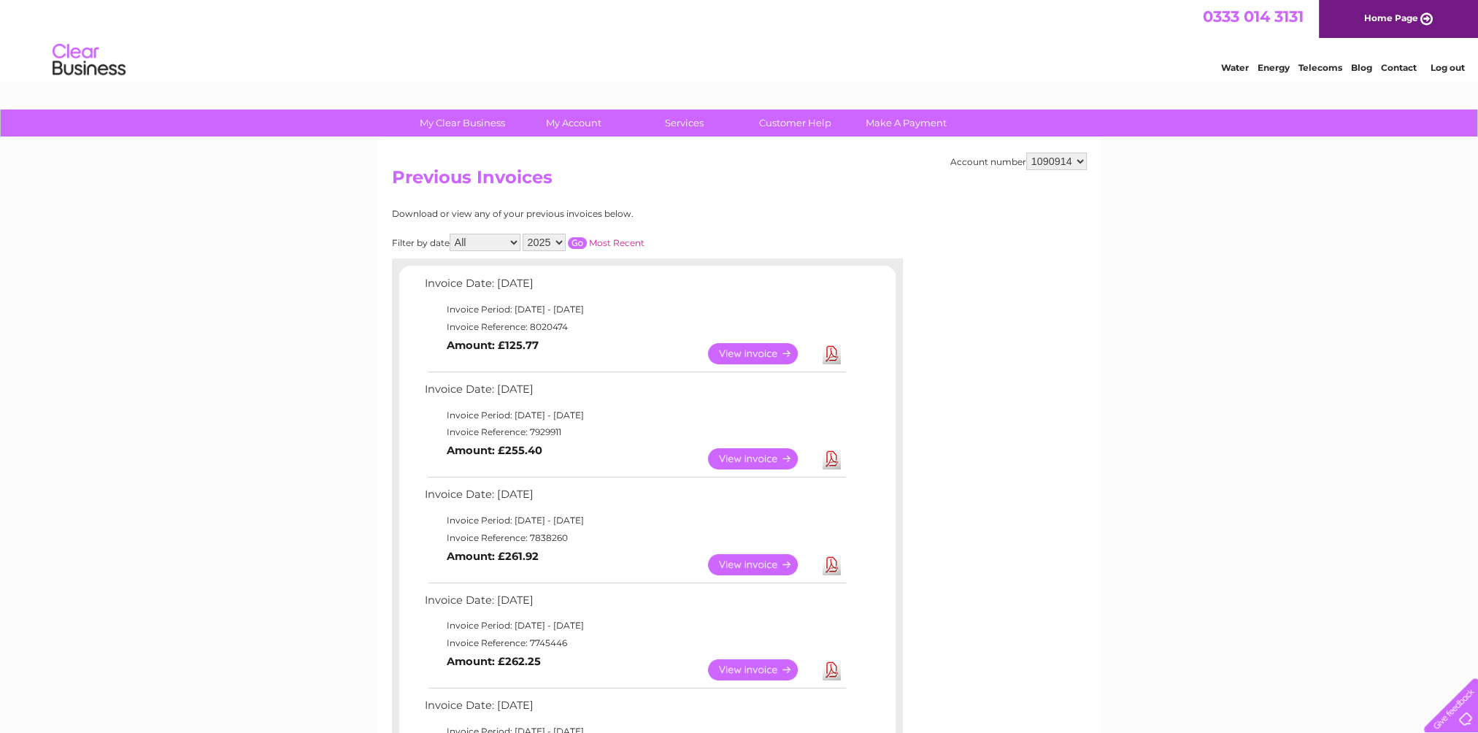
click at [598, 185] on h2 "Previous Invoices" at bounding box center [739, 181] width 695 height 28
drag, startPoint x: 630, startPoint y: 215, endPoint x: 389, endPoint y: 176, distance: 243.9
click at [389, 176] on div "Account number 1090914 Previous Invoices Download or view any of your previous …" at bounding box center [739, 661] width 722 height 1047
drag, startPoint x: 389, startPoint y: 176, endPoint x: 637, endPoint y: 179, distance: 248.1
click at [637, 179] on h2 "Previous Invoices" at bounding box center [739, 181] width 695 height 28
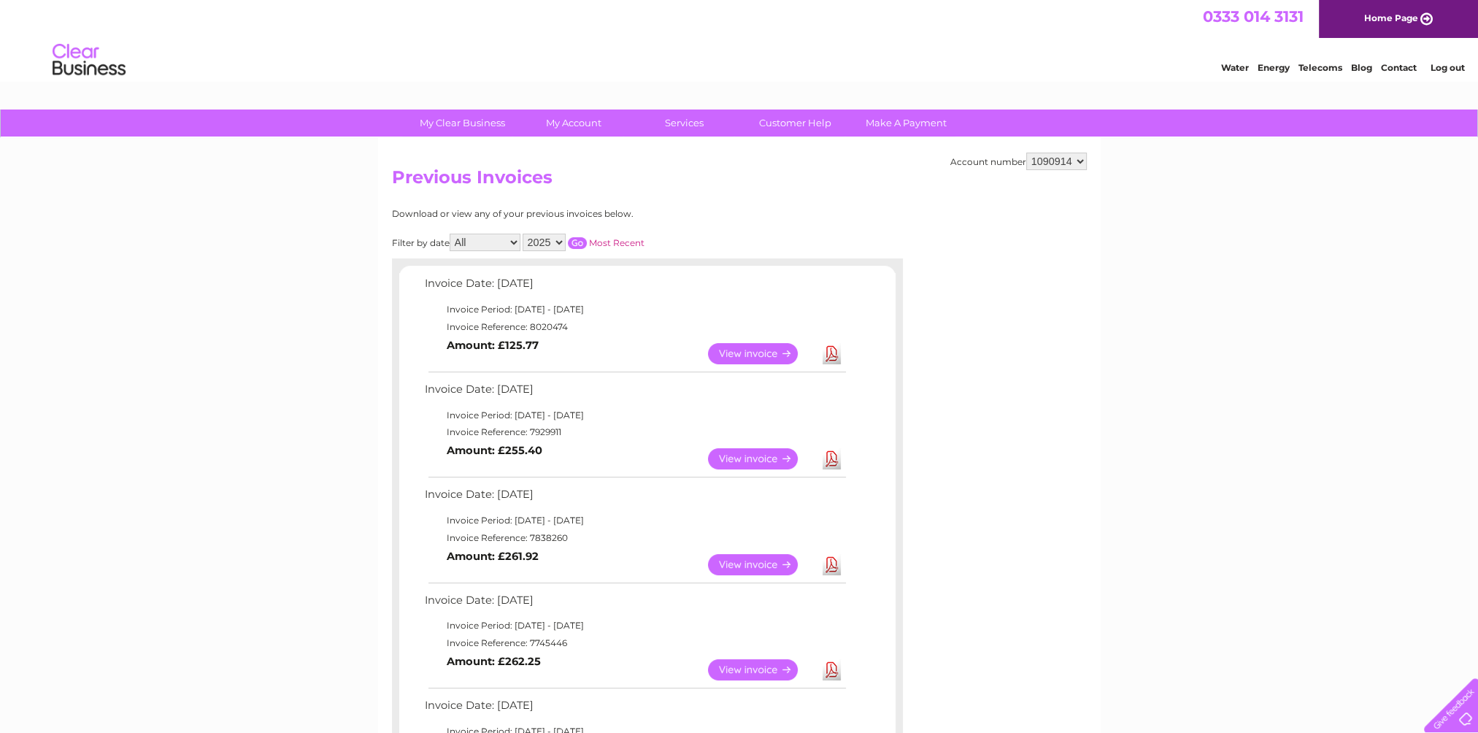
click at [639, 177] on h2 "Previous Invoices" at bounding box center [739, 181] width 695 height 28
drag, startPoint x: 628, startPoint y: 217, endPoint x: 390, endPoint y: 182, distance: 241.2
click at [390, 182] on div "Account number 1090914 Previous Invoices Download or view any of your previous …" at bounding box center [739, 661] width 722 height 1047
drag, startPoint x: 390, startPoint y: 182, endPoint x: 594, endPoint y: 208, distance: 205.9
click at [594, 208] on div "Account number 1090914 Previous Invoices Download or view any of your previous …" at bounding box center [739, 661] width 722 height 1047
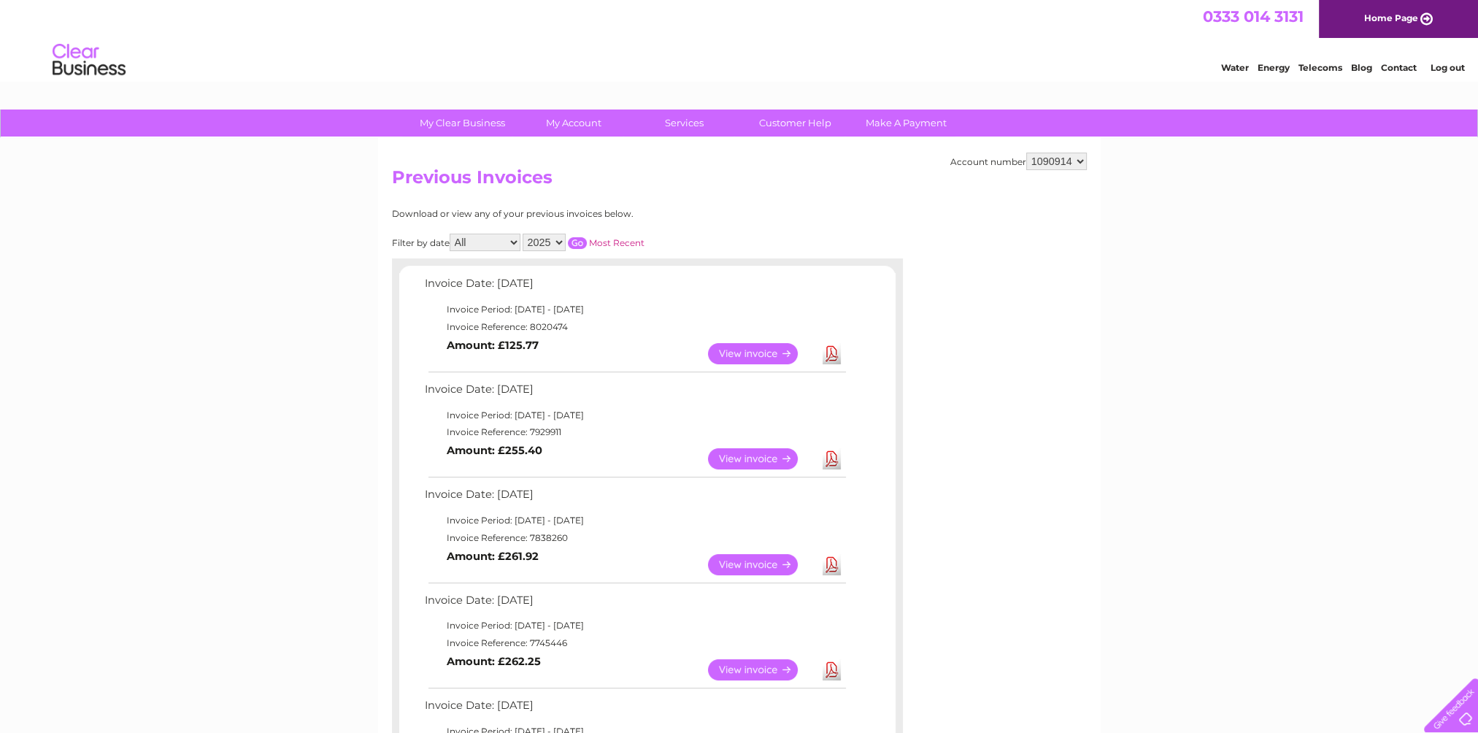
click at [625, 200] on div "Account number 1090914 Previous Invoices Download or view any of your previous …" at bounding box center [739, 661] width 722 height 1047
click at [632, 217] on div "Download or view any of your previous invoices below." at bounding box center [583, 214] width 383 height 10
drag, startPoint x: 628, startPoint y: 213, endPoint x: 390, endPoint y: 177, distance: 240.7
click at [390, 177] on div "Account number 1090914 Previous Invoices Download or view any of your previous …" at bounding box center [739, 661] width 722 height 1047
drag, startPoint x: 390, startPoint y: 177, endPoint x: 609, endPoint y: 196, distance: 219.8
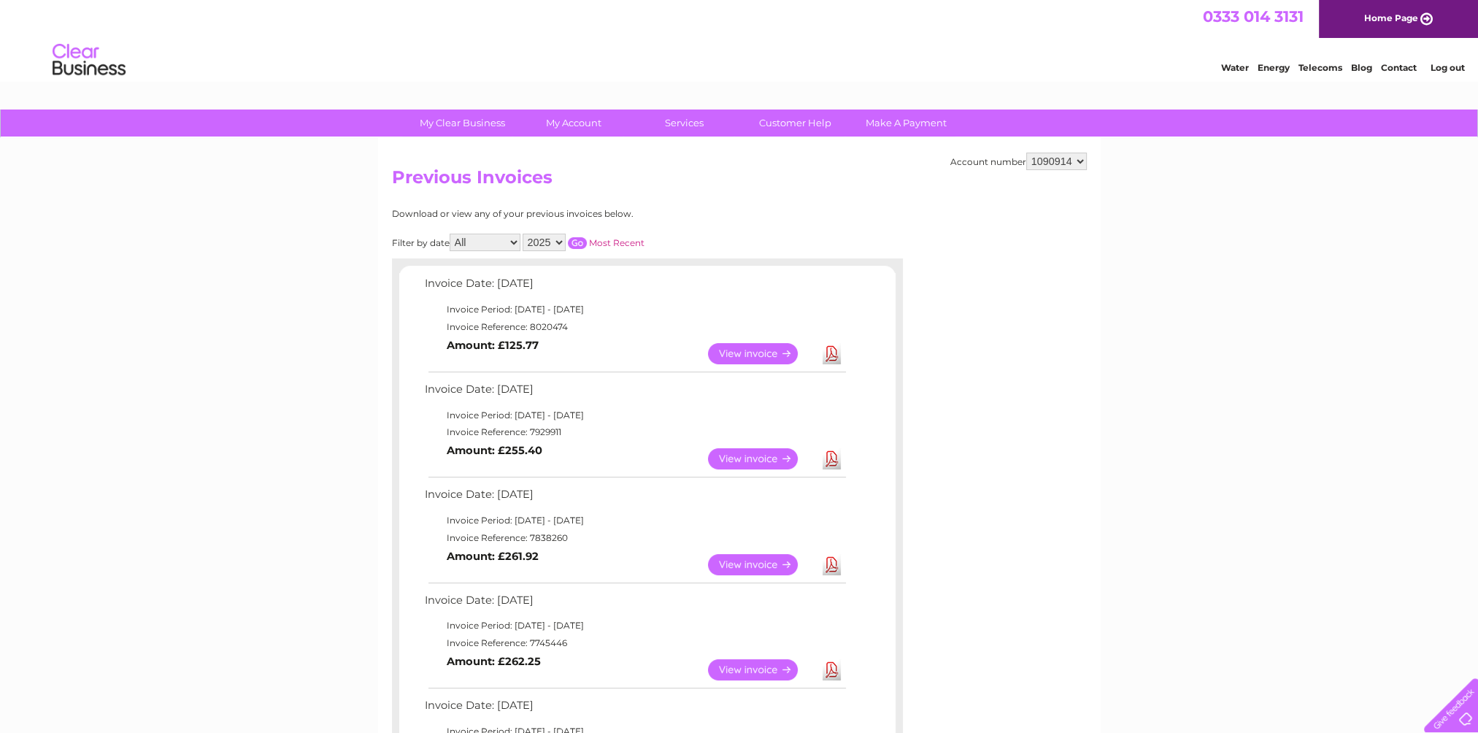
click at [609, 196] on div "Account number 1090914 Previous Invoices Download or view any of your previous …" at bounding box center [739, 661] width 722 height 1047
click at [636, 215] on div "Download or view any of your previous invoices below." at bounding box center [583, 214] width 383 height 10
click at [631, 215] on div "Download or view any of your previous invoices below." at bounding box center [583, 214] width 383 height 10
drag, startPoint x: 630, startPoint y: 215, endPoint x: 395, endPoint y: 185, distance: 236.9
click at [395, 185] on div "Account number 1090914 Previous Invoices Download or view any of your previous …" at bounding box center [739, 661] width 722 height 1047
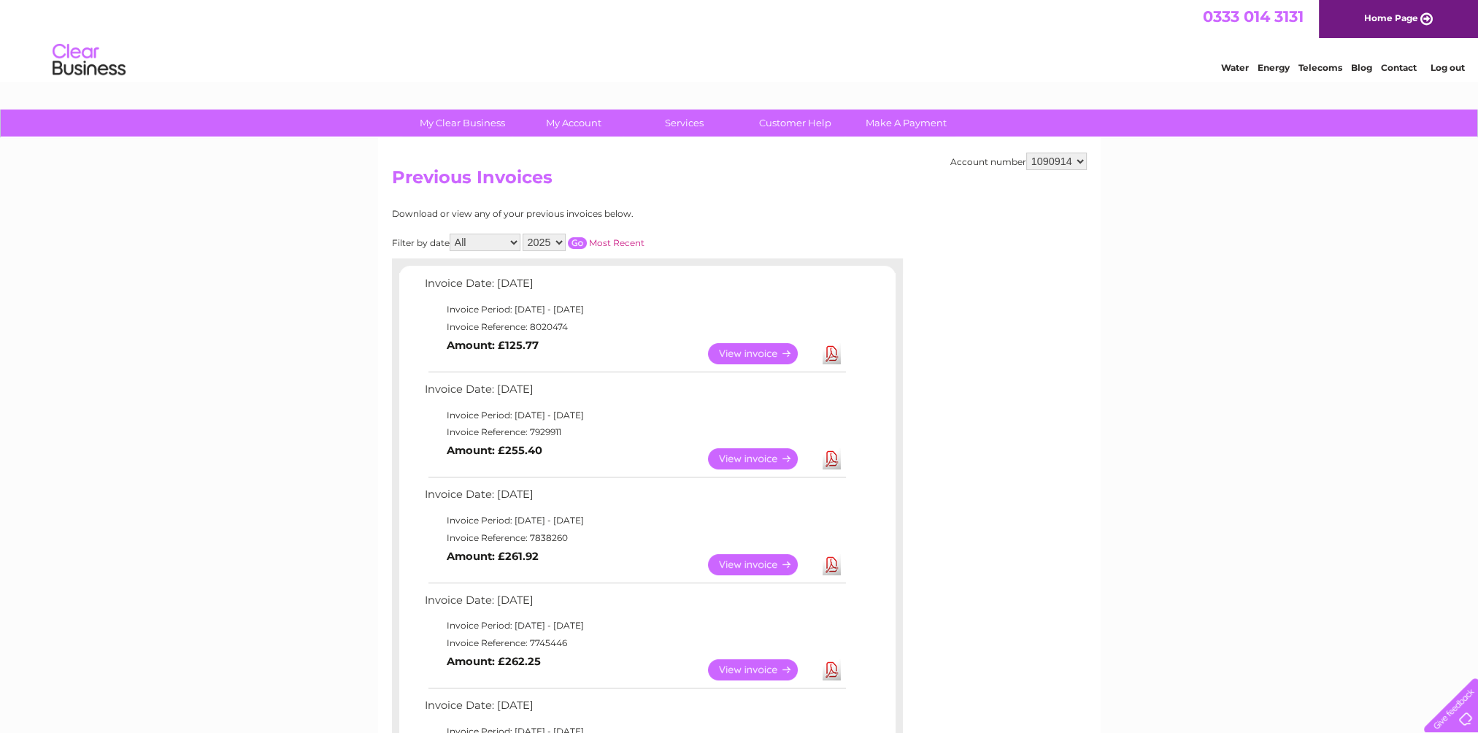
drag, startPoint x: 395, startPoint y: 185, endPoint x: 604, endPoint y: 207, distance: 210.7
click at [604, 207] on div "Account number 1090914 Previous Invoices Download or view any of your previous …" at bounding box center [739, 661] width 722 height 1047
click at [639, 209] on div "Download or view any of your previous invoices below." at bounding box center [583, 214] width 383 height 10
drag, startPoint x: 632, startPoint y: 216, endPoint x: 396, endPoint y: 177, distance: 239.6
click at [396, 177] on div "Account number 1090914 Previous Invoices Download or view any of your previous …" at bounding box center [739, 661] width 722 height 1047
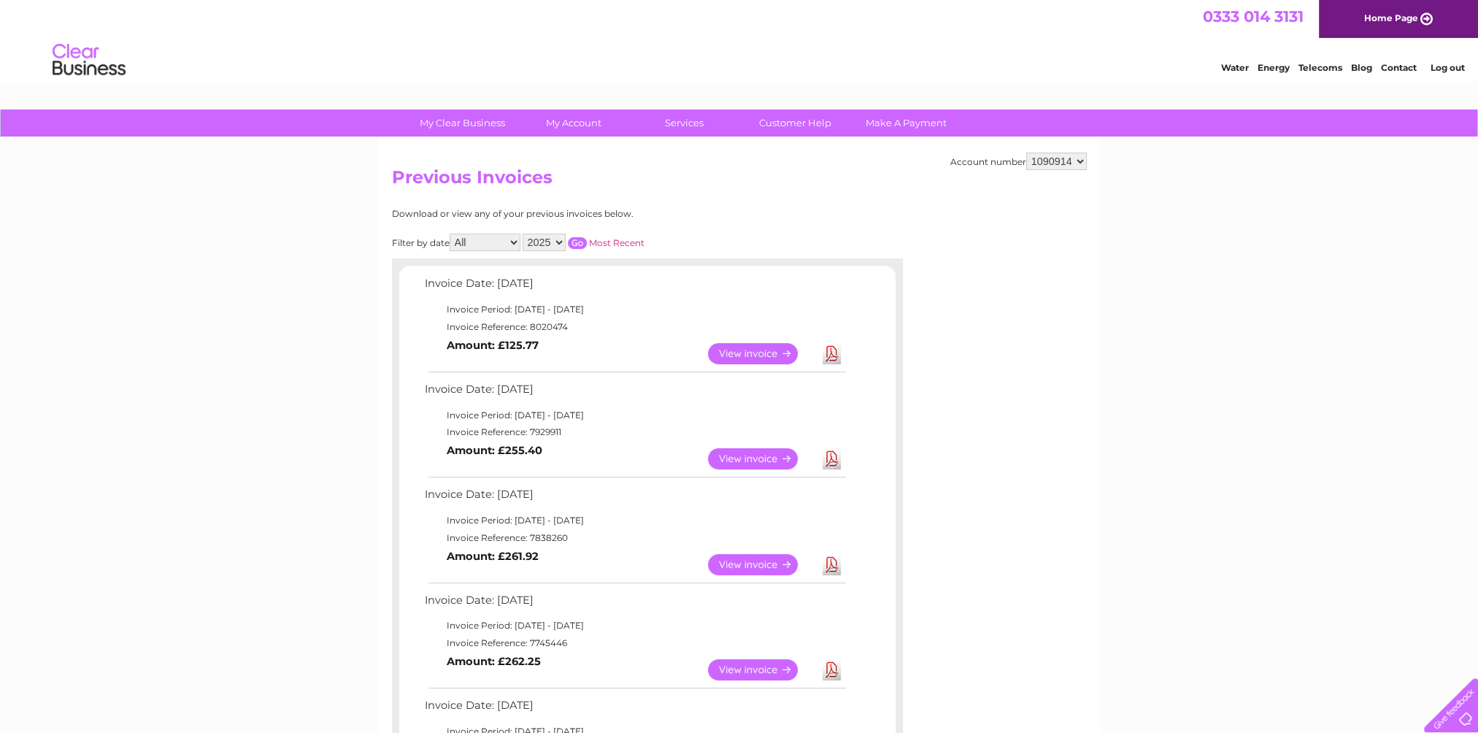
drag, startPoint x: 1020, startPoint y: 158, endPoint x: 944, endPoint y: 161, distance: 75.2
click at [950, 161] on div "Account number 1090914" at bounding box center [1018, 162] width 136 height 18
drag, startPoint x: 631, startPoint y: 214, endPoint x: 371, endPoint y: 166, distance: 263.5
click at [685, 186] on h2 "Previous Invoices" at bounding box center [739, 181] width 695 height 28
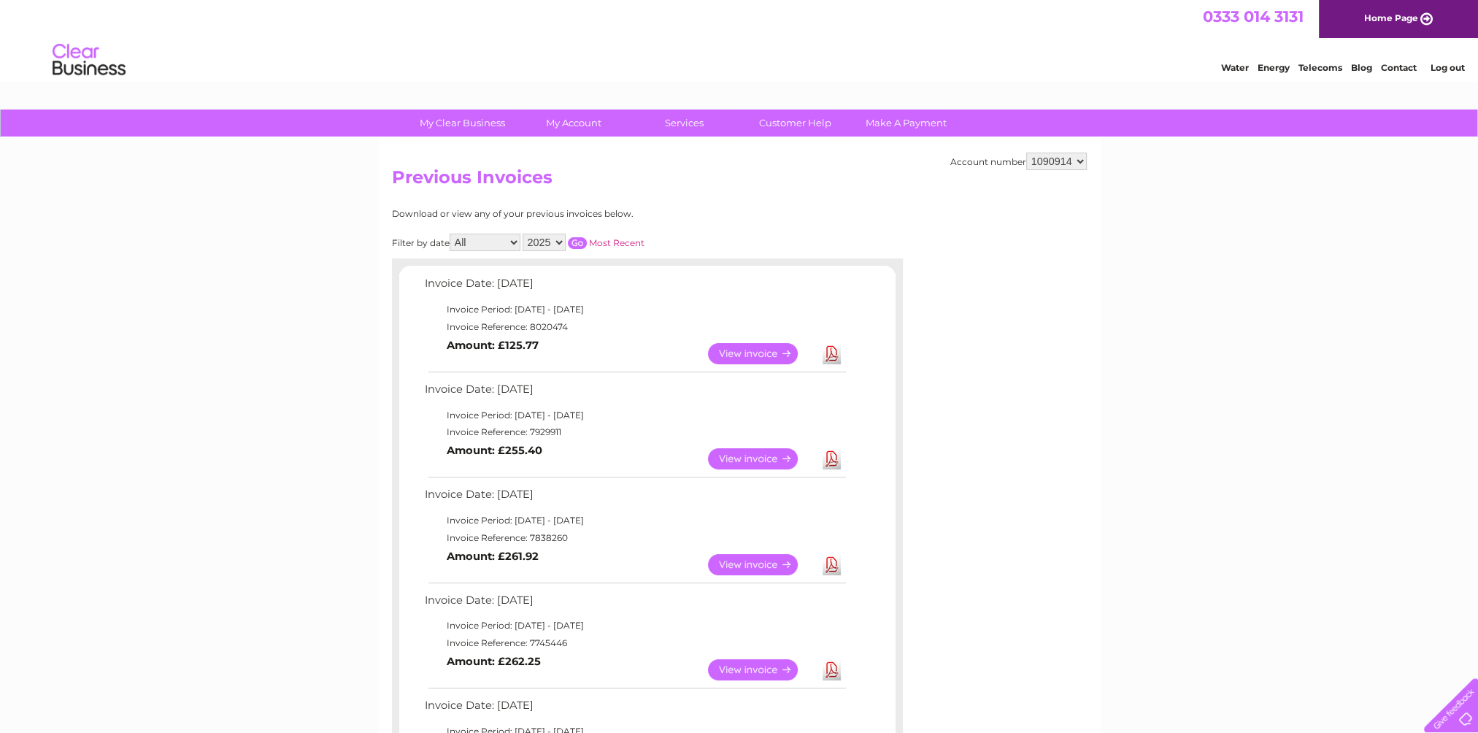
click at [628, 210] on div "Download or view any of your previous invoices below." at bounding box center [583, 214] width 383 height 10
drag, startPoint x: 628, startPoint y: 215, endPoint x: 386, endPoint y: 174, distance: 245.6
click at [386, 174] on div "Account number 1090914 Previous Invoices Download or view any of your previous …" at bounding box center [739, 661] width 722 height 1047
drag, startPoint x: 386, startPoint y: 174, endPoint x: 643, endPoint y: 169, distance: 257.0
click at [643, 169] on h2 "Previous Invoices" at bounding box center [739, 181] width 695 height 28
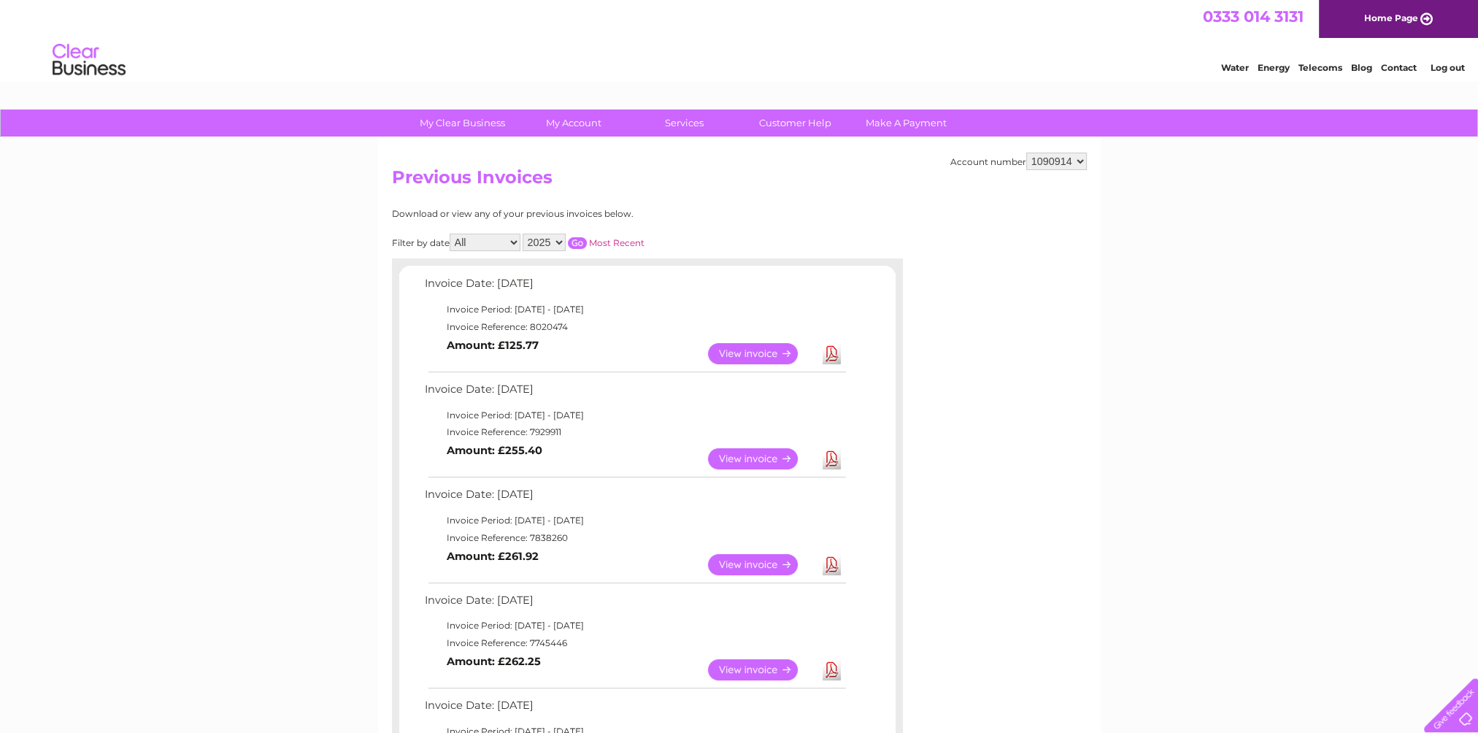
click at [635, 213] on div "Download or view any of your previous invoices below." at bounding box center [583, 214] width 383 height 10
drag, startPoint x: 630, startPoint y: 215, endPoint x: 390, endPoint y: 180, distance: 241.9
click at [390, 180] on div "Account number 1090914 Previous Invoices Download or view any of your previous …" at bounding box center [739, 661] width 722 height 1047
click at [1450, 65] on link "Log out" at bounding box center [1447, 67] width 34 height 11
